Goal: Task Accomplishment & Management: Manage account settings

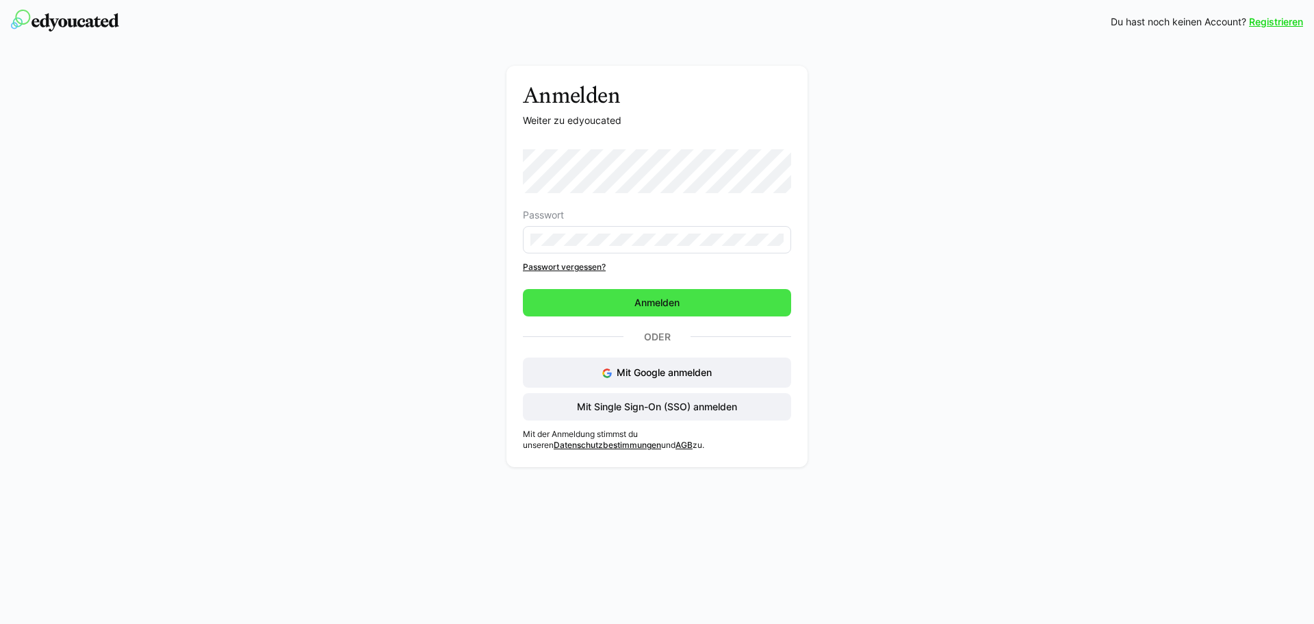
click at [622, 298] on span "Anmelden" at bounding box center [657, 302] width 268 height 27
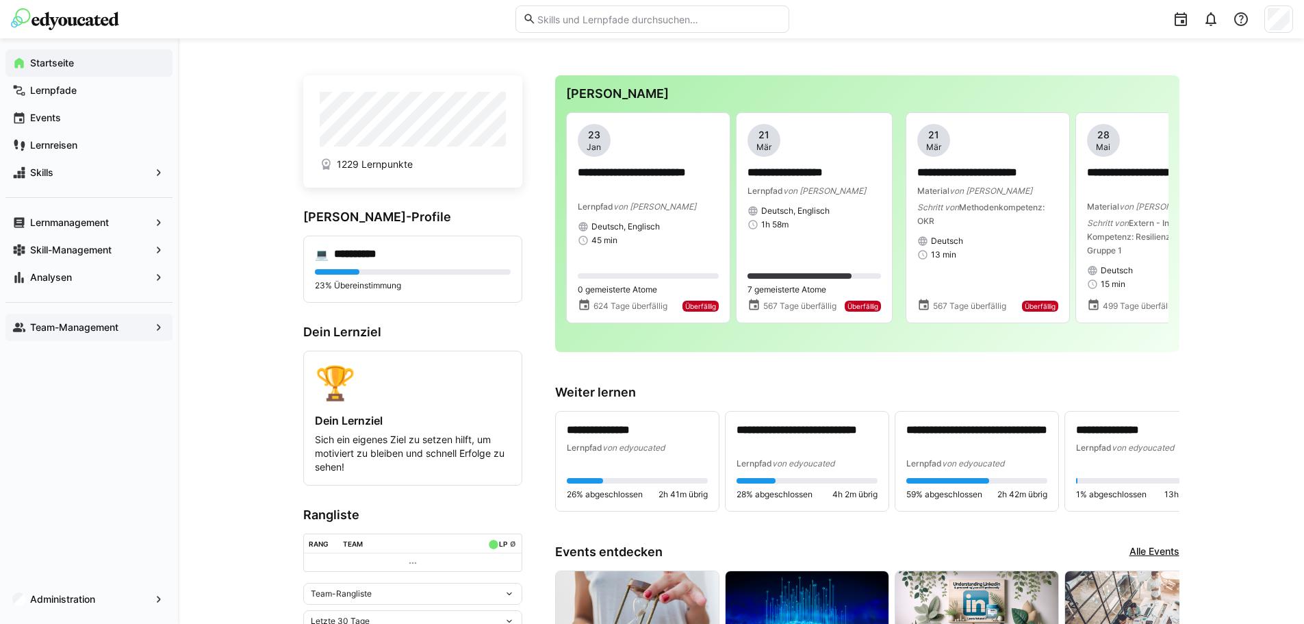
click at [0, 0] on app-navigation-label "Team-Management" at bounding box center [0, 0] width 0 height 0
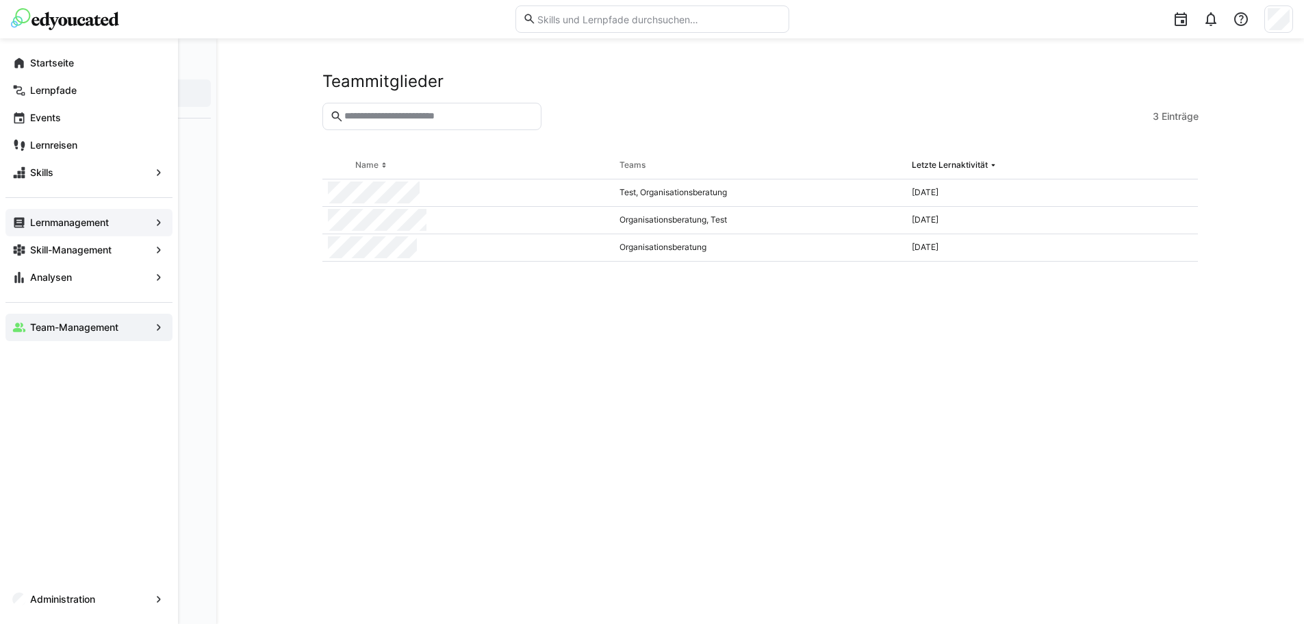
click at [0, 0] on app-navigation-label "Lernmanagement" at bounding box center [0, 0] width 0 height 0
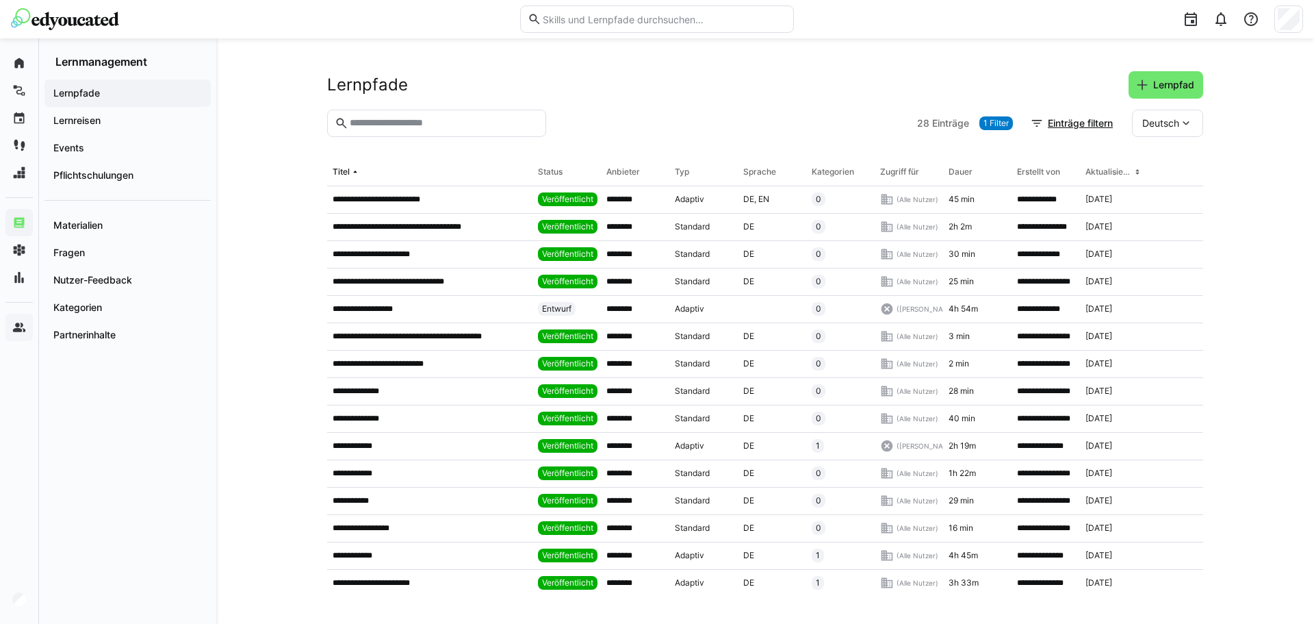
click at [1278, 432] on div "**********" at bounding box center [765, 330] width 1098 height 585
click at [0, 0] on app-navigation-label "Lernreisen" at bounding box center [0, 0] width 0 height 0
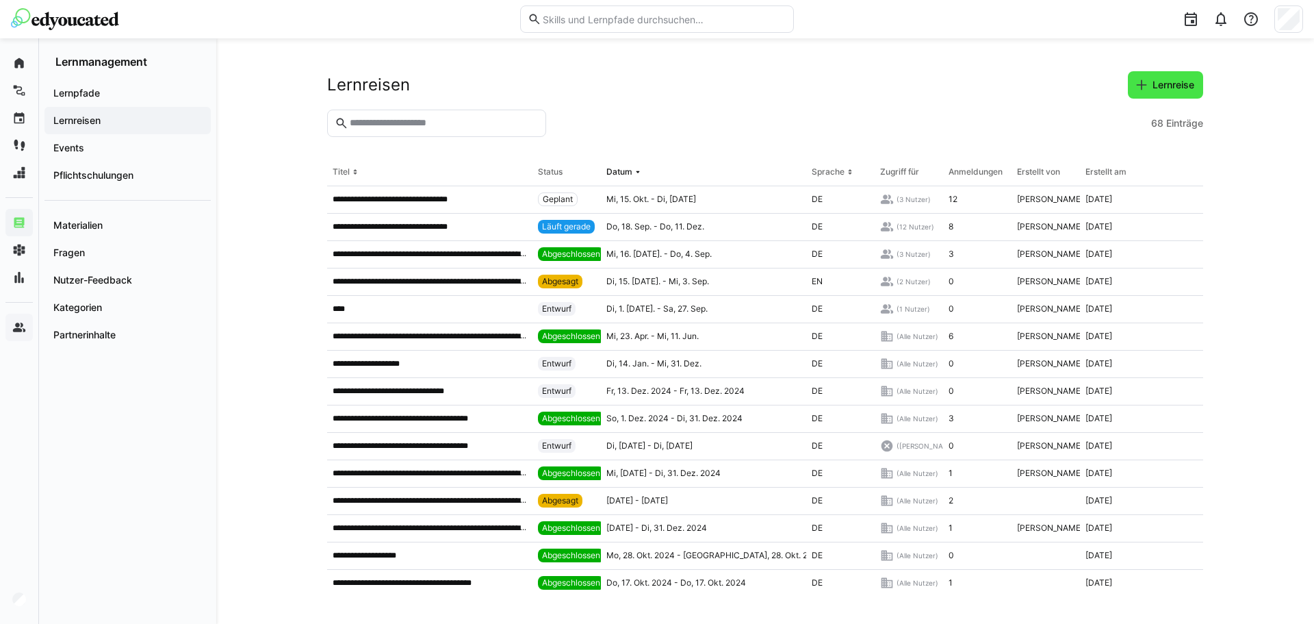
click at [1160, 95] on span "Lernreise" at bounding box center [1165, 84] width 75 height 27
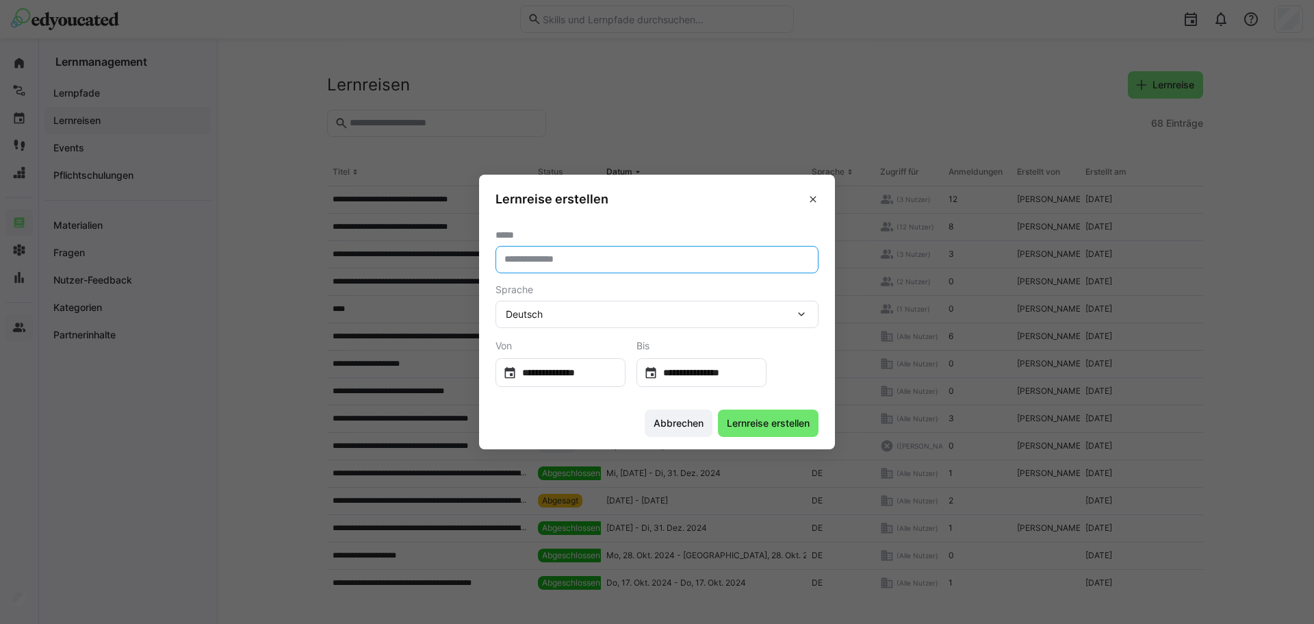
click at [543, 254] on input "text" at bounding box center [657, 259] width 308 height 12
type input "**********"
click at [723, 361] on div "**********" at bounding box center [702, 372] width 130 height 29
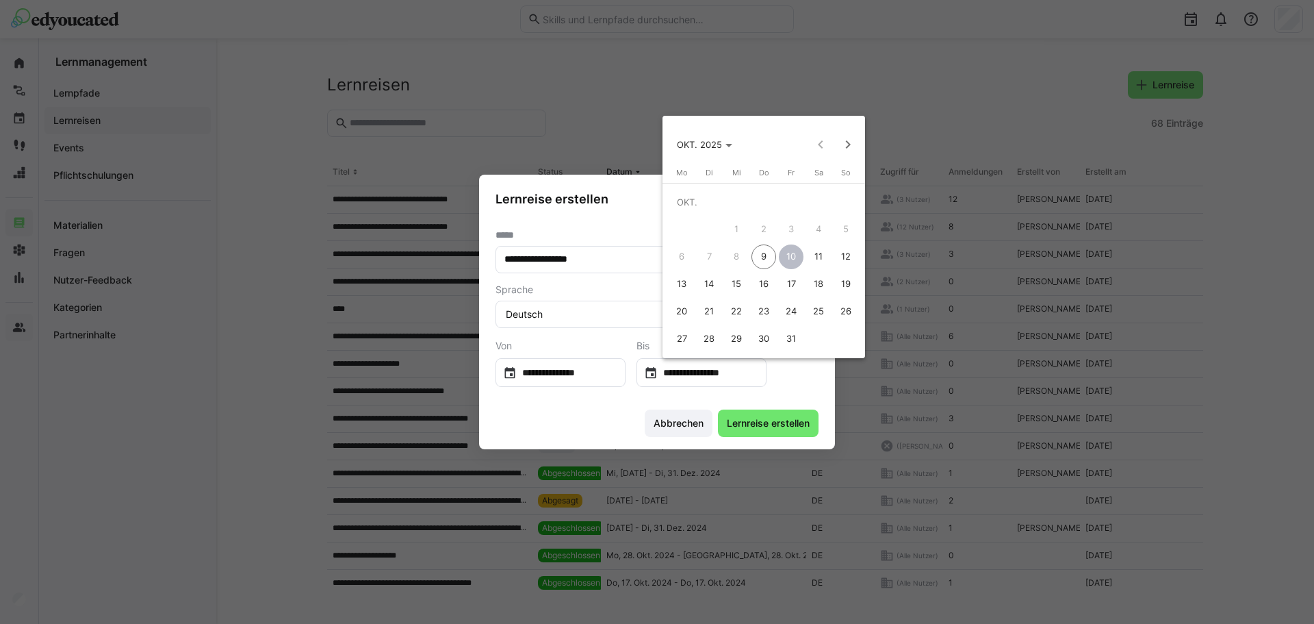
click at [723, 380] on div at bounding box center [657, 312] width 1314 height 624
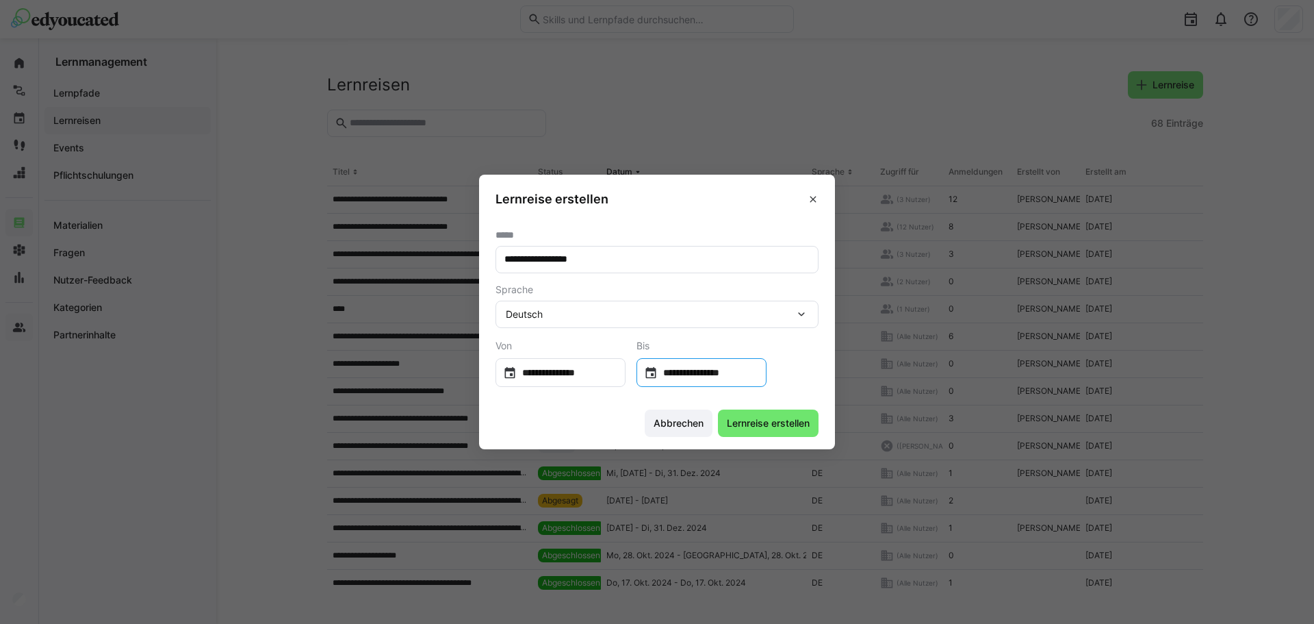
click at [726, 370] on input "**********" at bounding box center [708, 372] width 101 height 14
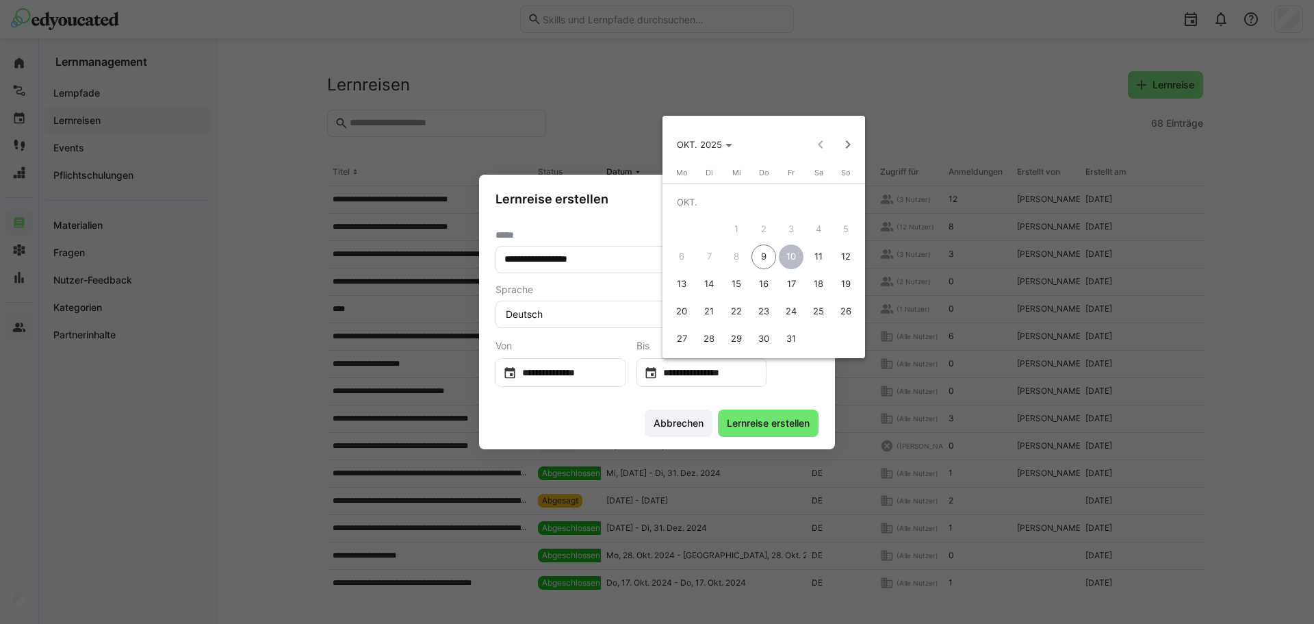
click at [759, 255] on span "9" at bounding box center [764, 256] width 25 height 25
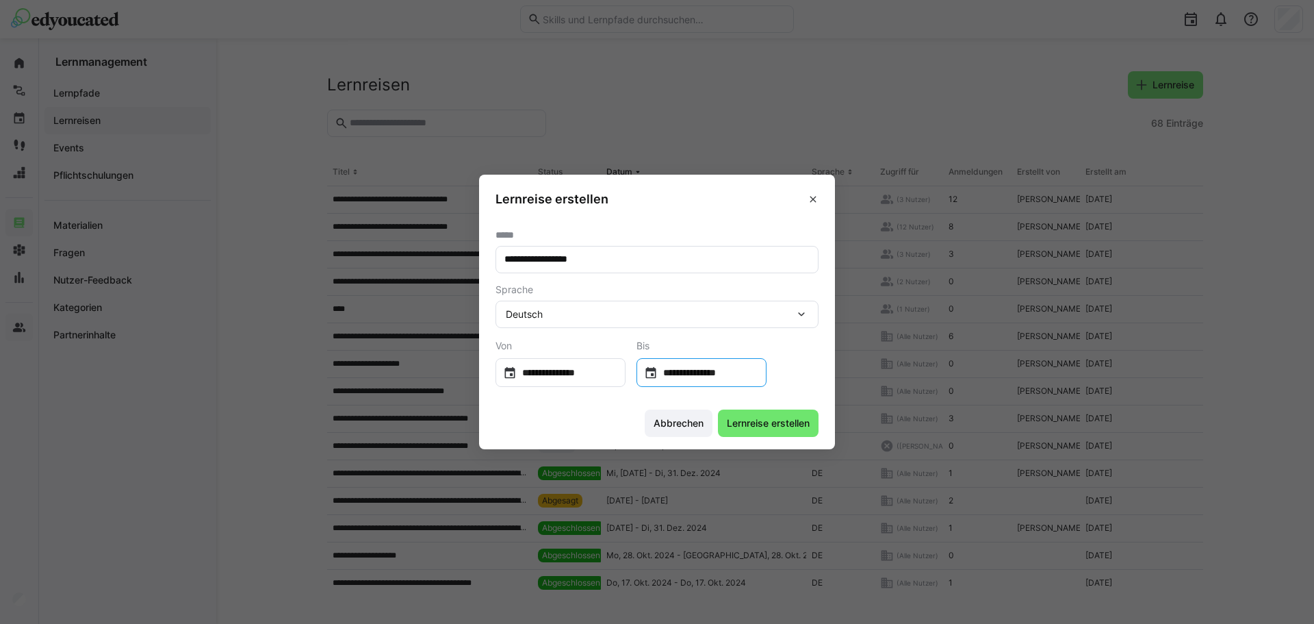
click at [759, 377] on input "**********" at bounding box center [708, 372] width 101 height 14
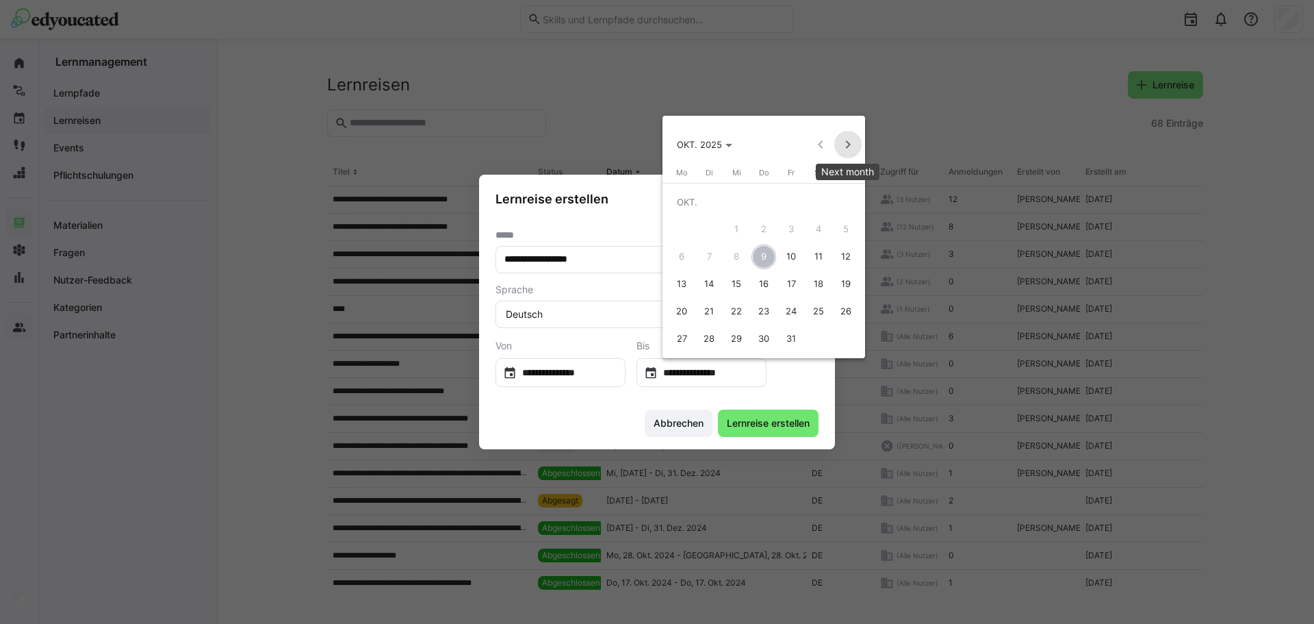
click at [837, 152] on span "Next month" at bounding box center [847, 144] width 27 height 27
click at [837, 151] on span "Next month" at bounding box center [847, 144] width 27 height 27
click at [736, 345] on span "31" at bounding box center [736, 338] width 25 height 25
type input "**********"
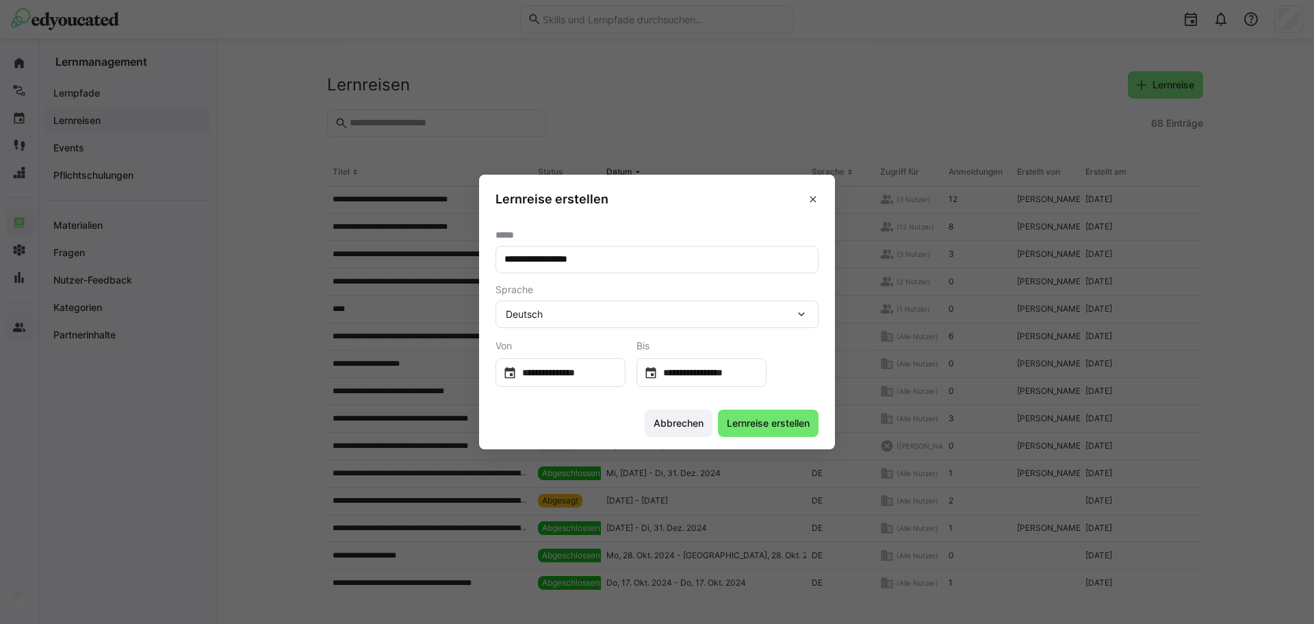
click at [713, 342] on div "Bis" at bounding box center [702, 346] width 130 height 14
click at [742, 419] on span "Lernreise erstellen" at bounding box center [768, 423] width 87 height 14
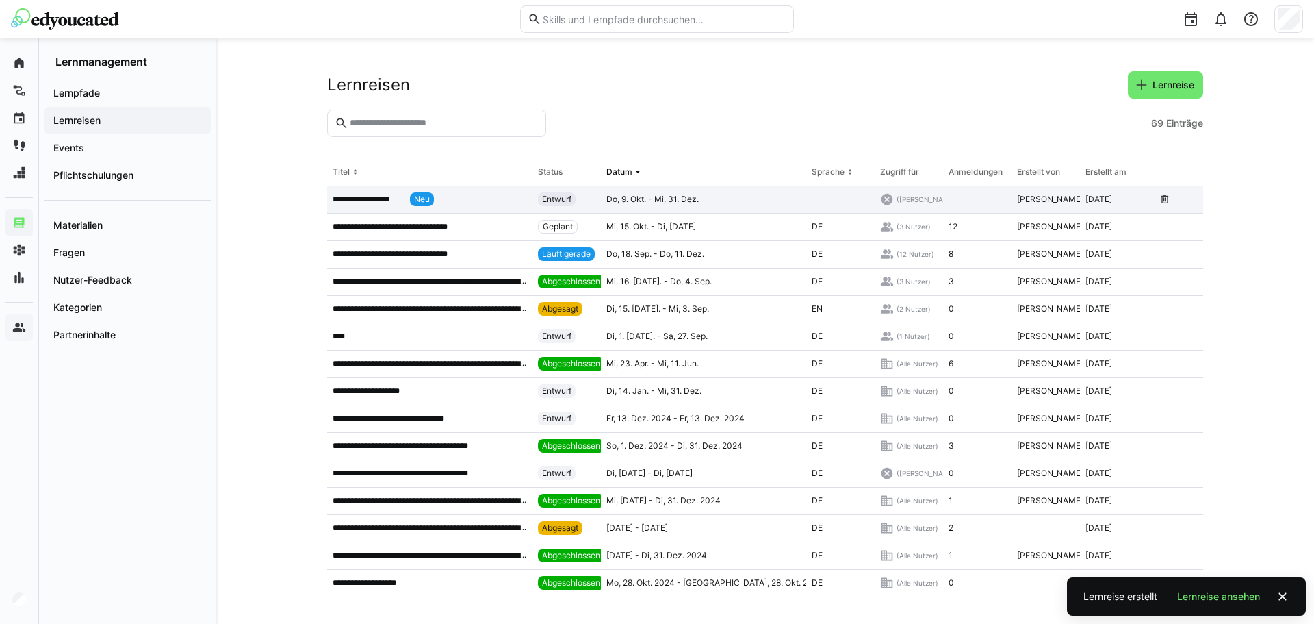
click at [386, 193] on app-table-first-column "**********" at bounding box center [430, 199] width 194 height 14
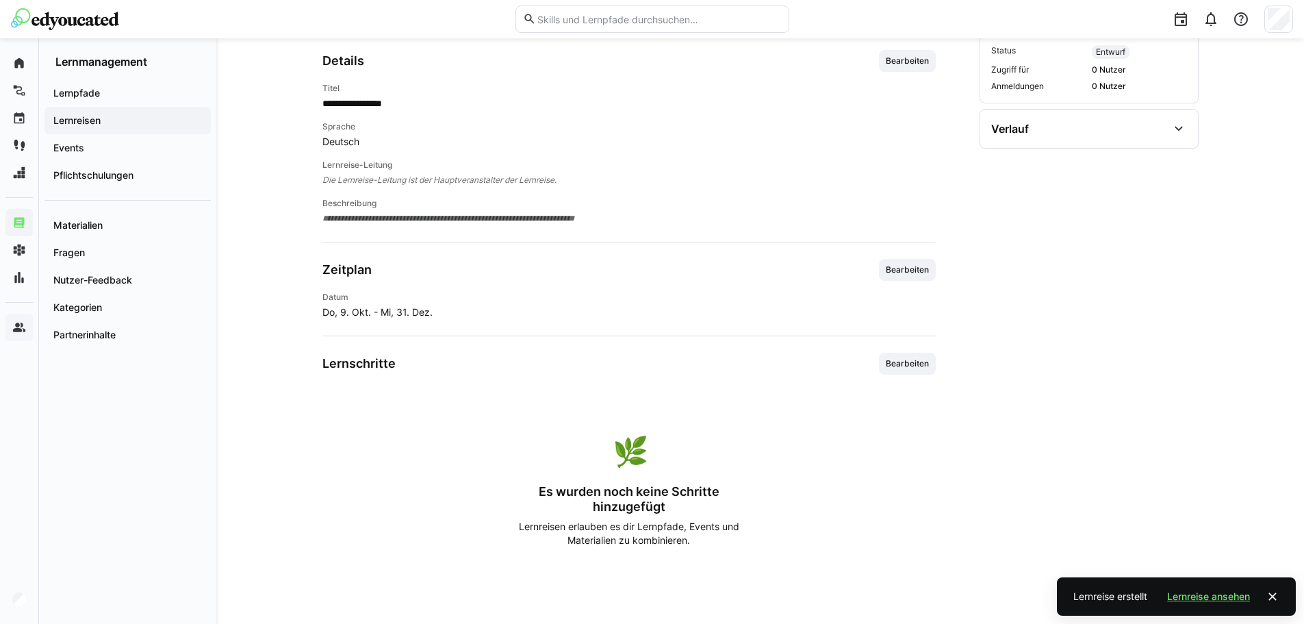
scroll to position [234, 0]
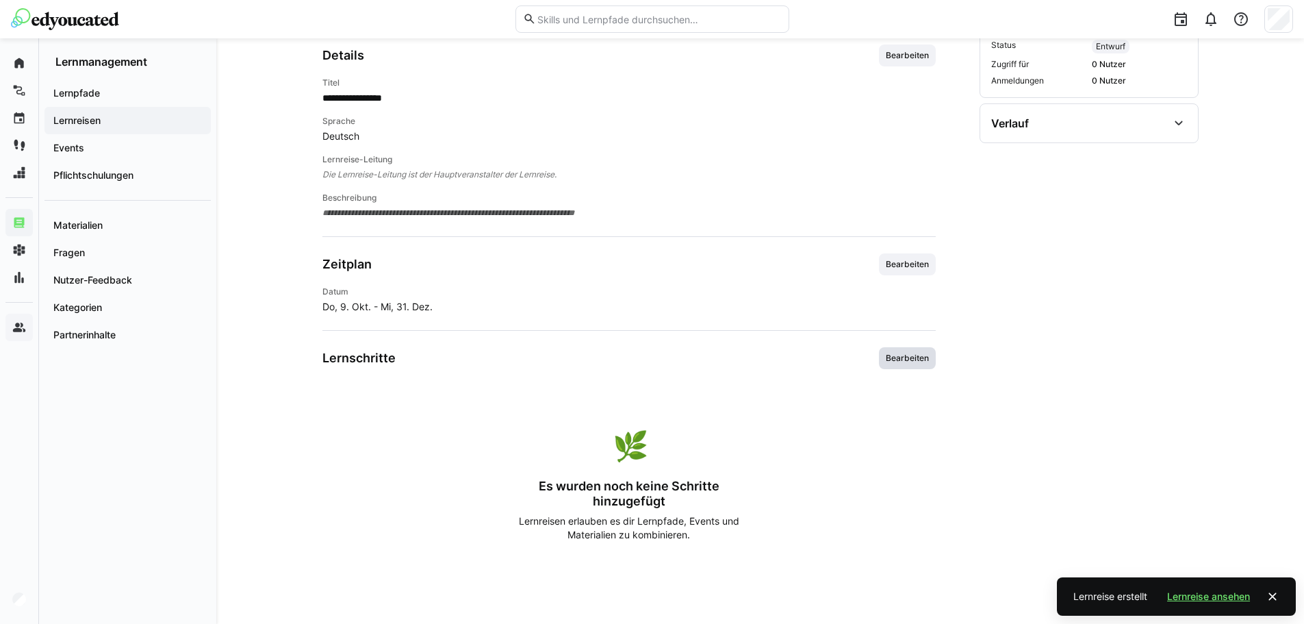
click at [912, 359] on span "Bearbeiten" at bounding box center [907, 357] width 46 height 11
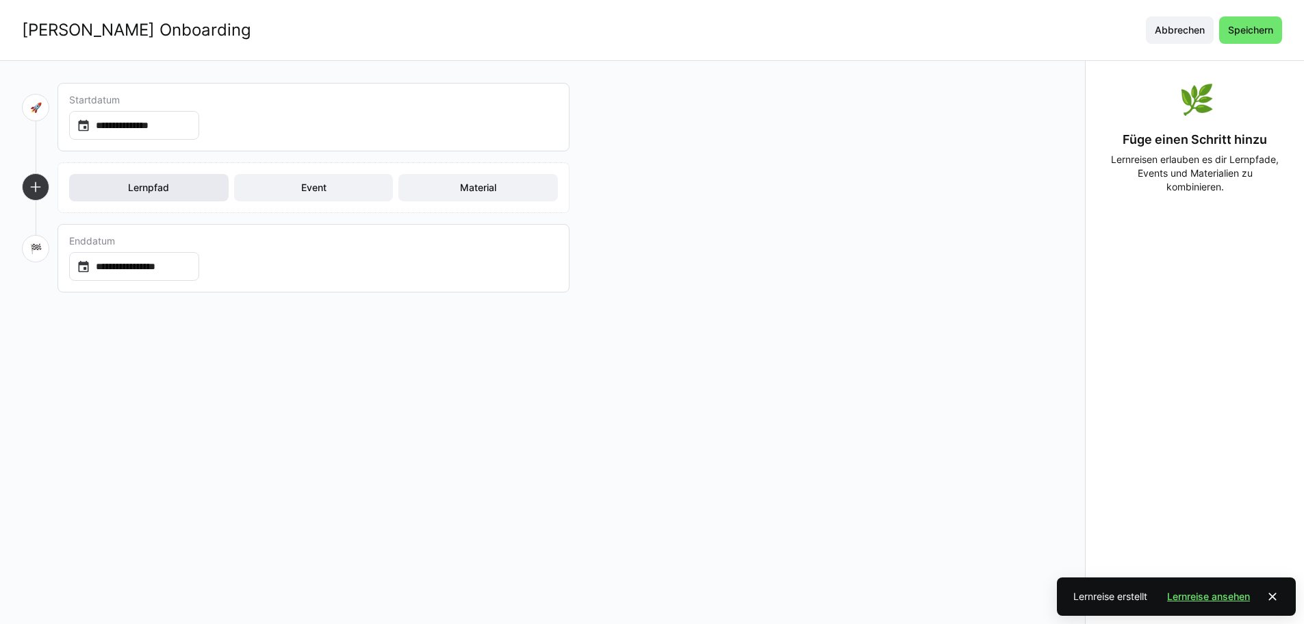
click at [162, 188] on span "Lernpfad" at bounding box center [148, 188] width 45 height 14
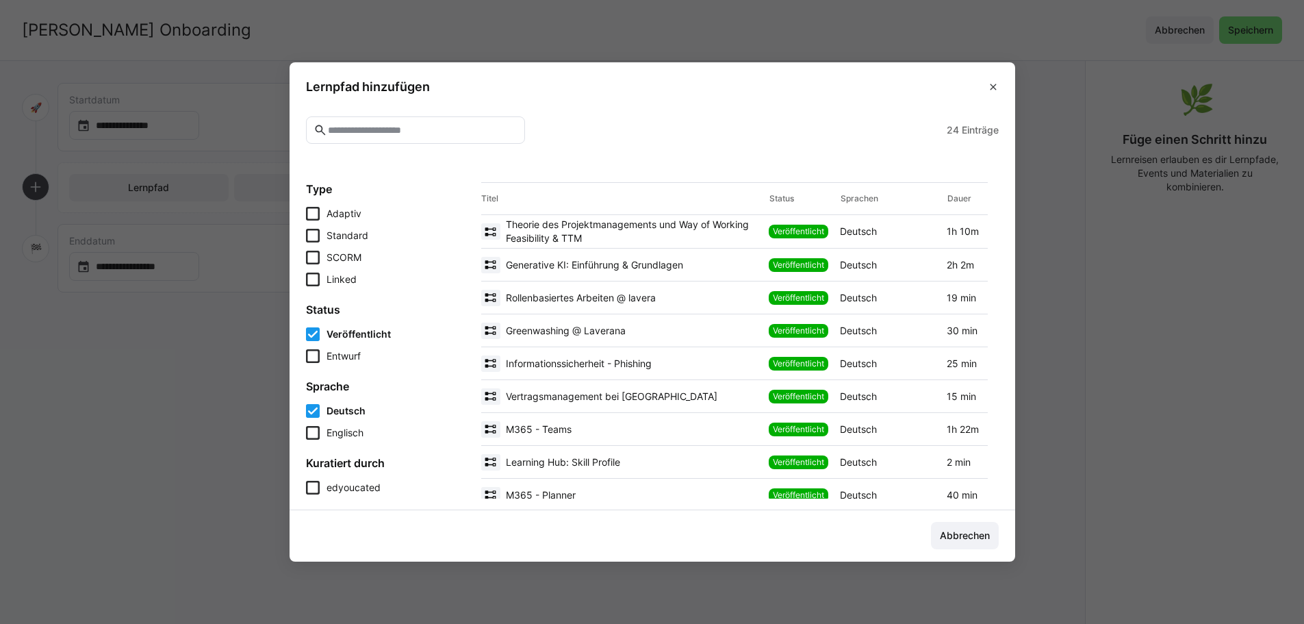
click at [591, 237] on span "Theorie des Projektmanagements und Way of Working Feasibility & TTM" at bounding box center [635, 231] width 258 height 27
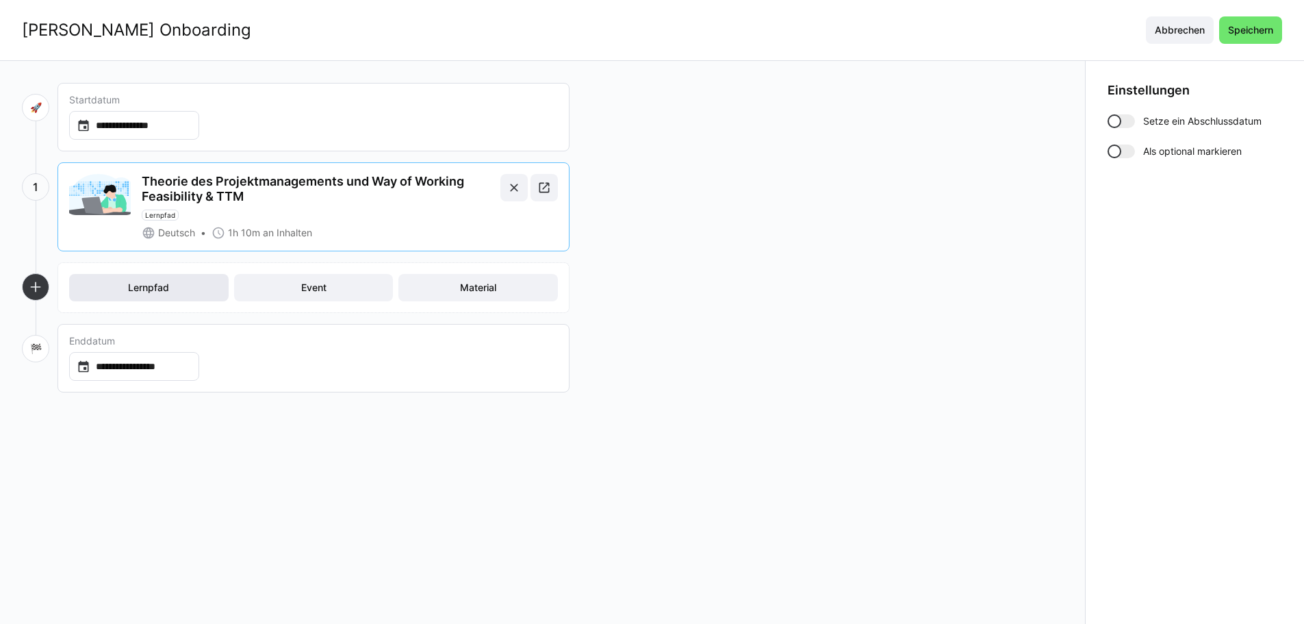
click at [172, 292] on span "Lernpfad" at bounding box center [148, 287] width 159 height 27
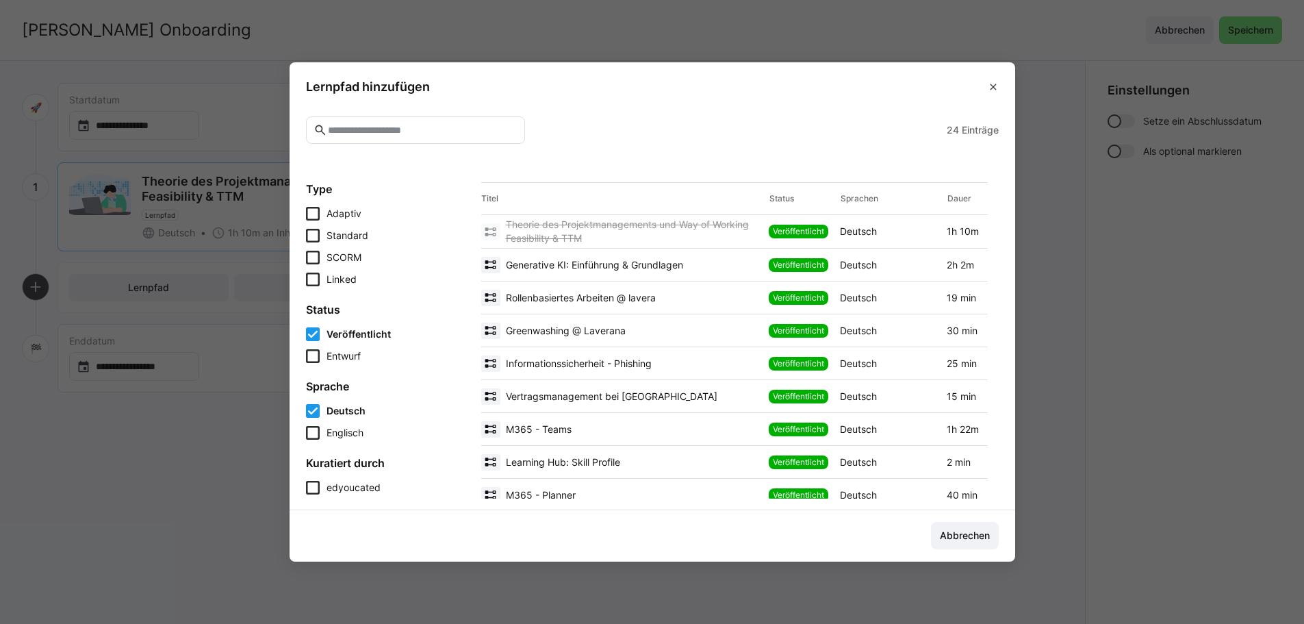
click at [539, 268] on span "Generative KI: Einführung & Grundlagen" at bounding box center [594, 265] width 177 height 14
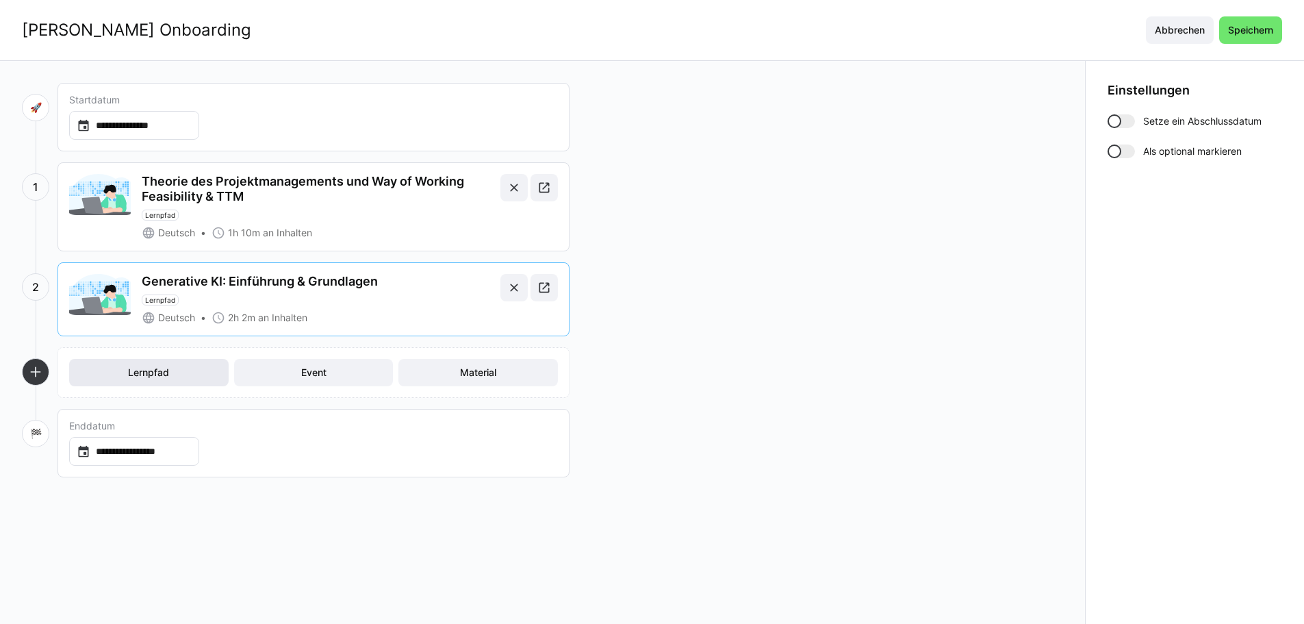
click at [134, 365] on span "Lernpfad" at bounding box center [148, 372] width 159 height 27
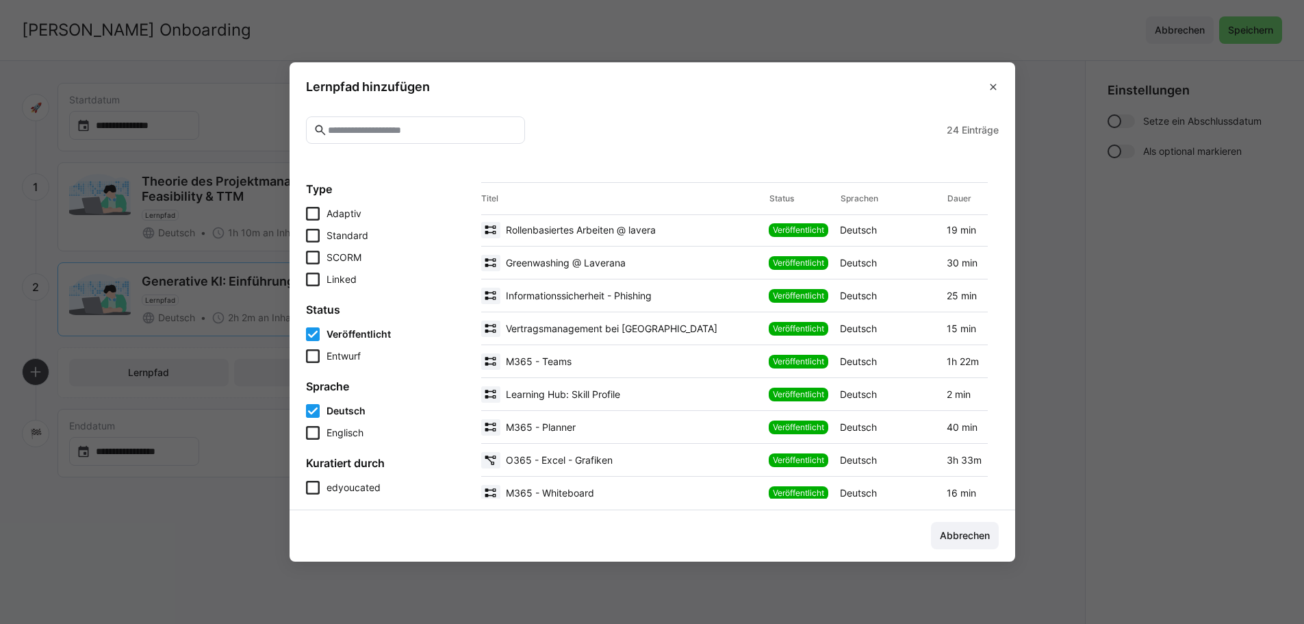
scroll to position [68, 0]
click at [565, 300] on span "Informationssicherheit - Phishing" at bounding box center [579, 295] width 146 height 14
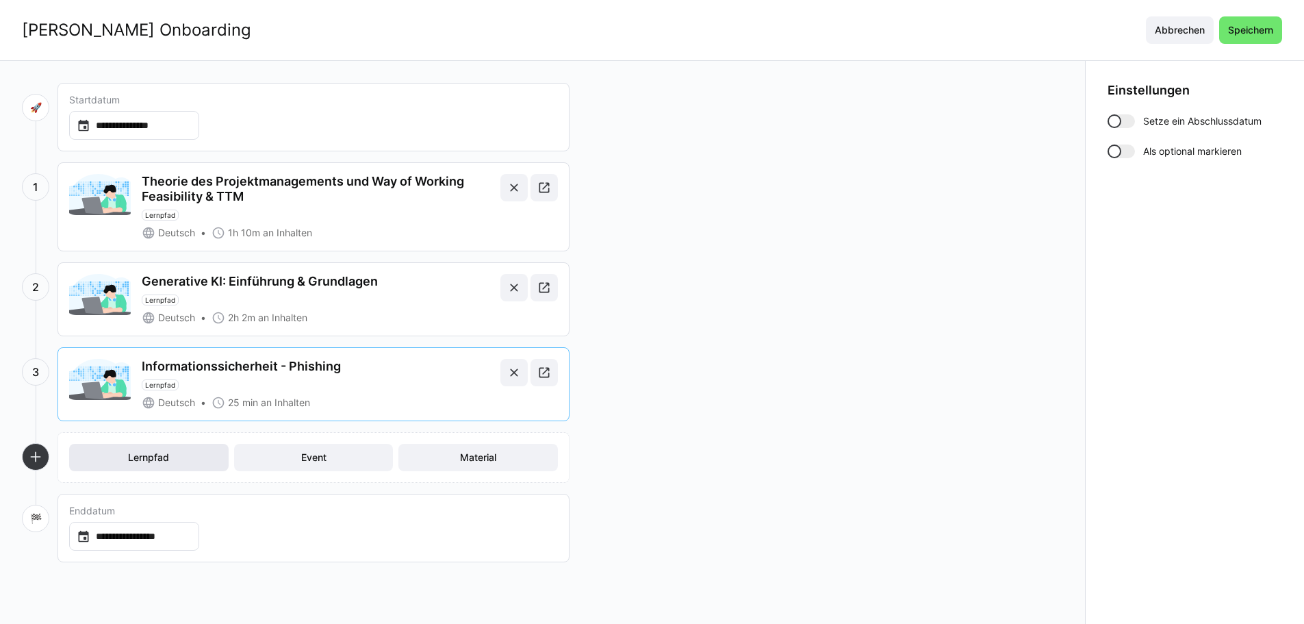
click at [188, 449] on span "Lernpfad" at bounding box center [148, 457] width 159 height 27
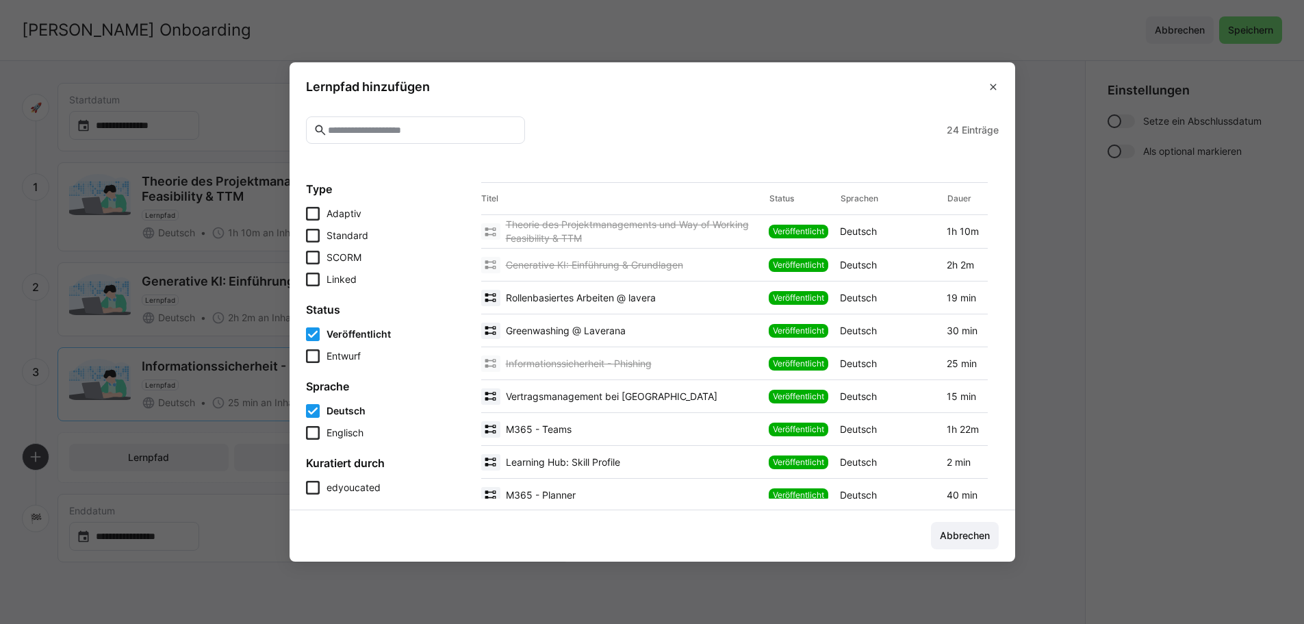
click at [592, 398] on span "Vertragsmanagement bei [GEOGRAPHIC_DATA]" at bounding box center [611, 396] width 211 height 14
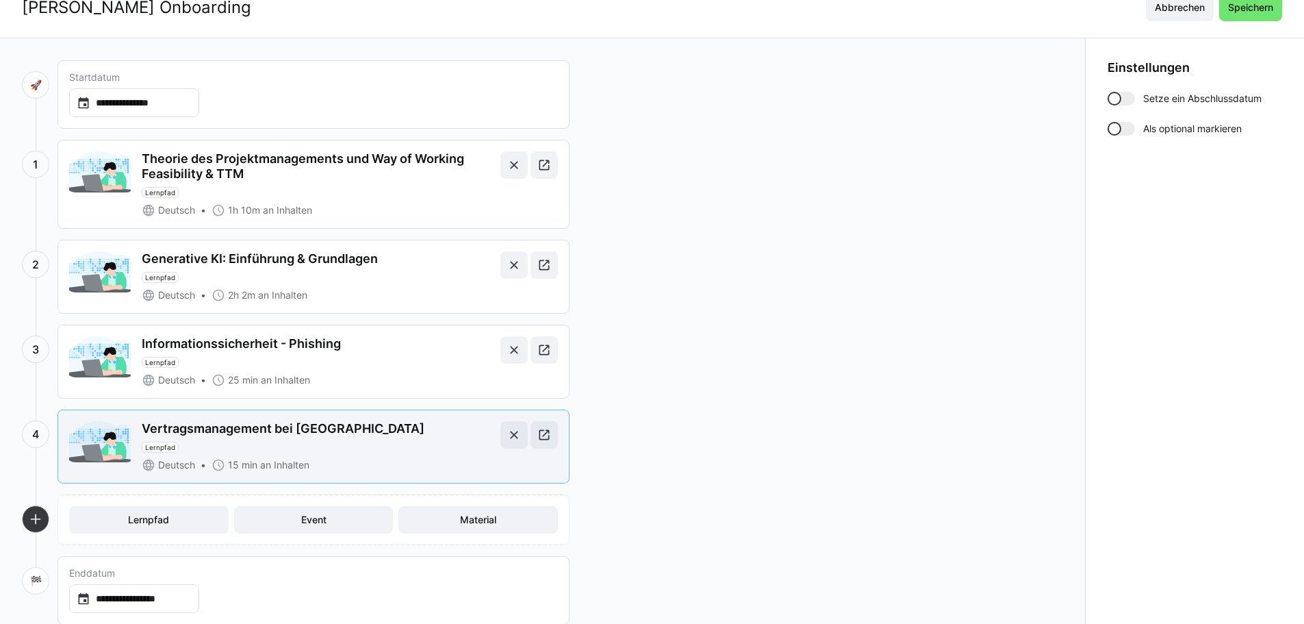
scroll to position [45, 0]
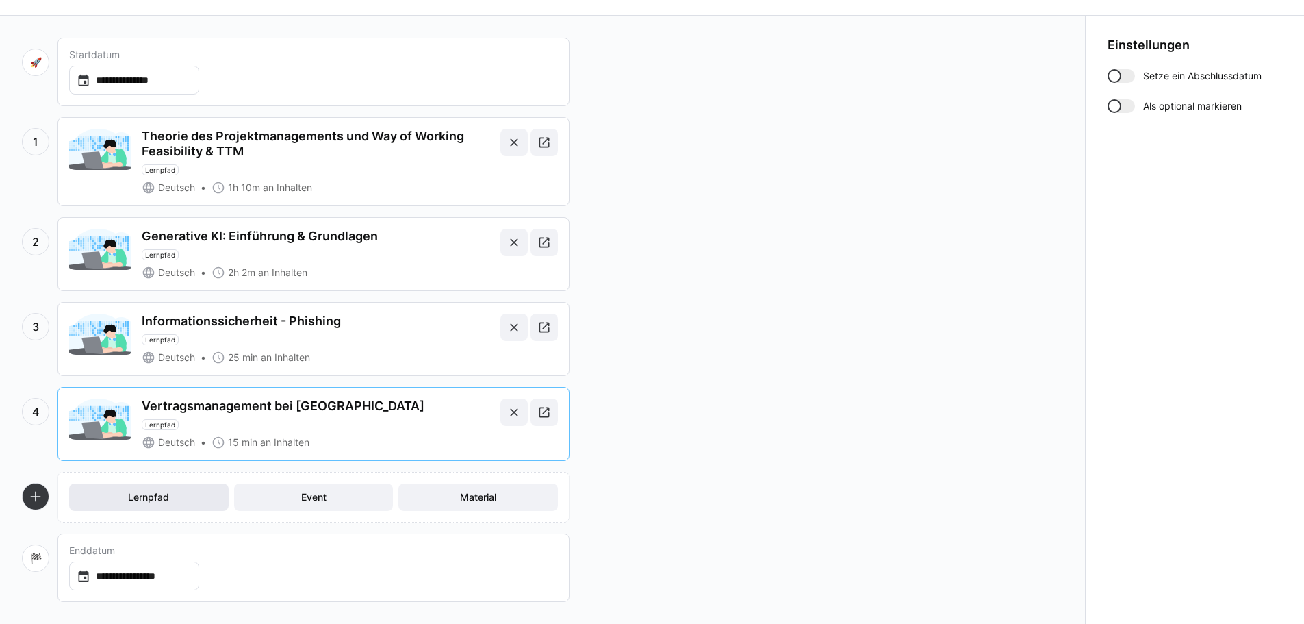
click at [146, 498] on span "Lernpfad" at bounding box center [148, 497] width 45 height 14
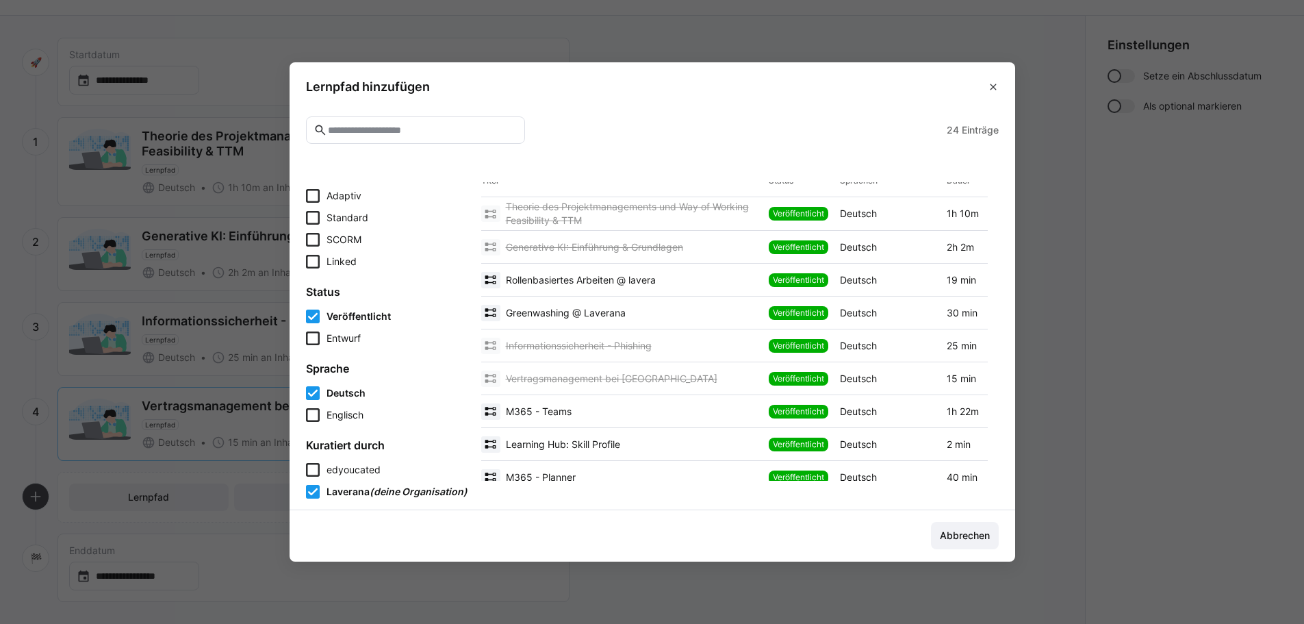
scroll to position [68, 0]
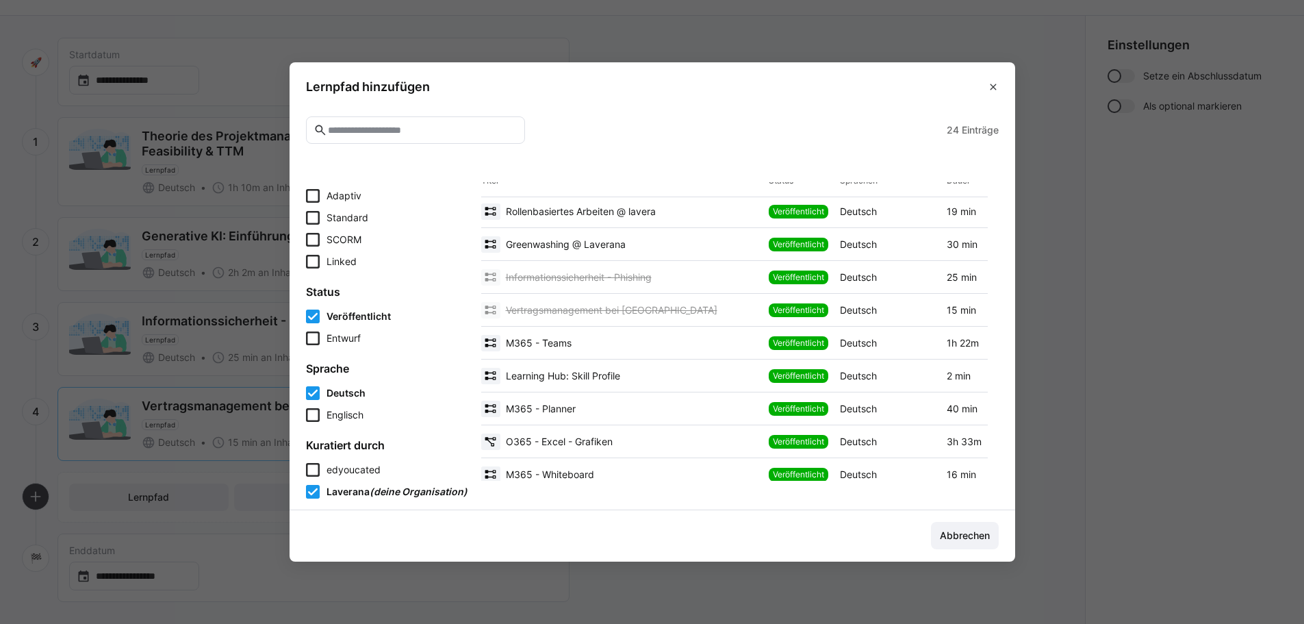
click at [586, 344] on div "M365 - Teams" at bounding box center [622, 343] width 283 height 16
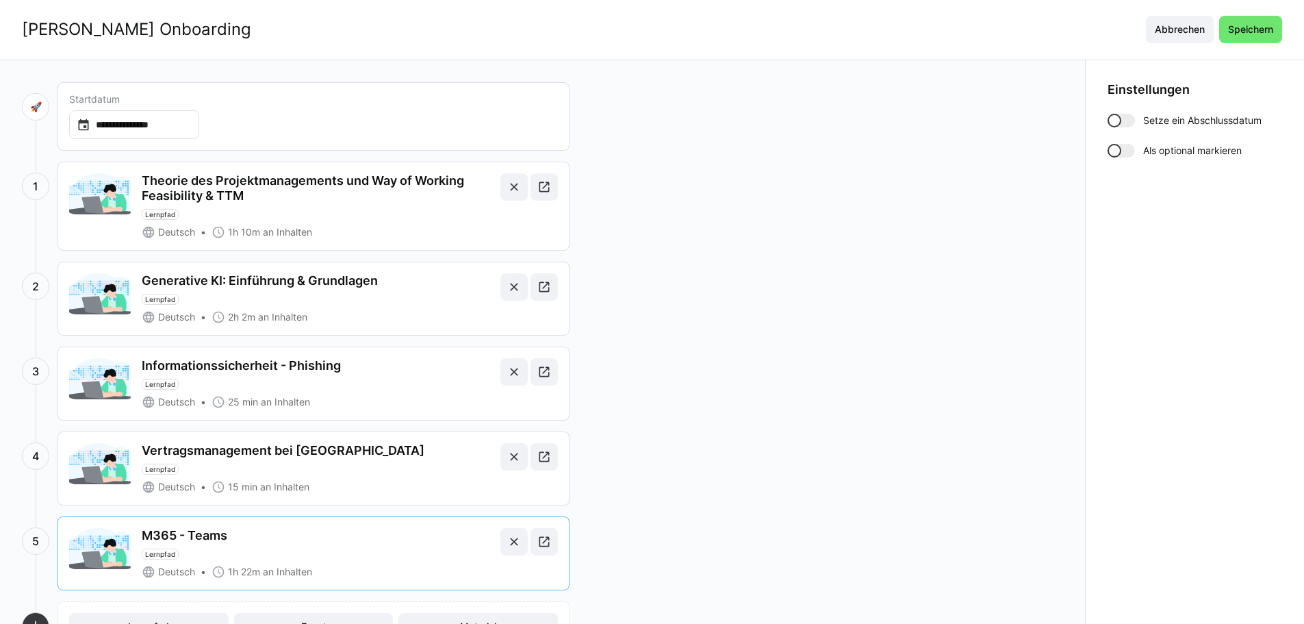
scroll to position [0, 0]
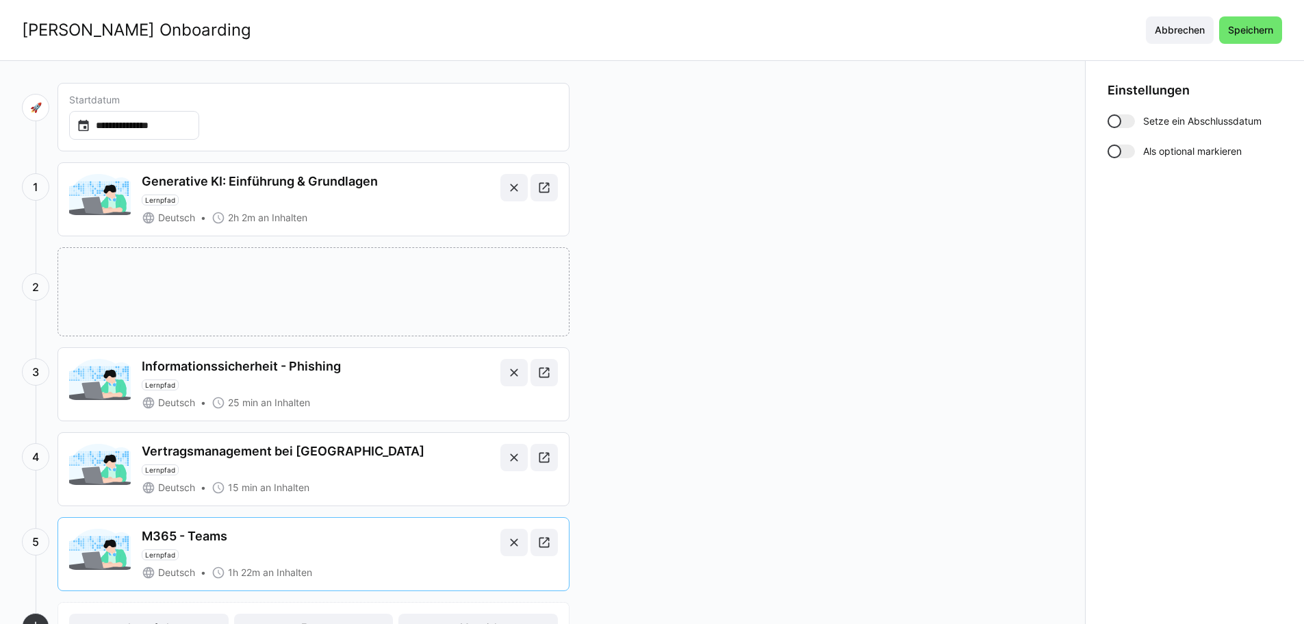
drag, startPoint x: 413, startPoint y: 192, endPoint x: 416, endPoint y: 287, distance: 95.9
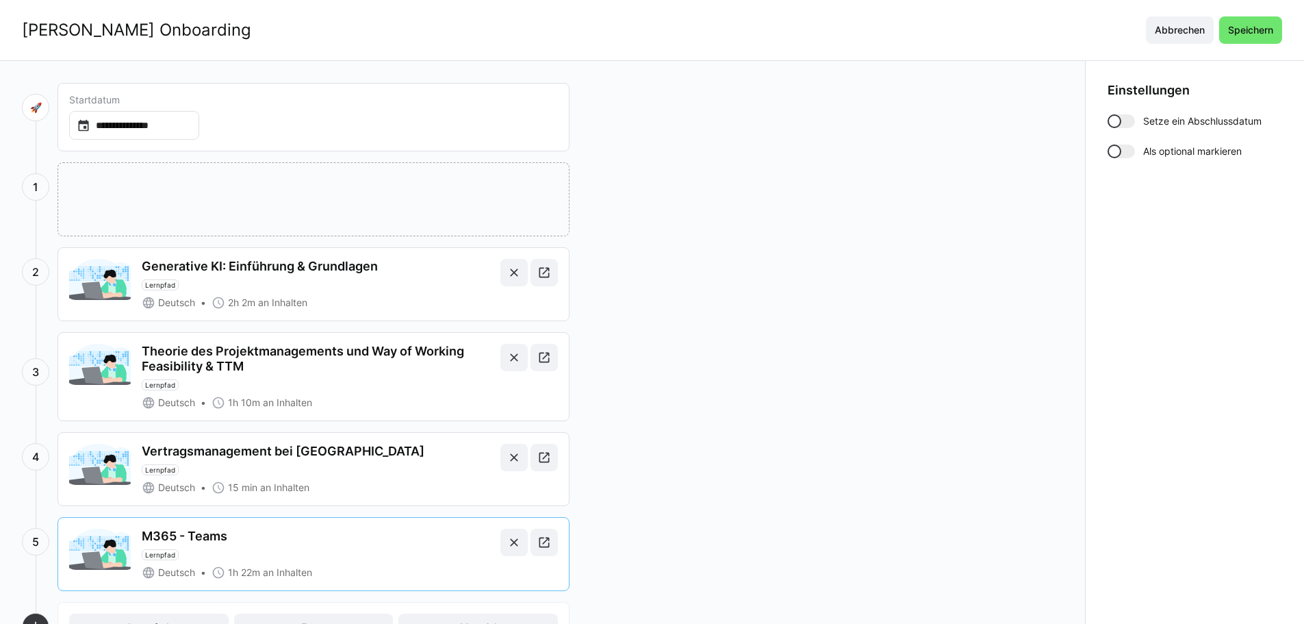
drag, startPoint x: 361, startPoint y: 405, endPoint x: 357, endPoint y: 210, distance: 195.1
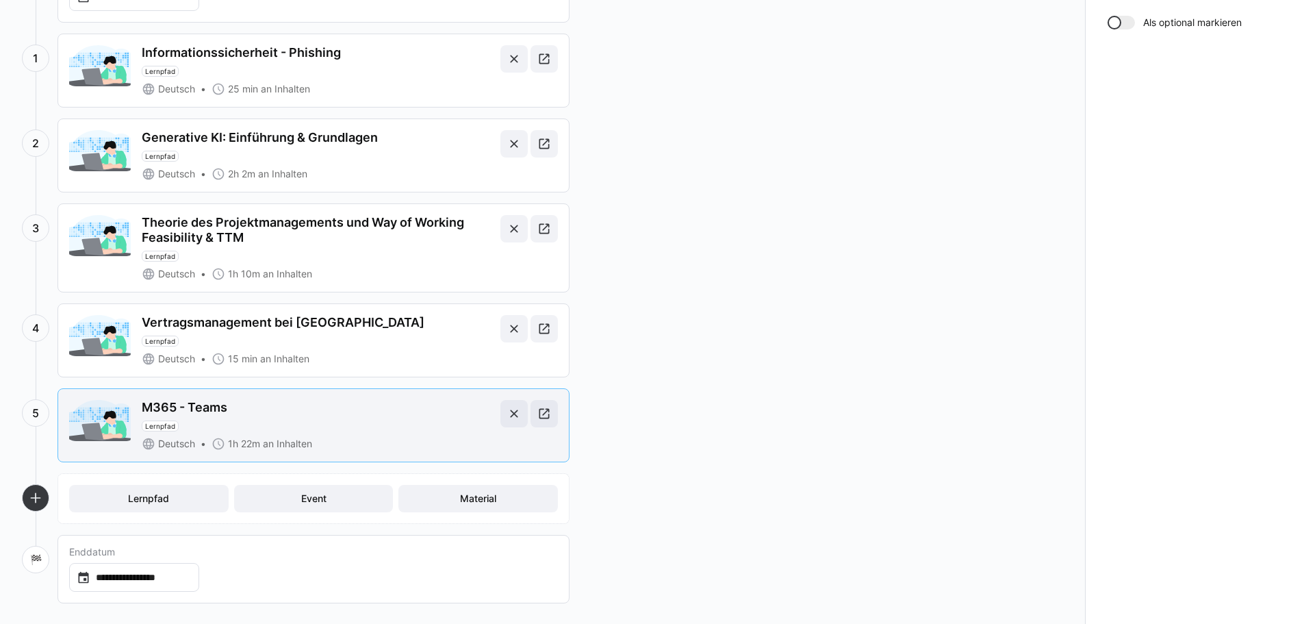
scroll to position [130, 0]
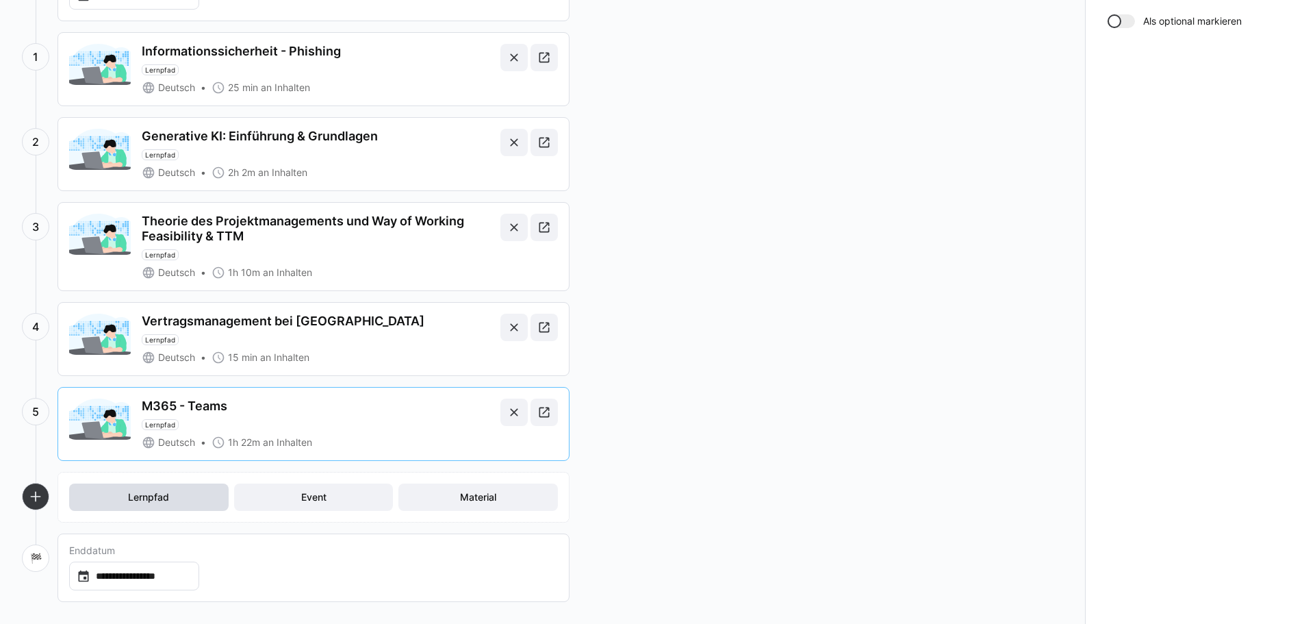
click at [177, 493] on span "Lernpfad" at bounding box center [148, 496] width 159 height 27
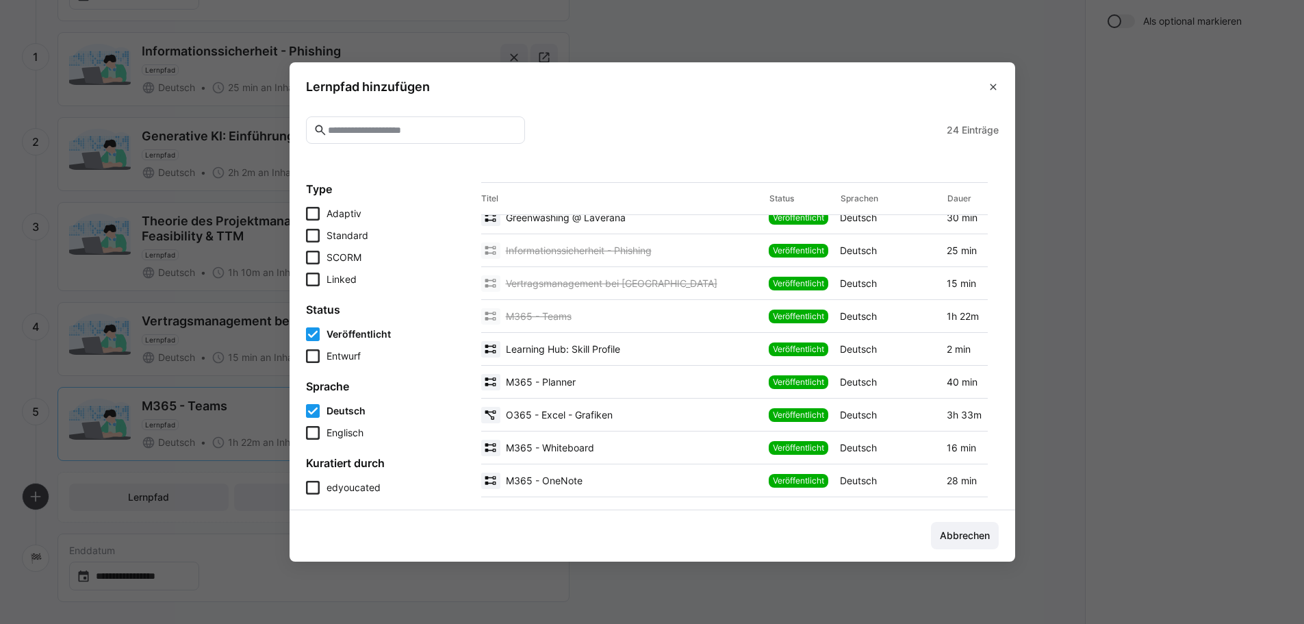
scroll to position [137, 0]
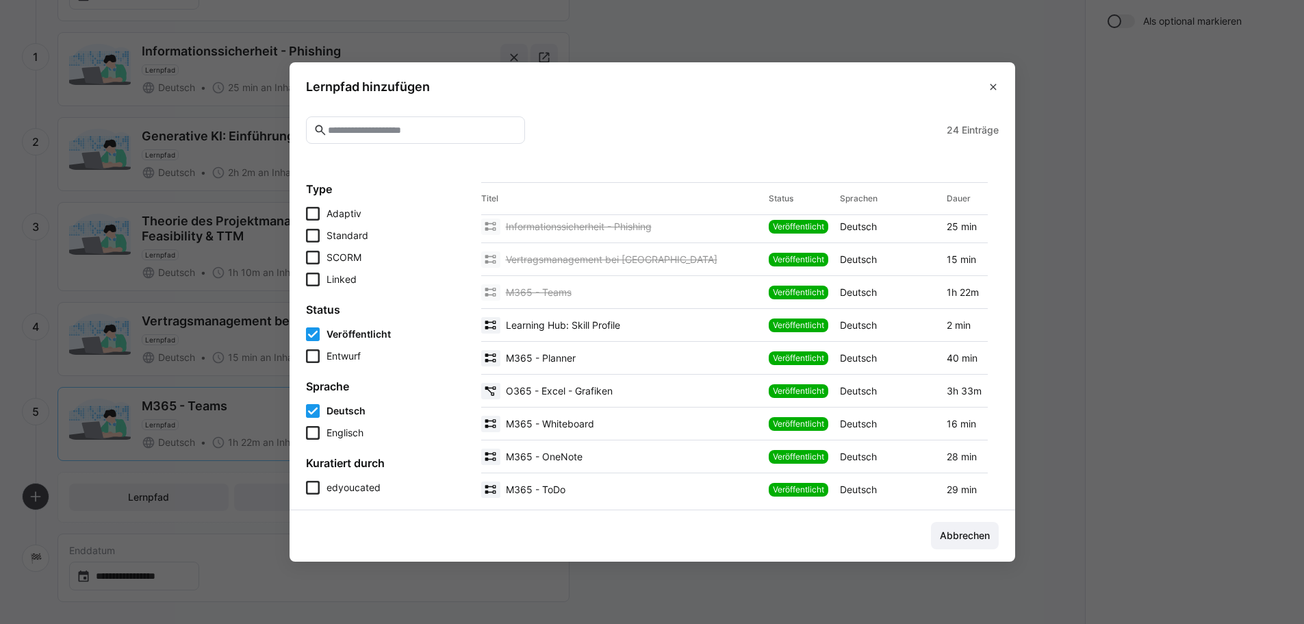
click at [582, 353] on div "M365 - Planner" at bounding box center [622, 358] width 283 height 16
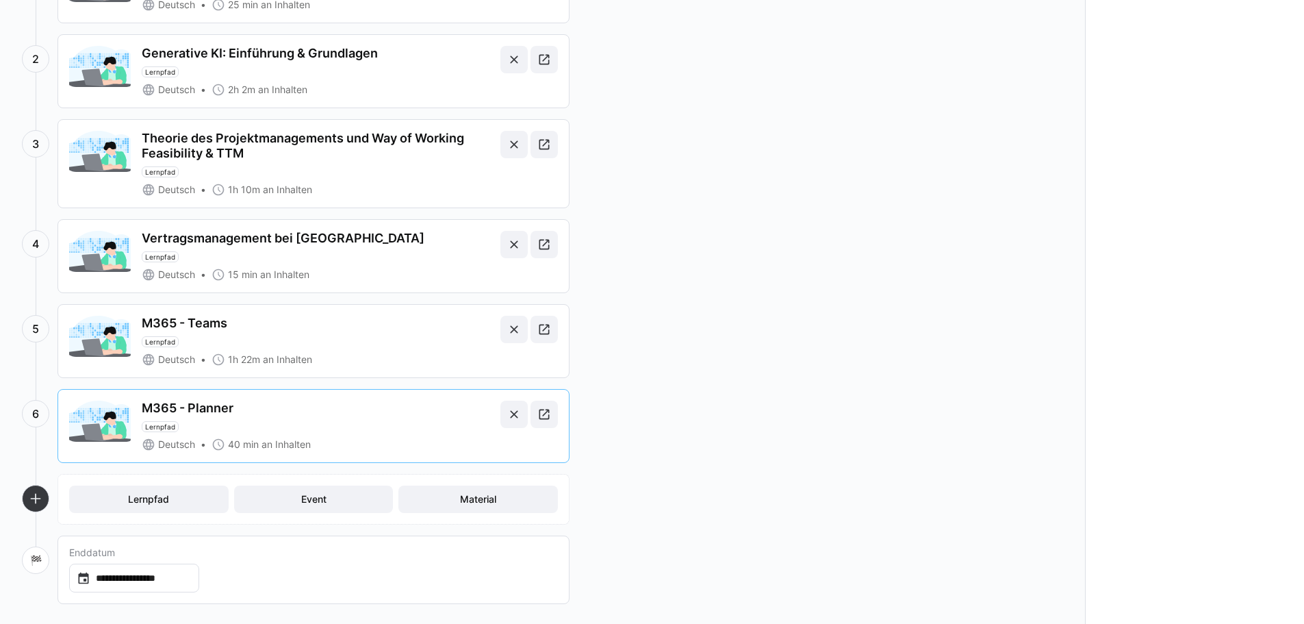
scroll to position [215, 0]
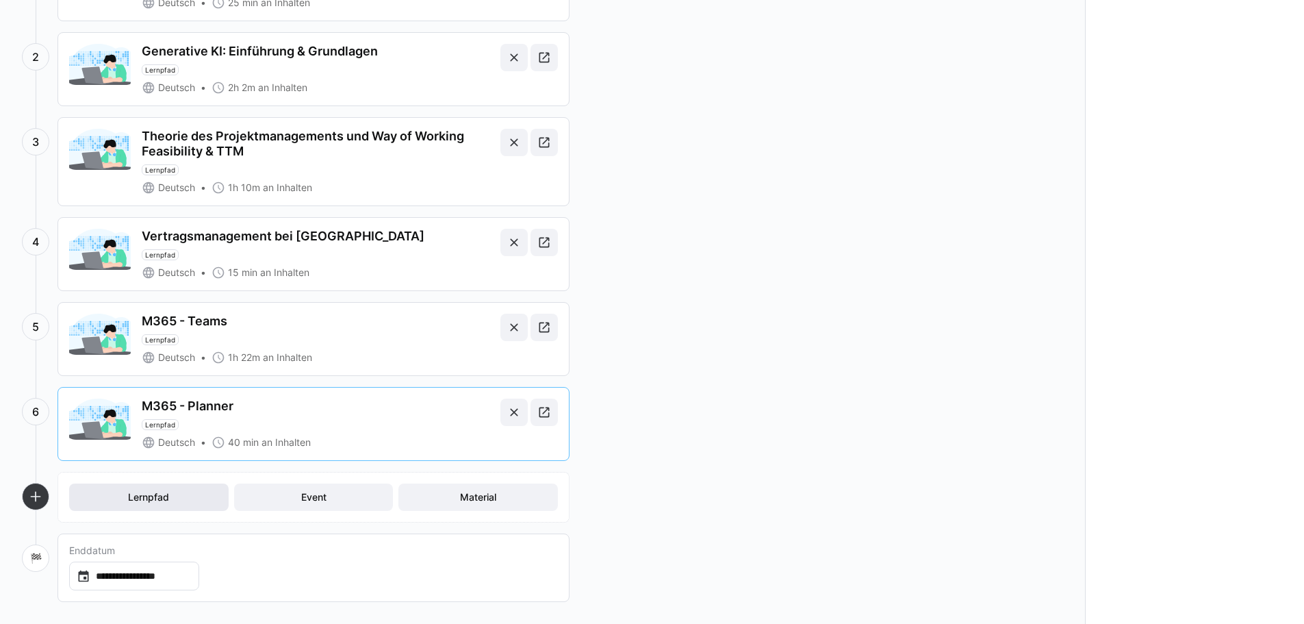
click at [150, 506] on span "Lernpfad" at bounding box center [148, 496] width 159 height 27
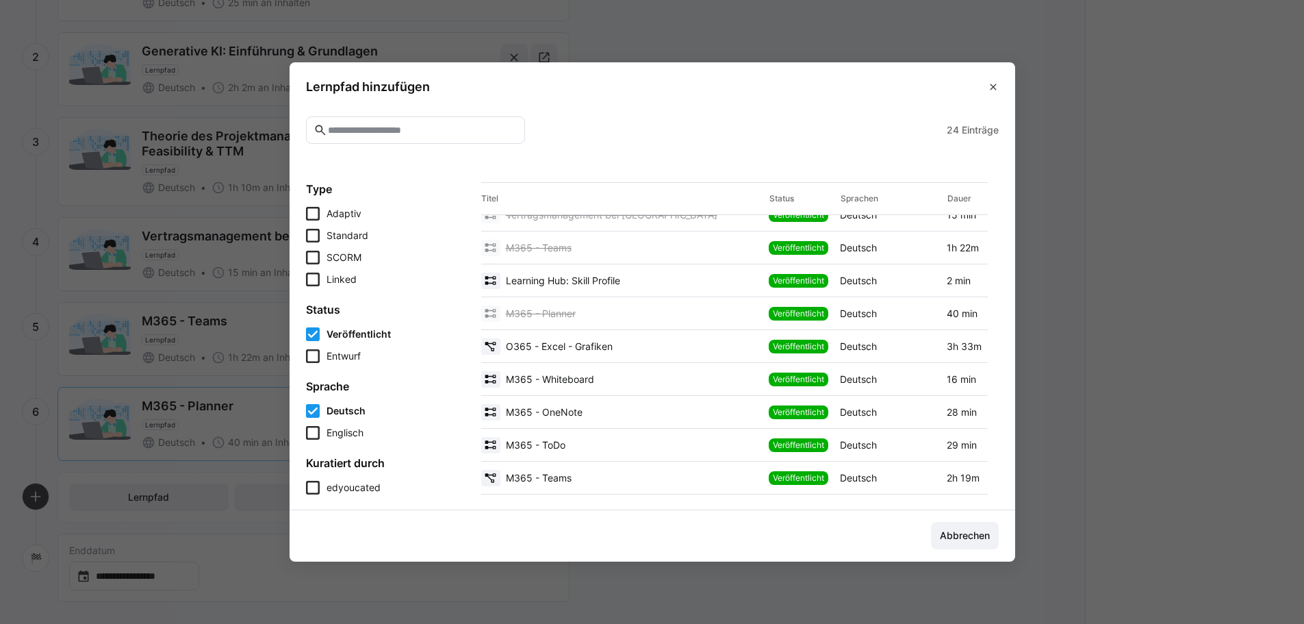
scroll to position [205, 0]
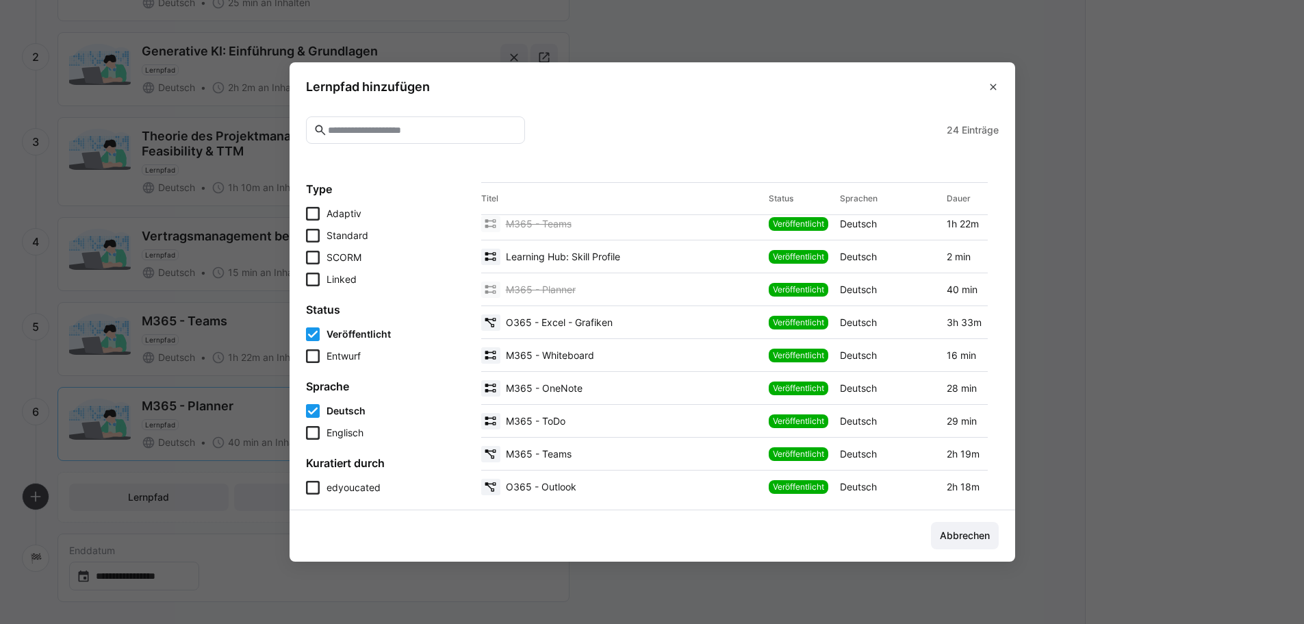
click at [598, 421] on div "M365 - ToDo" at bounding box center [622, 421] width 283 height 16
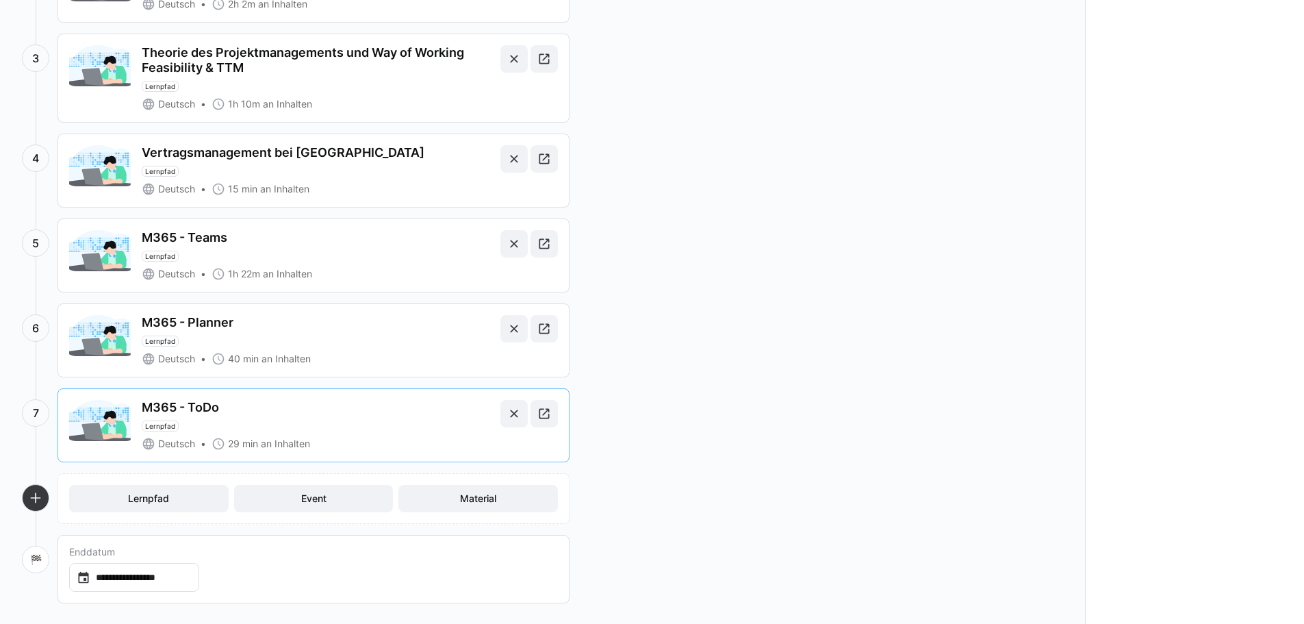
scroll to position [300, 0]
drag, startPoint x: 185, startPoint y: 504, endPoint x: 185, endPoint y: 513, distance: 9.6
click at [185, 513] on div "Lernpfad Event Material" at bounding box center [313, 496] width 511 height 49
click at [181, 502] on span "Lernpfad" at bounding box center [148, 496] width 159 height 27
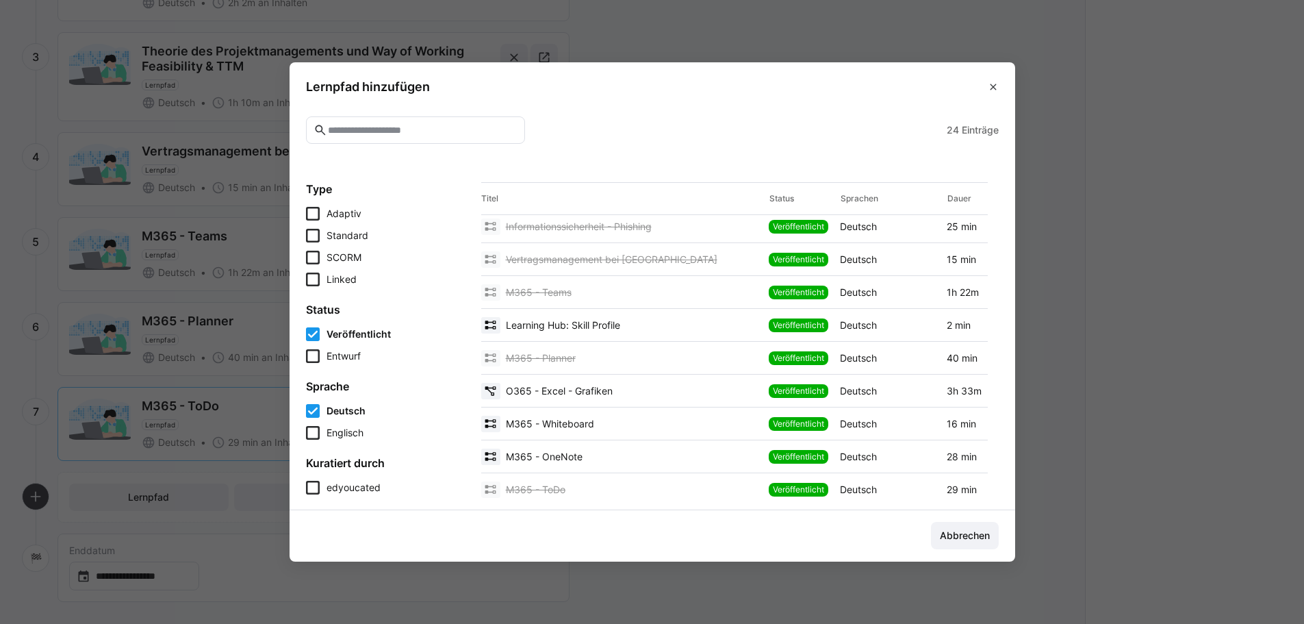
scroll to position [205, 0]
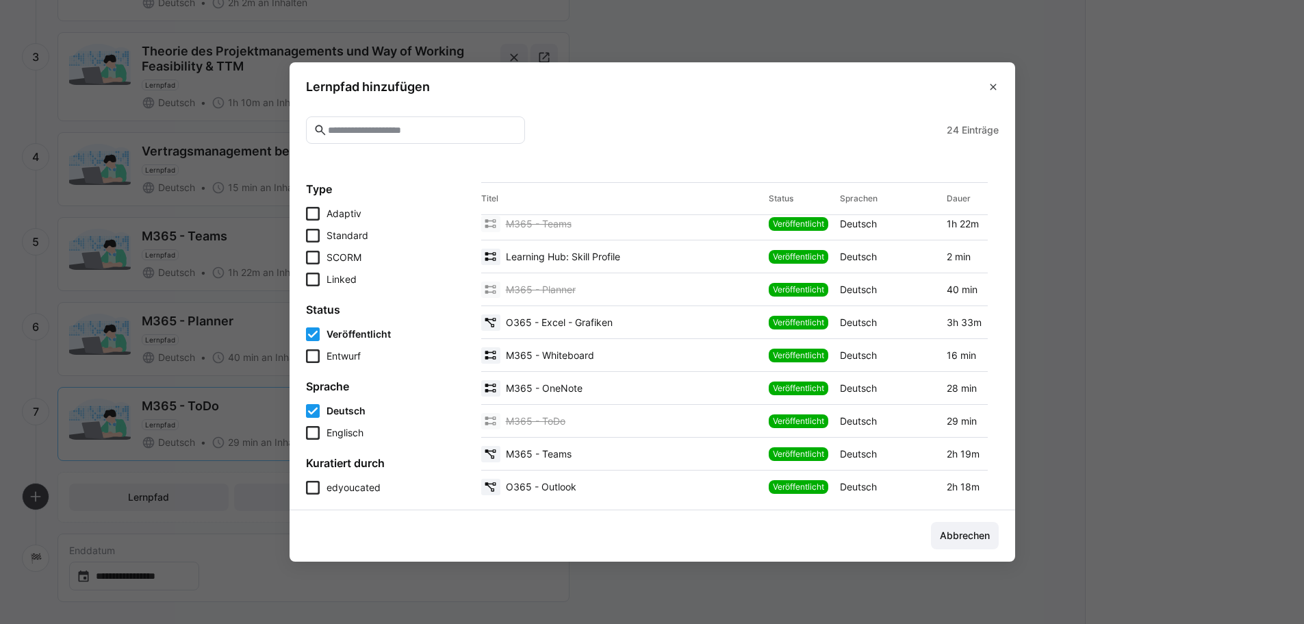
click at [606, 359] on div "M365 - Whiteboard" at bounding box center [622, 355] width 283 height 16
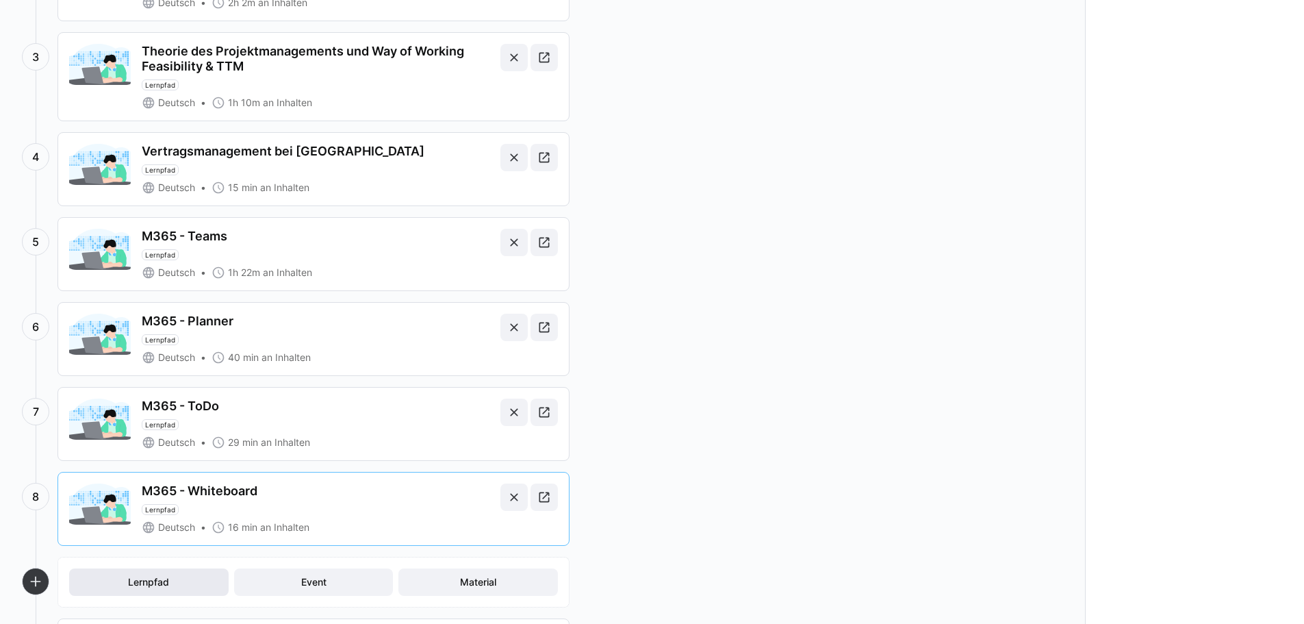
click at [123, 585] on span "Lernpfad" at bounding box center [148, 581] width 159 height 27
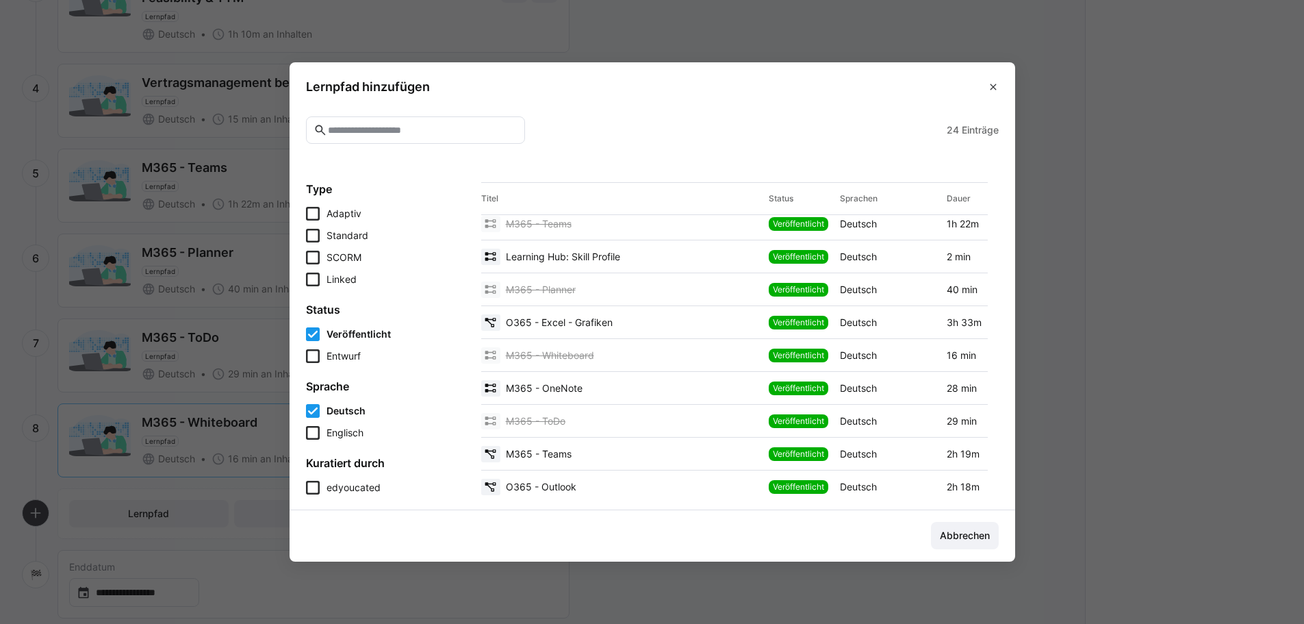
click at [610, 394] on div "M365 - OneNote" at bounding box center [622, 388] width 283 height 16
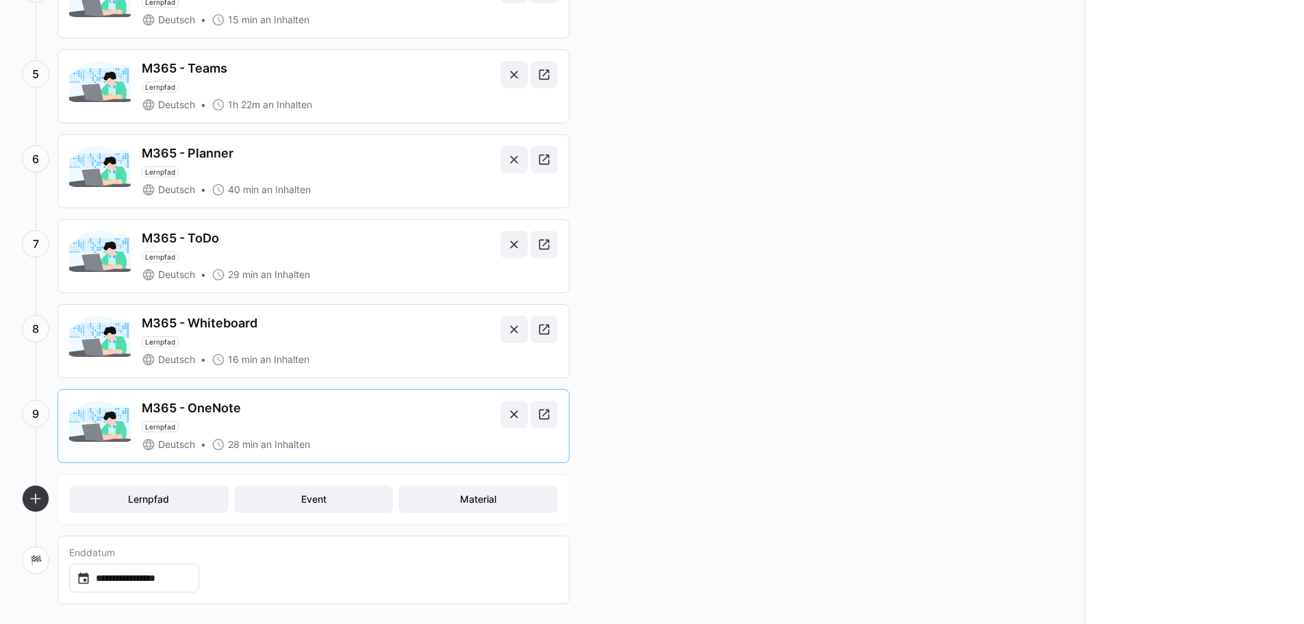
scroll to position [470, 0]
click at [174, 491] on span "Lernpfad" at bounding box center [148, 496] width 159 height 27
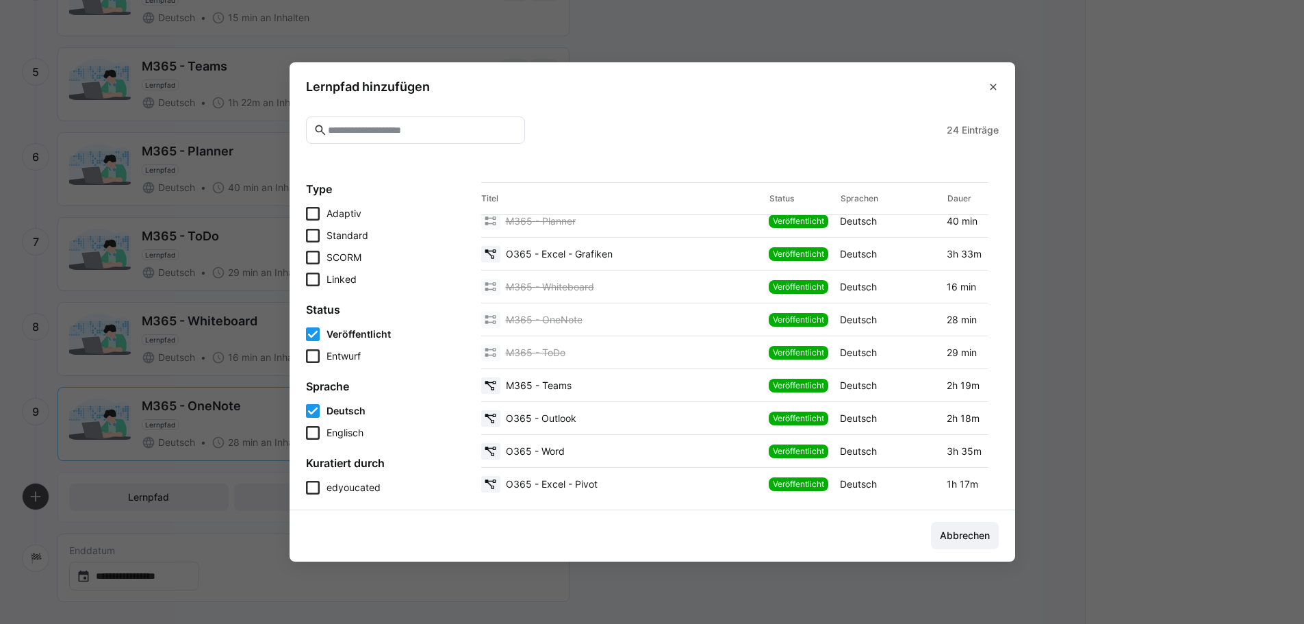
scroll to position [342, 0]
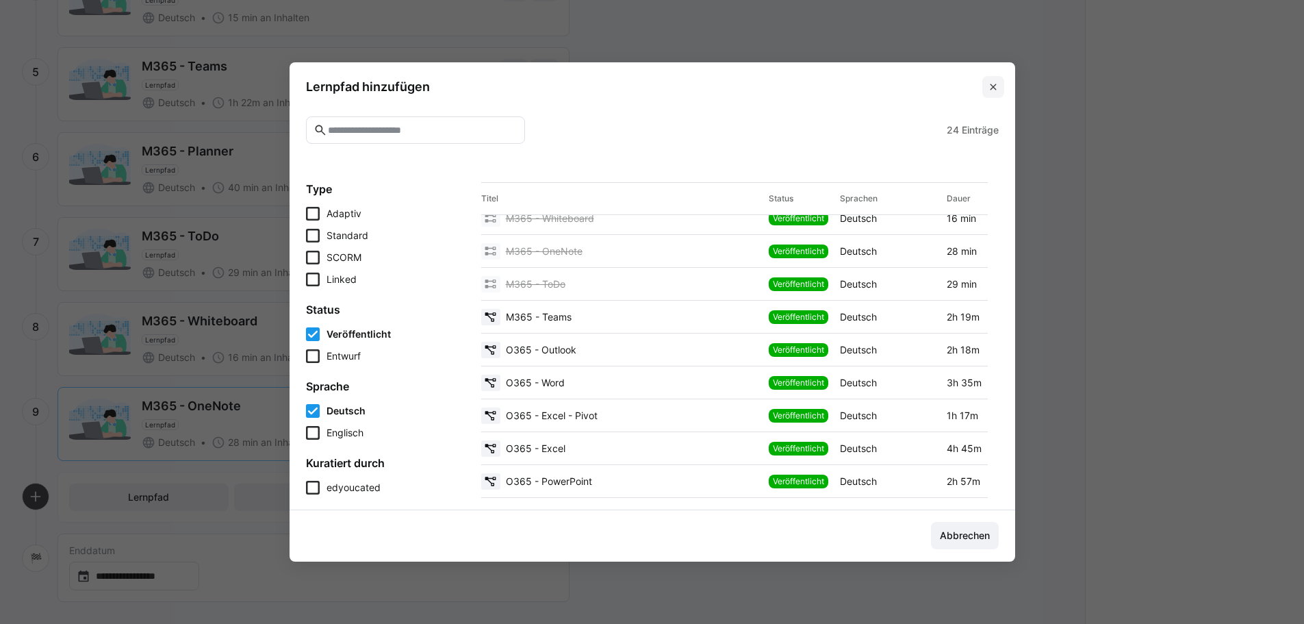
click at [999, 86] on eds-icon at bounding box center [993, 86] width 11 height 11
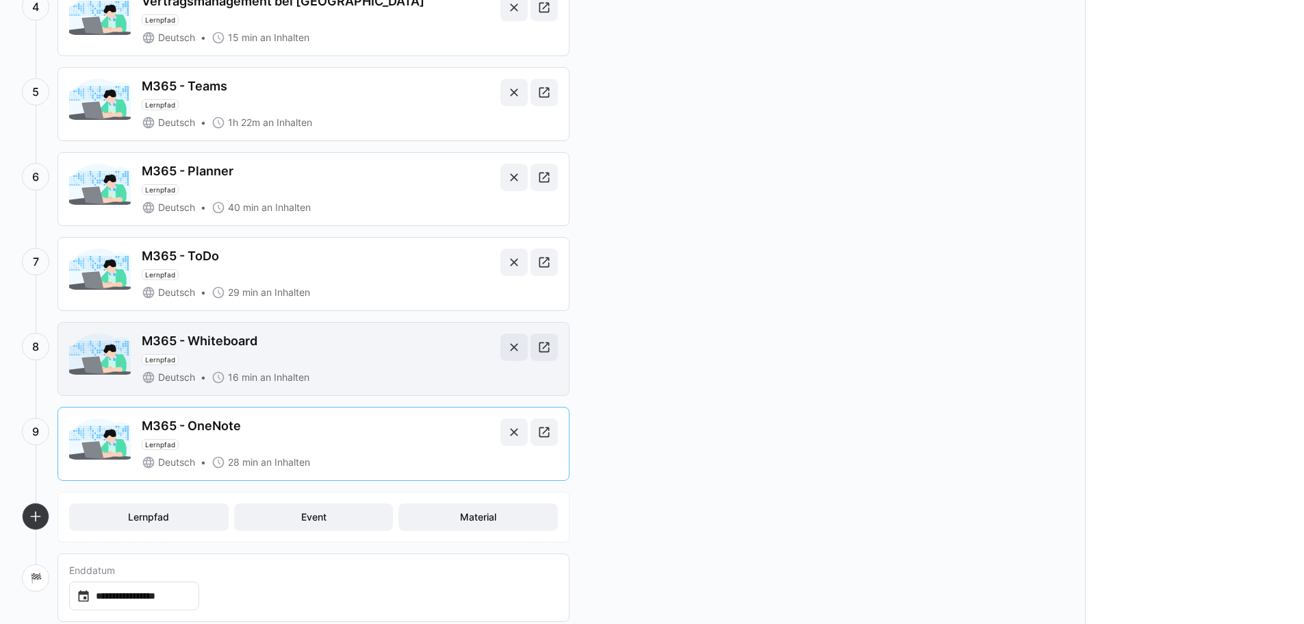
scroll to position [470, 0]
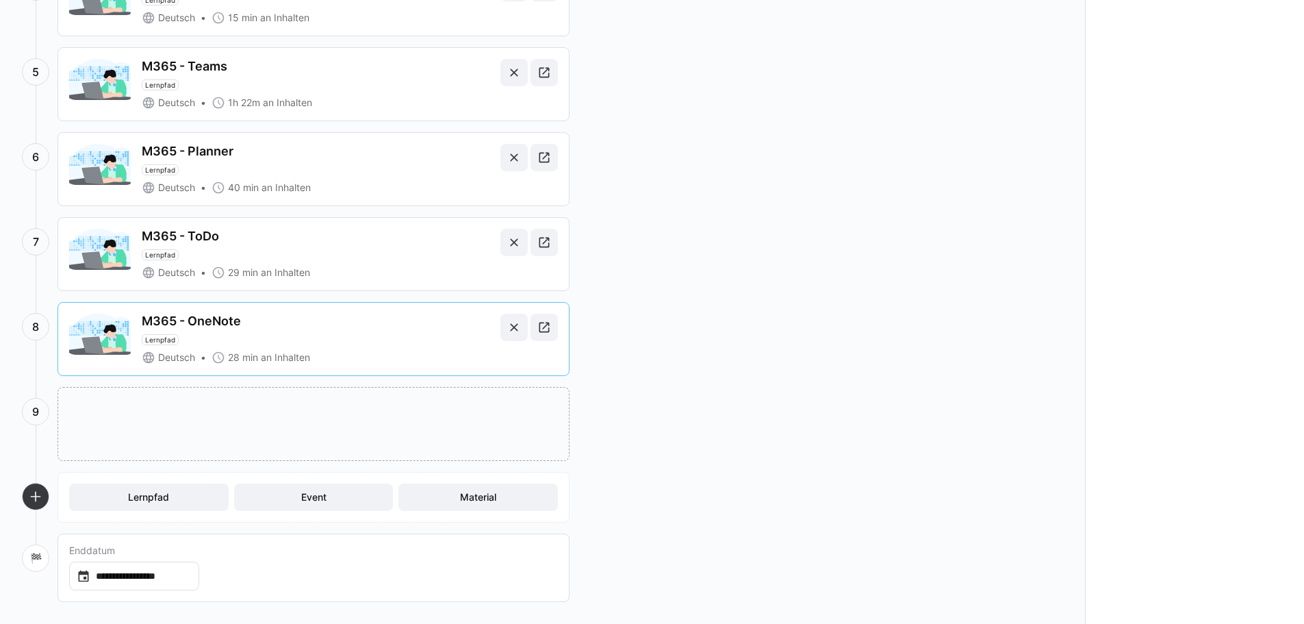
drag, startPoint x: 343, startPoint y: 357, endPoint x: 357, endPoint y: 434, distance: 78.5
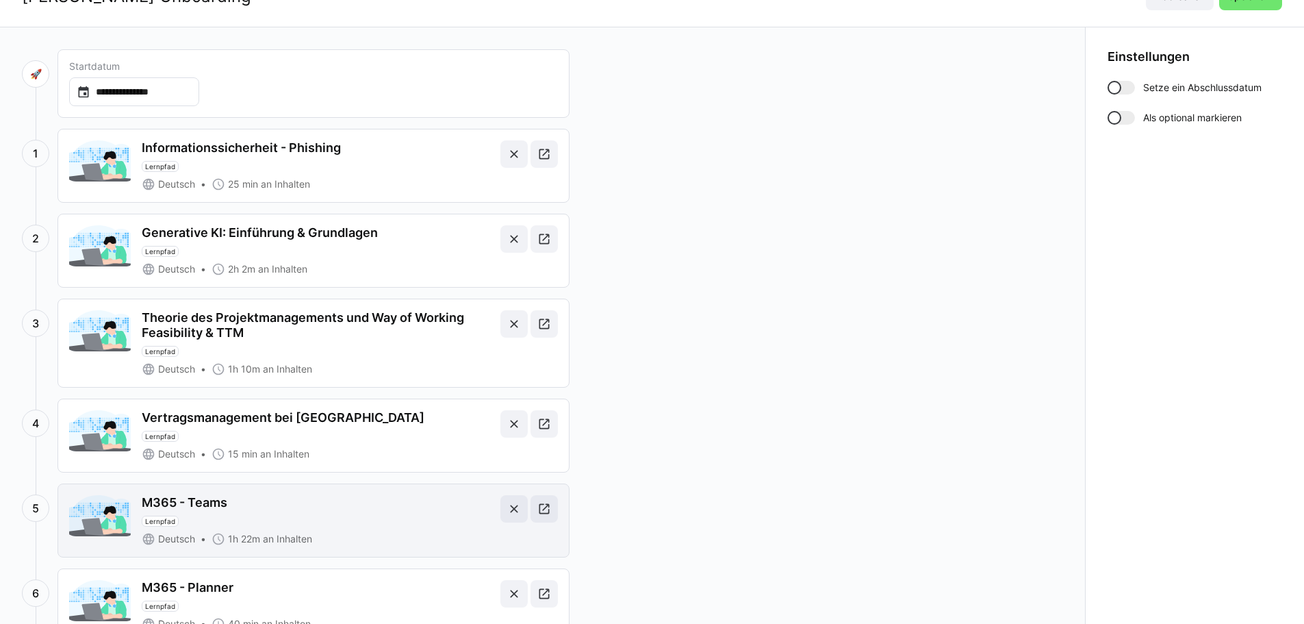
scroll to position [0, 0]
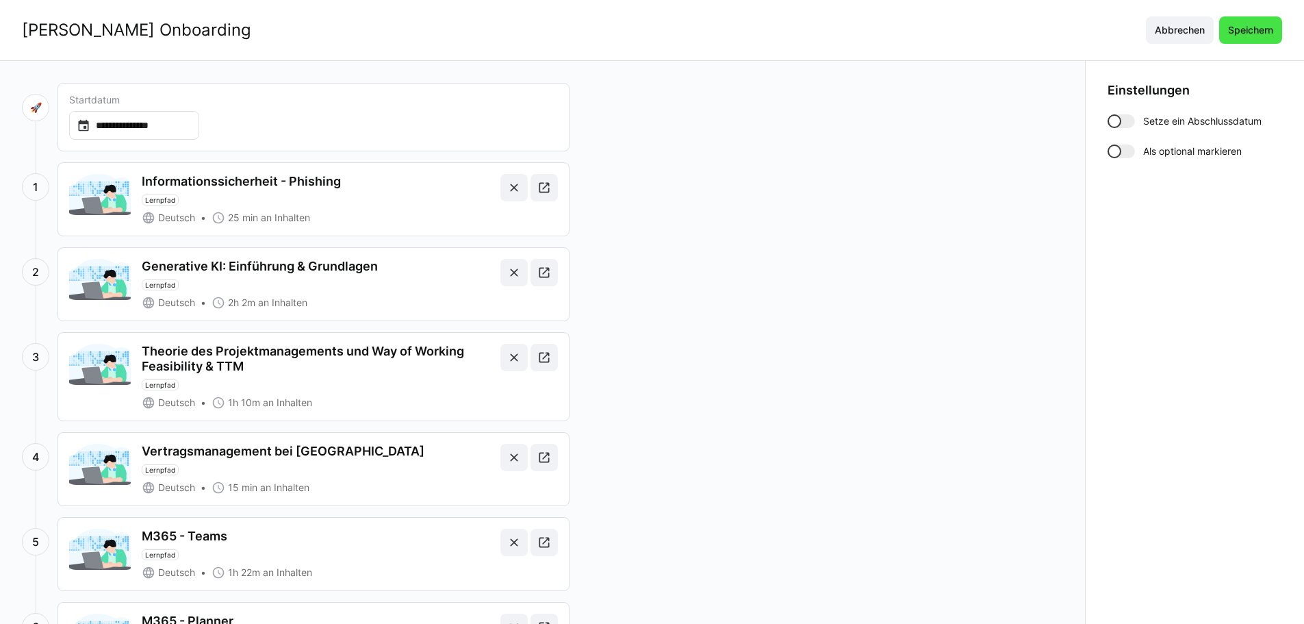
click at [1244, 31] on span "Speichern" at bounding box center [1250, 30] width 49 height 14
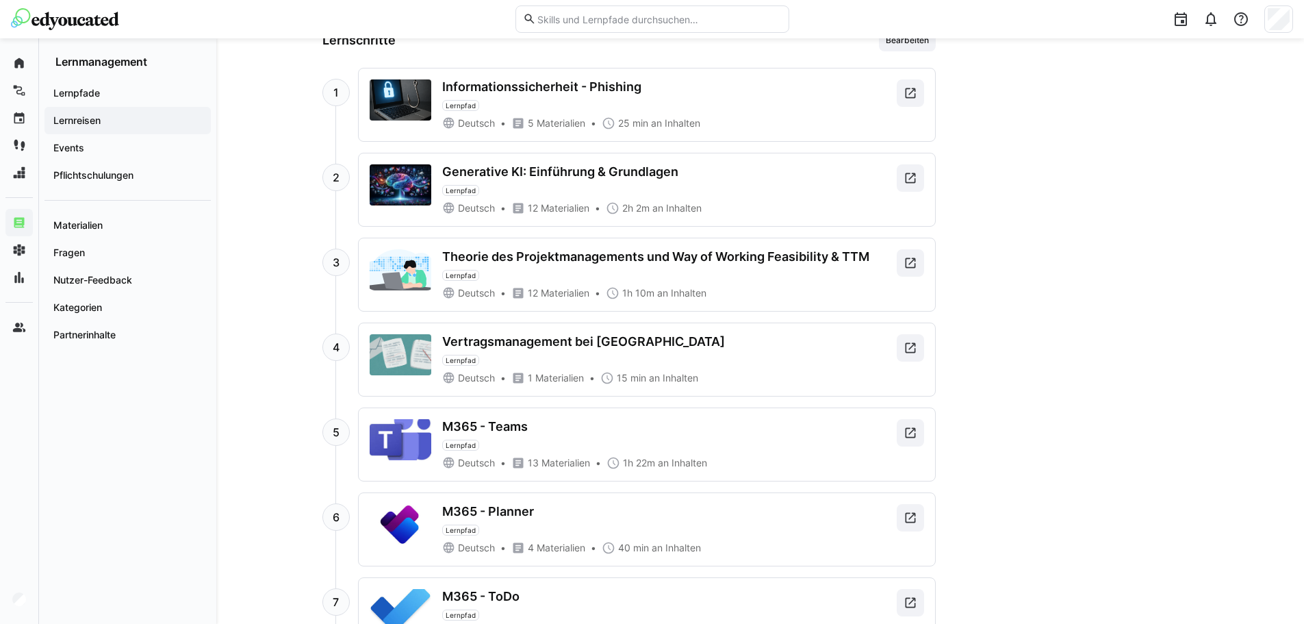
scroll to position [513, 0]
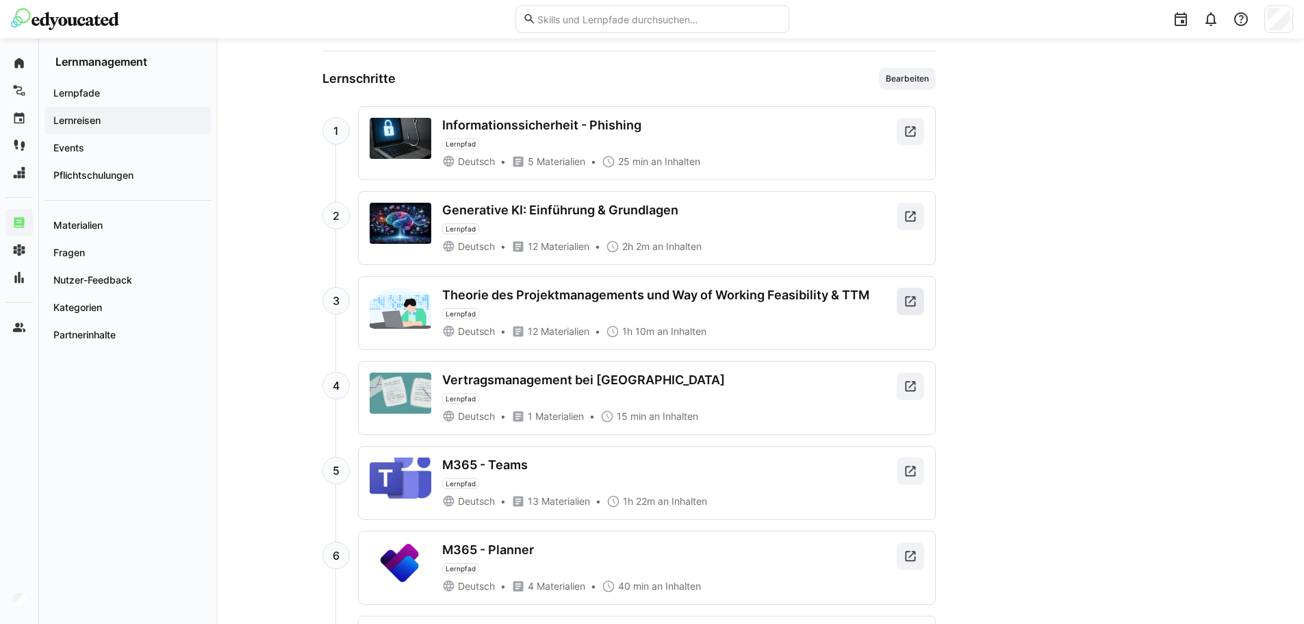
click at [922, 303] on span at bounding box center [910, 300] width 27 height 27
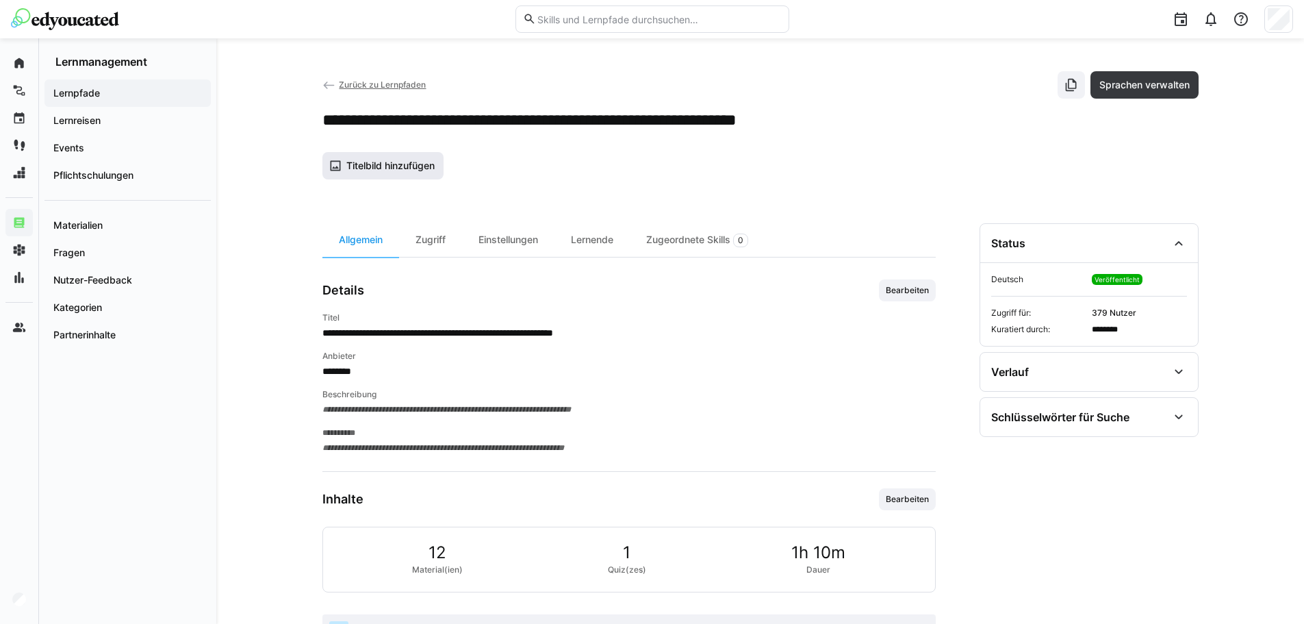
click at [400, 164] on span "Titelbild hinzufügen" at bounding box center [390, 166] width 92 height 14
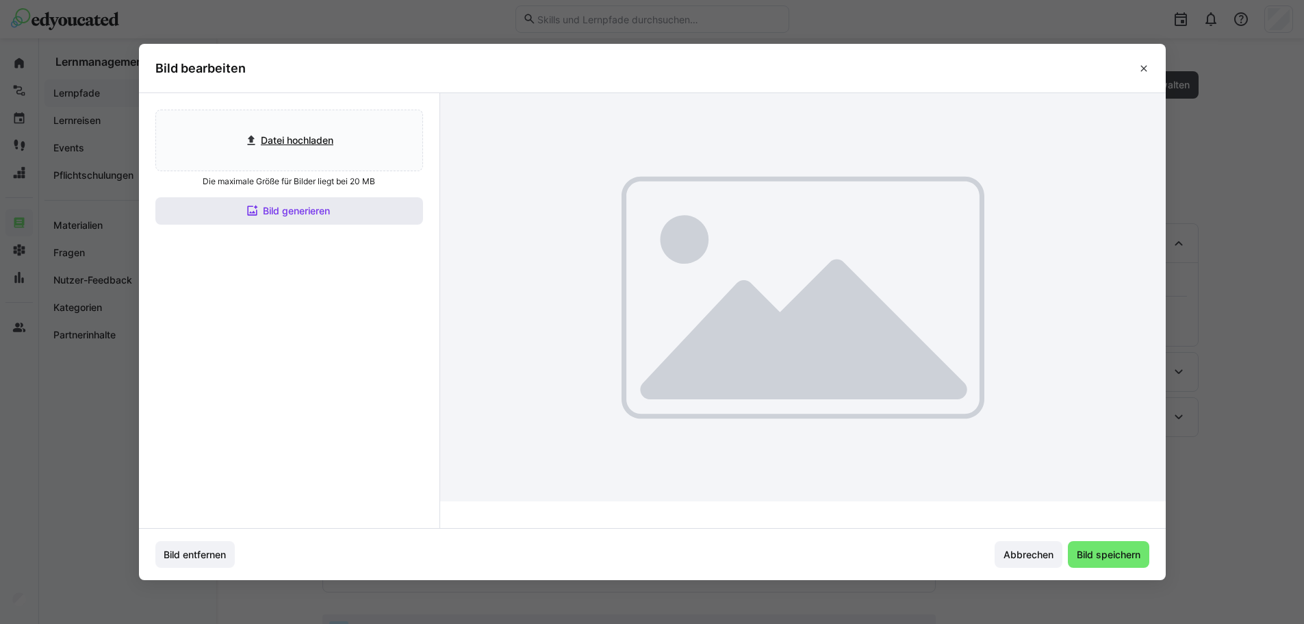
click at [331, 205] on span "Bild generieren" at bounding box center [296, 211] width 71 height 14
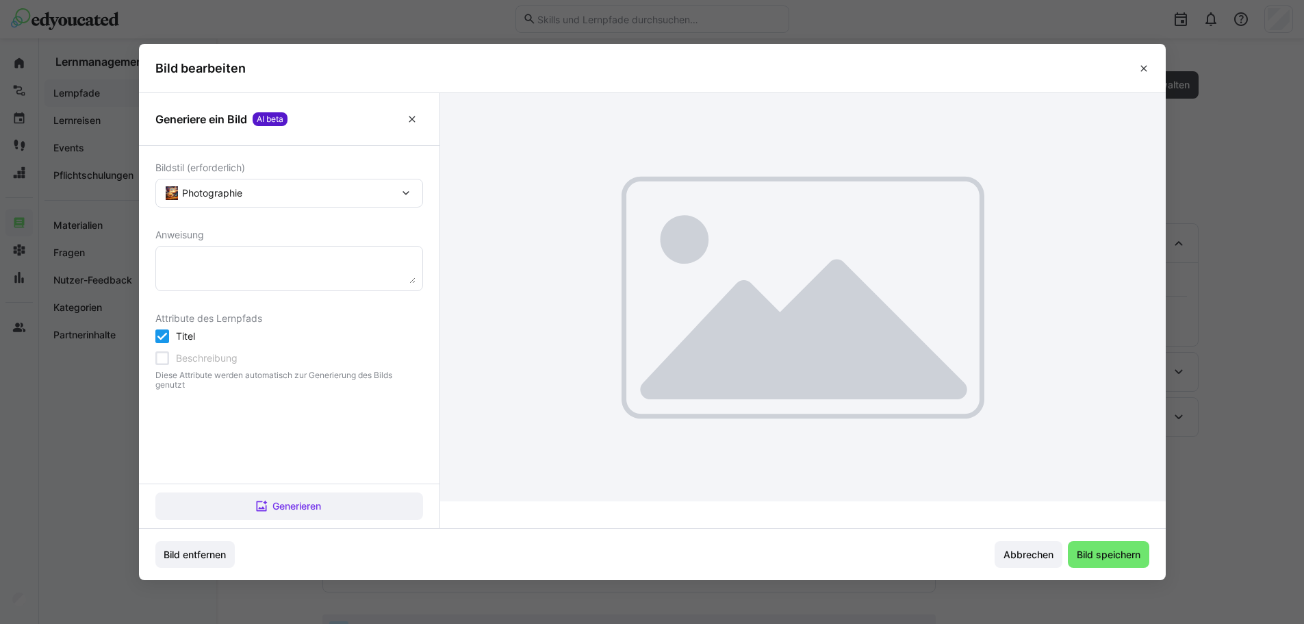
click at [324, 256] on textarea at bounding box center [289, 268] width 253 height 30
type textarea "projektmanagement, produktentstehung"
click at [387, 511] on span "Generieren" at bounding box center [289, 505] width 268 height 27
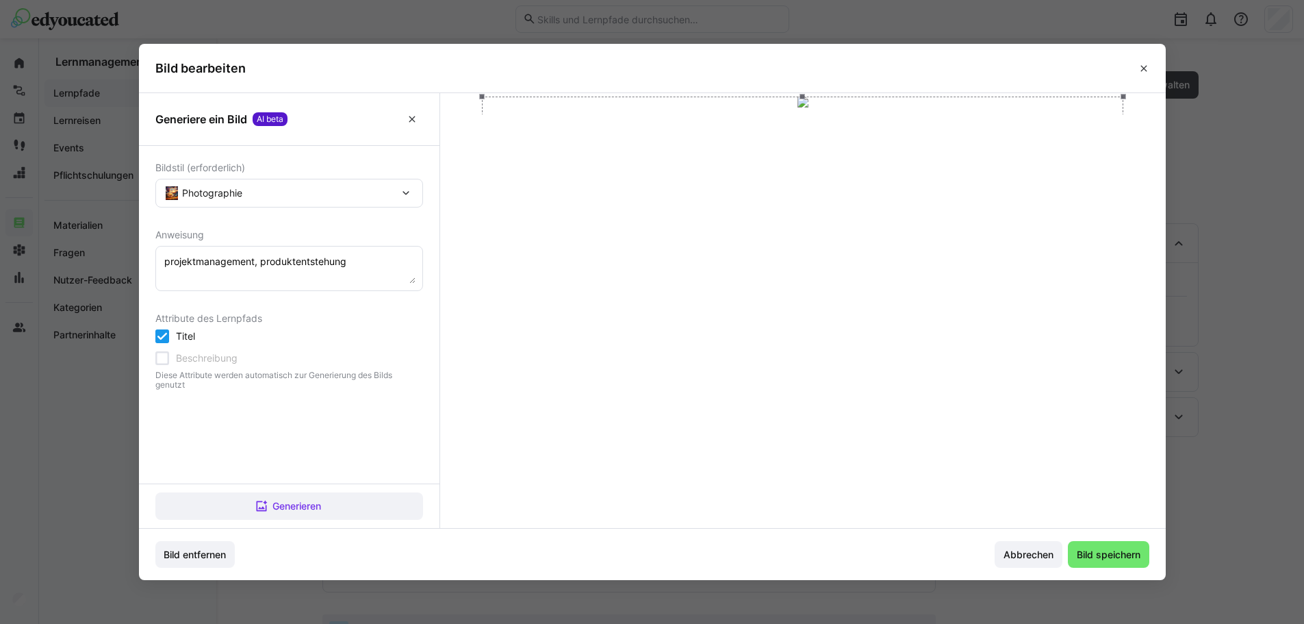
drag, startPoint x: 685, startPoint y: 279, endPoint x: 693, endPoint y: 227, distance: 52.6
click at [693, 227] on div at bounding box center [802, 277] width 641 height 361
click at [287, 203] on div "Photographie" at bounding box center [289, 193] width 268 height 29
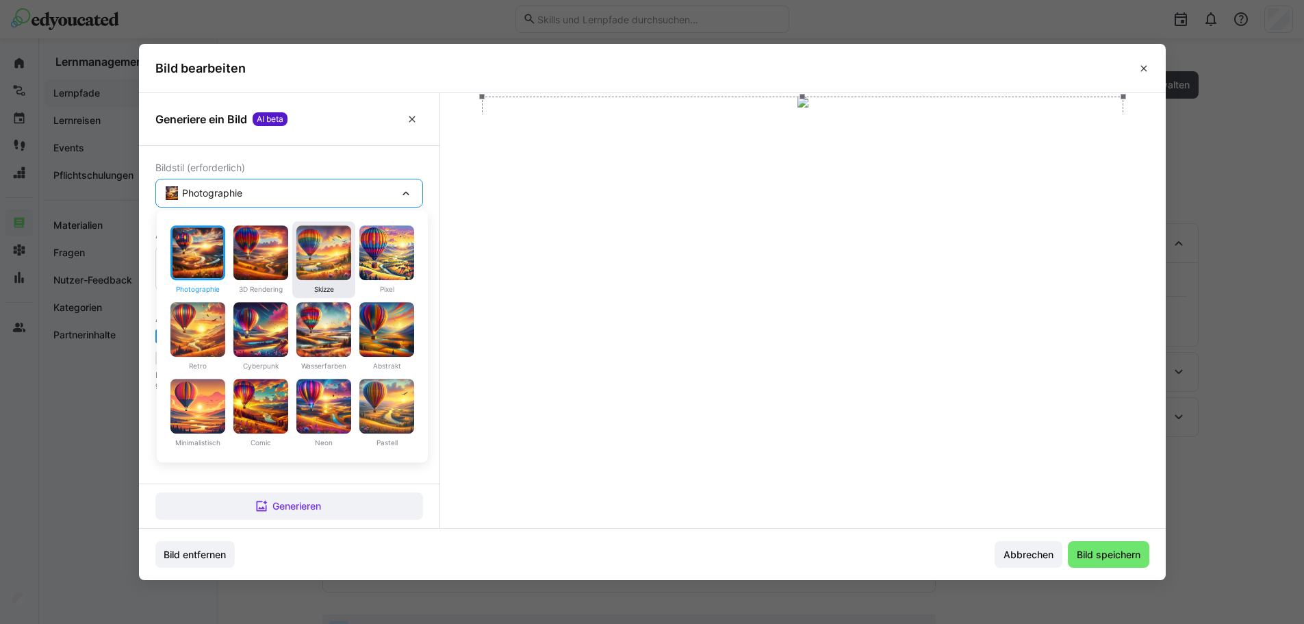
scroll to position [68, 0]
click at [269, 422] on img at bounding box center [260, 405] width 55 height 55
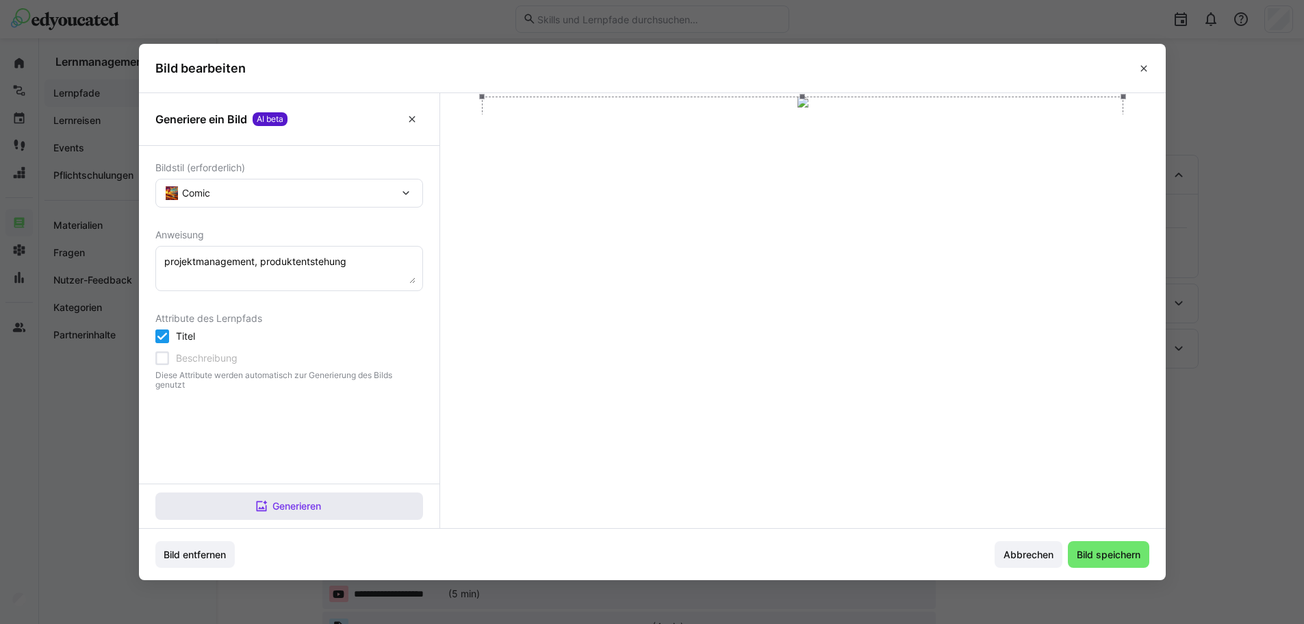
click at [313, 501] on span "Generieren" at bounding box center [296, 506] width 53 height 14
drag, startPoint x: 784, startPoint y: 131, endPoint x: 784, endPoint y: 114, distance: 16.4
click at [784, 111] on div at bounding box center [803, 104] width 719 height 14
drag, startPoint x: 873, startPoint y: 183, endPoint x: 868, endPoint y: 168, distance: 15.8
click at [868, 168] on div at bounding box center [802, 295] width 641 height 361
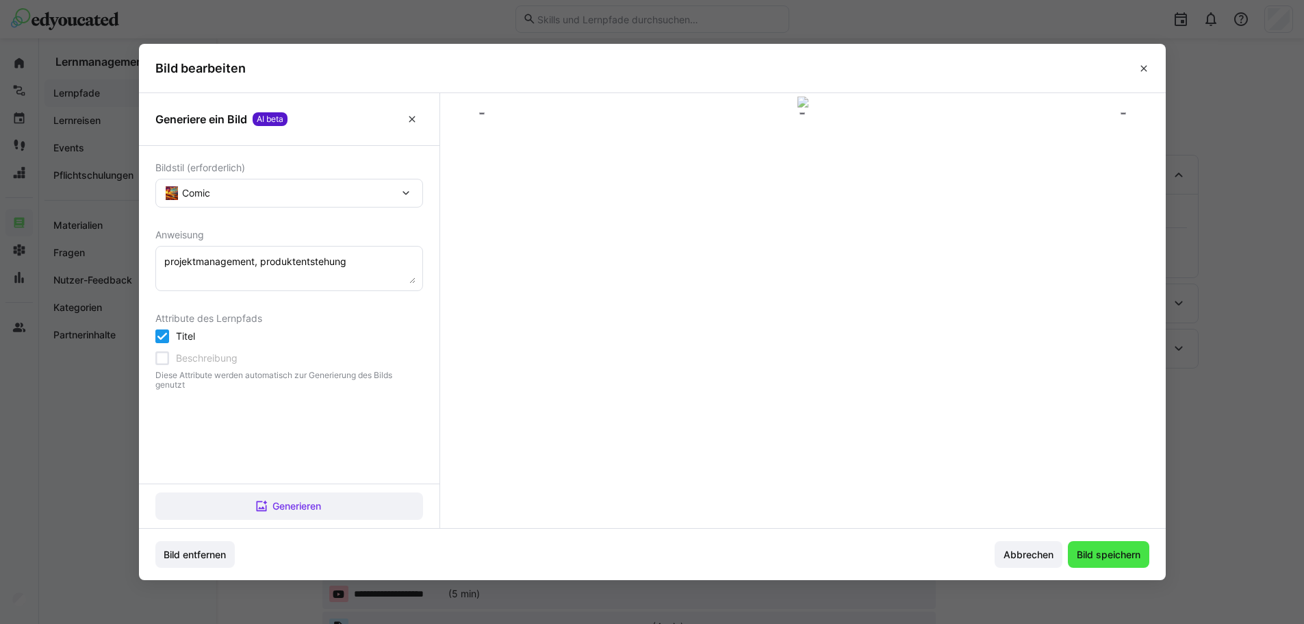
click at [1122, 545] on span "Bild speichern" at bounding box center [1108, 554] width 81 height 27
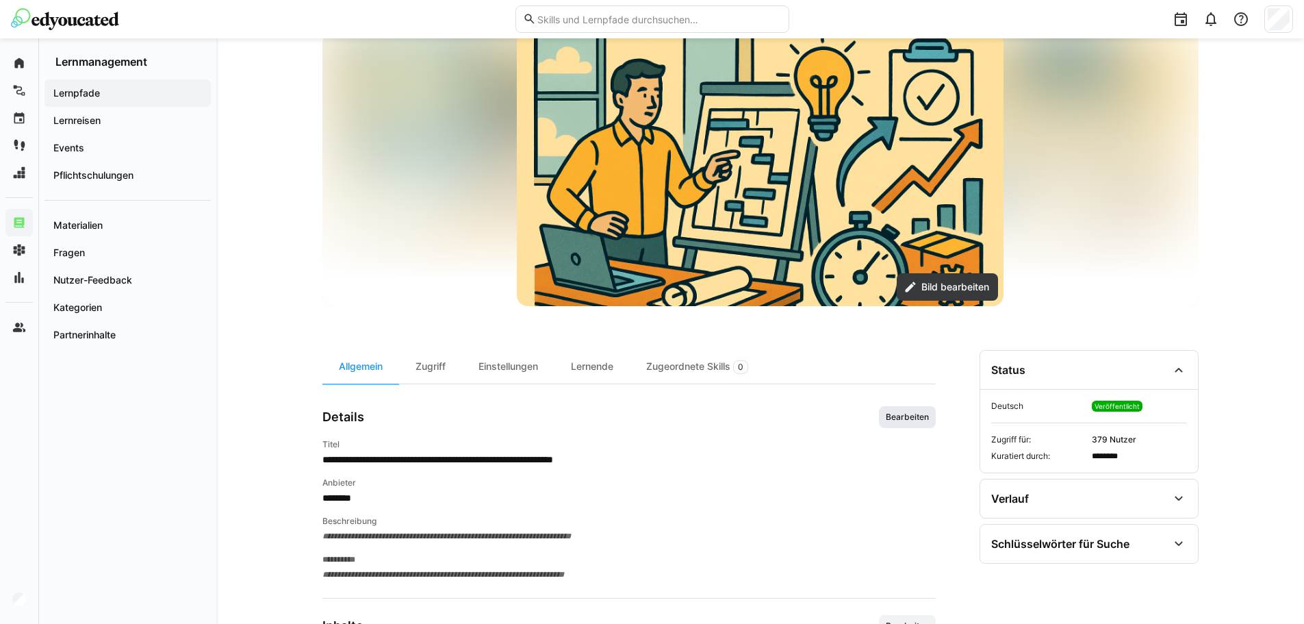
scroll to position [0, 0]
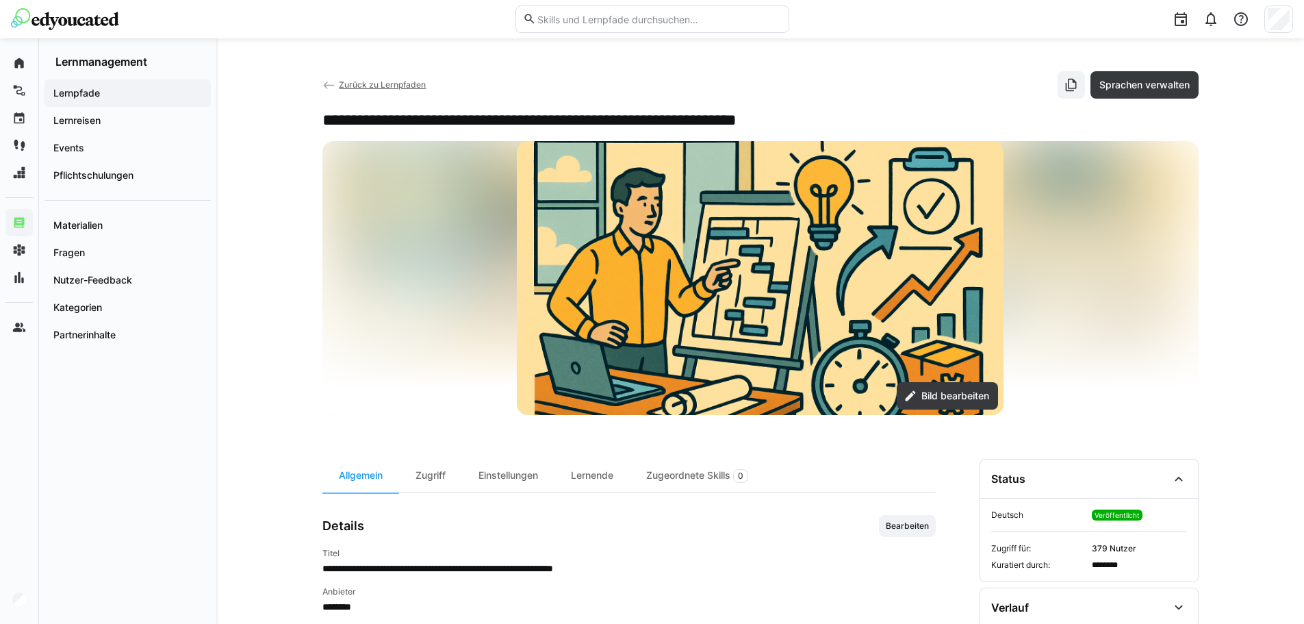
click at [325, 82] on eds-icon at bounding box center [329, 86] width 14 height 14
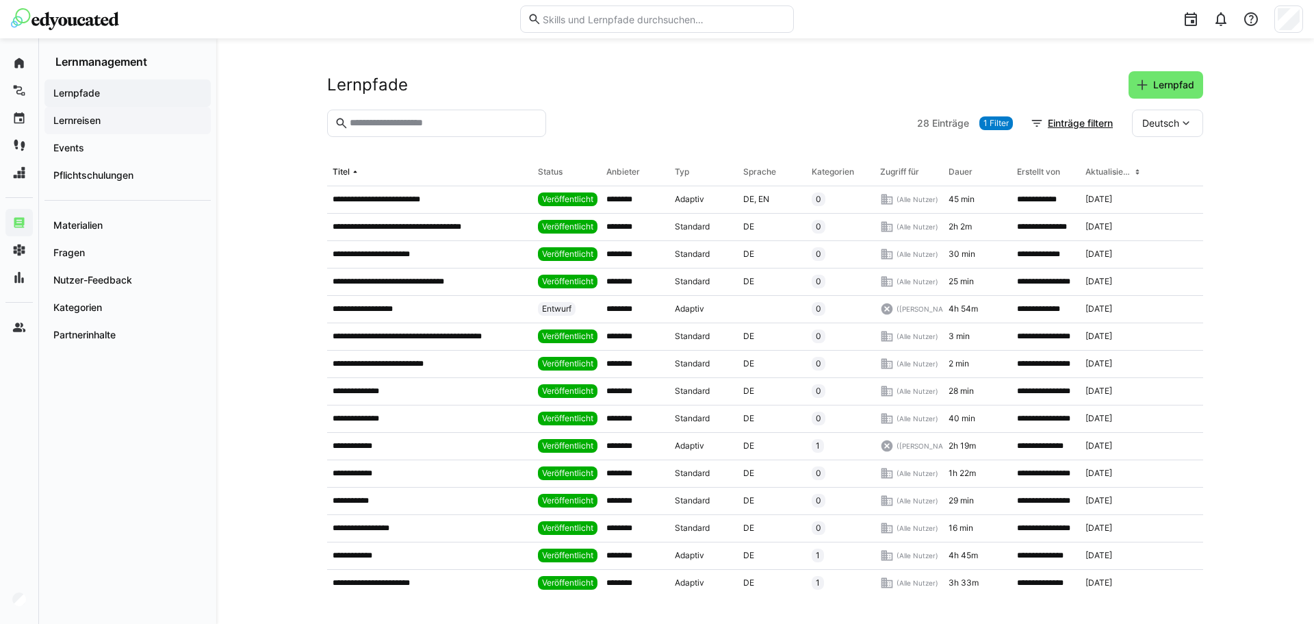
click at [0, 0] on app-navigation-label "Lernreisen" at bounding box center [0, 0] width 0 height 0
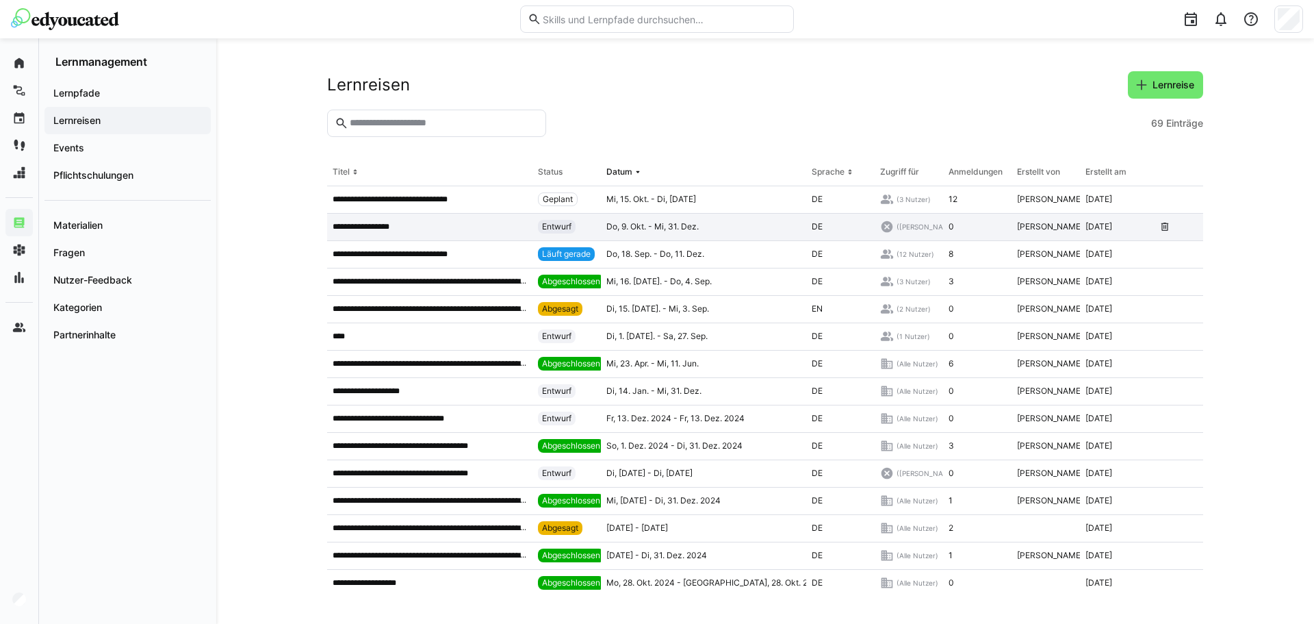
click at [347, 232] on p "**********" at bounding box center [369, 226] width 72 height 11
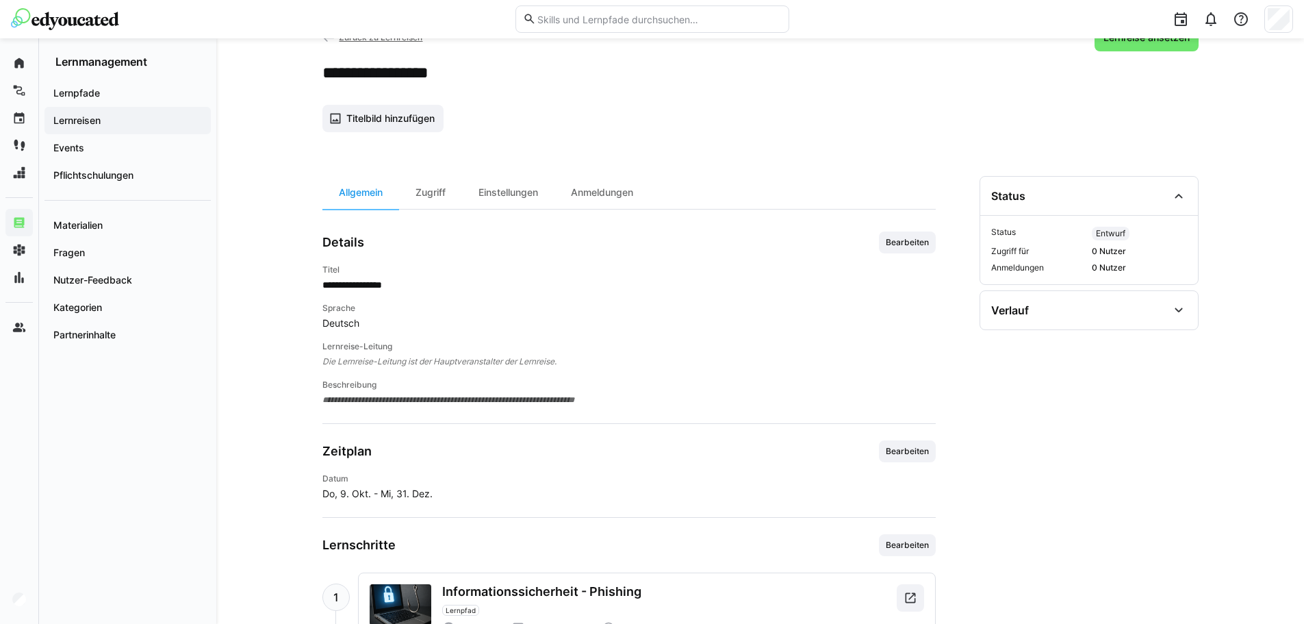
scroll to position [137, 0]
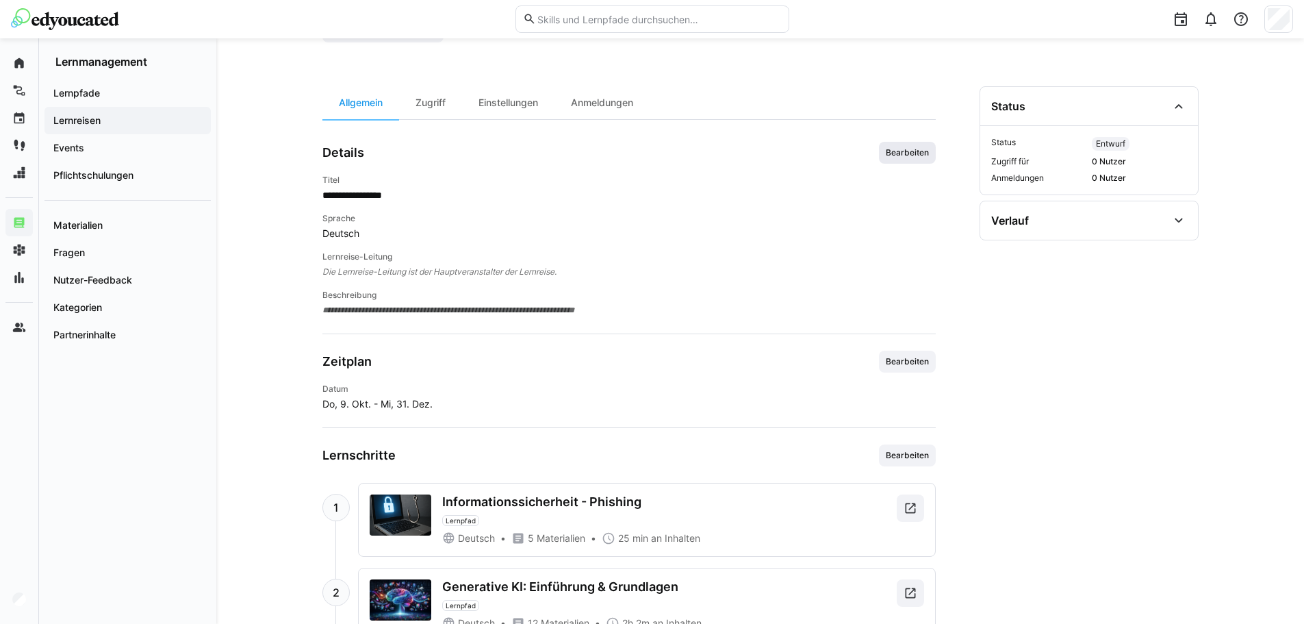
click at [912, 147] on span "Bearbeiten" at bounding box center [907, 152] width 46 height 11
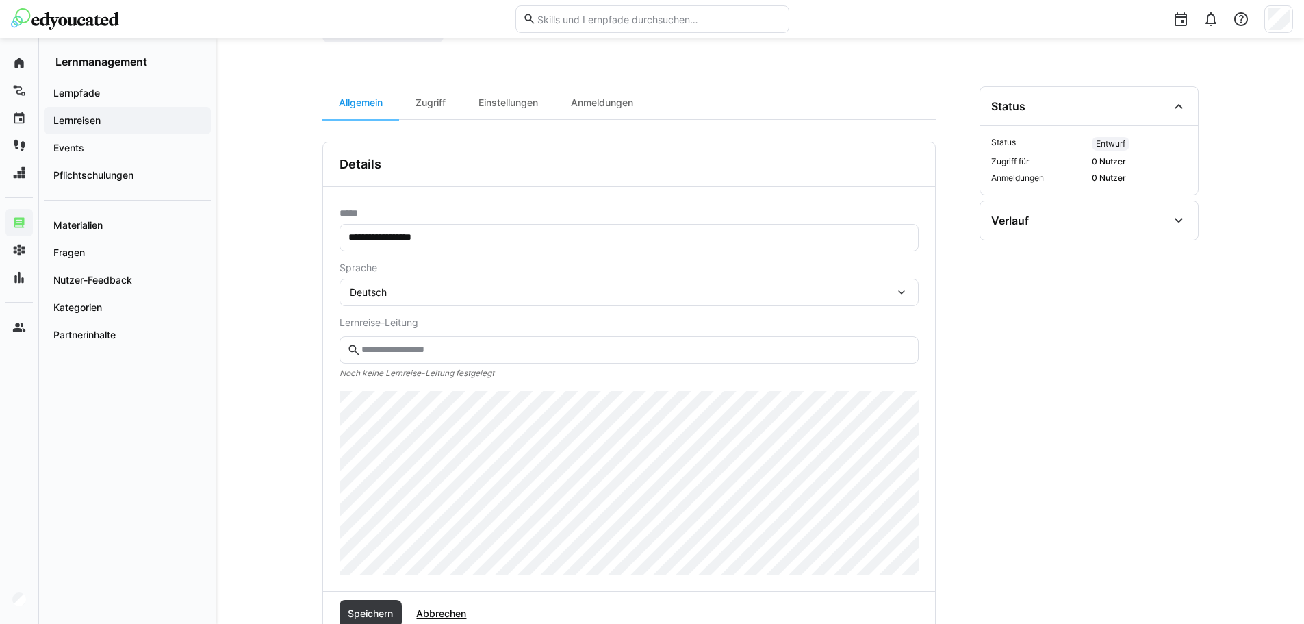
click at [449, 345] on input "text" at bounding box center [635, 350] width 550 height 12
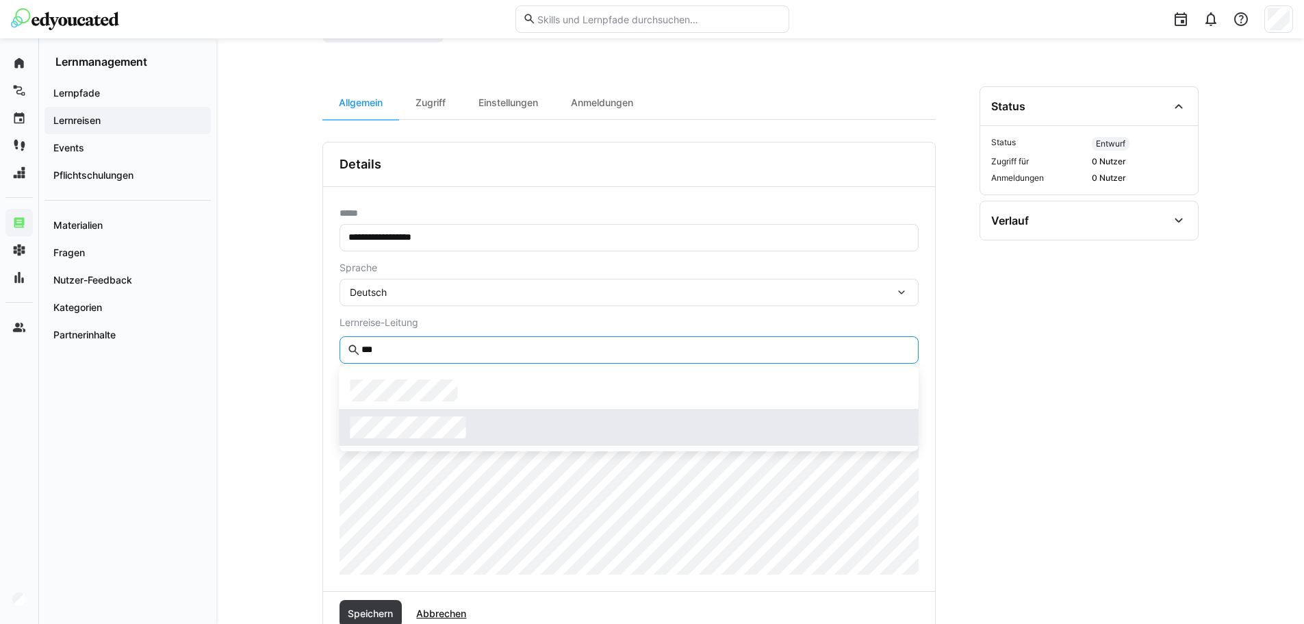
type input "***"
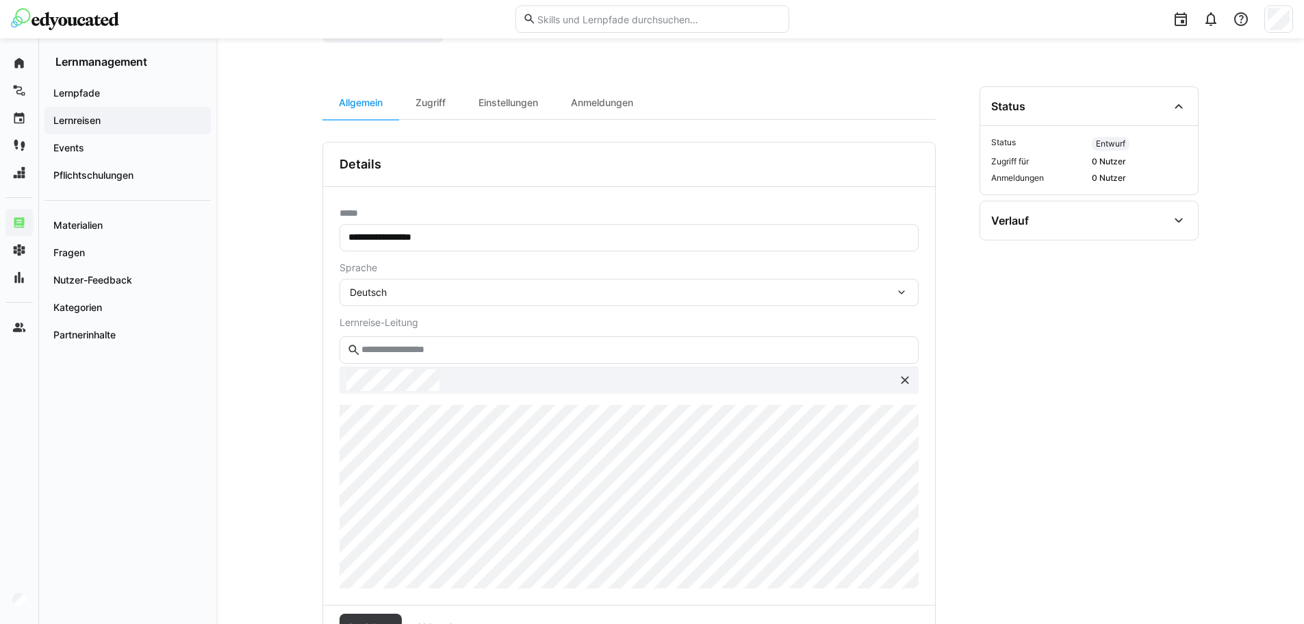
click at [336, 405] on div "**********" at bounding box center [629, 396] width 612 height 418
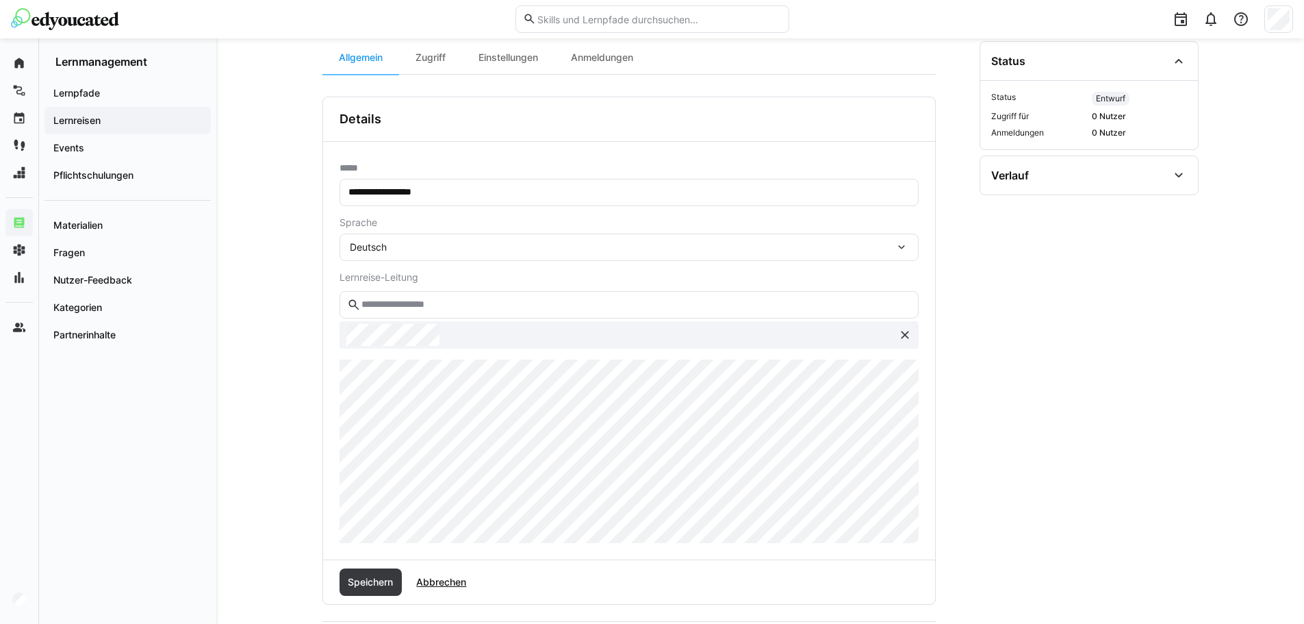
scroll to position [205, 0]
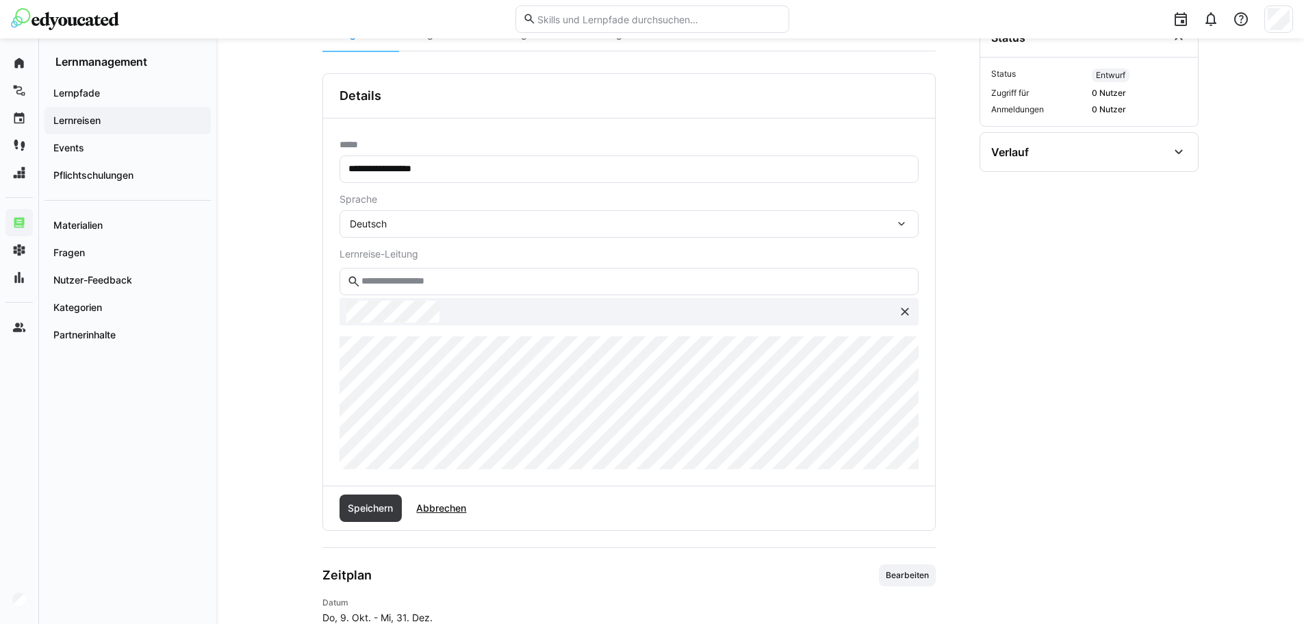
click at [495, 280] on input "text" at bounding box center [635, 281] width 550 height 12
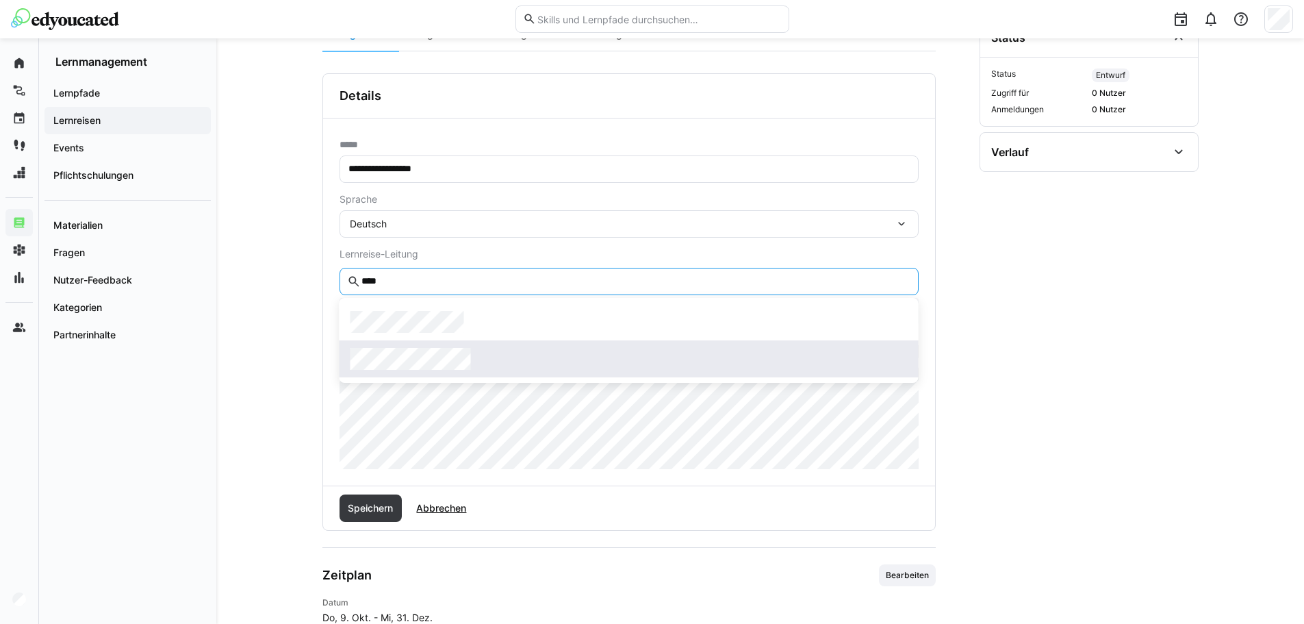
type input "****"
click at [503, 351] on div at bounding box center [628, 359] width 557 height 22
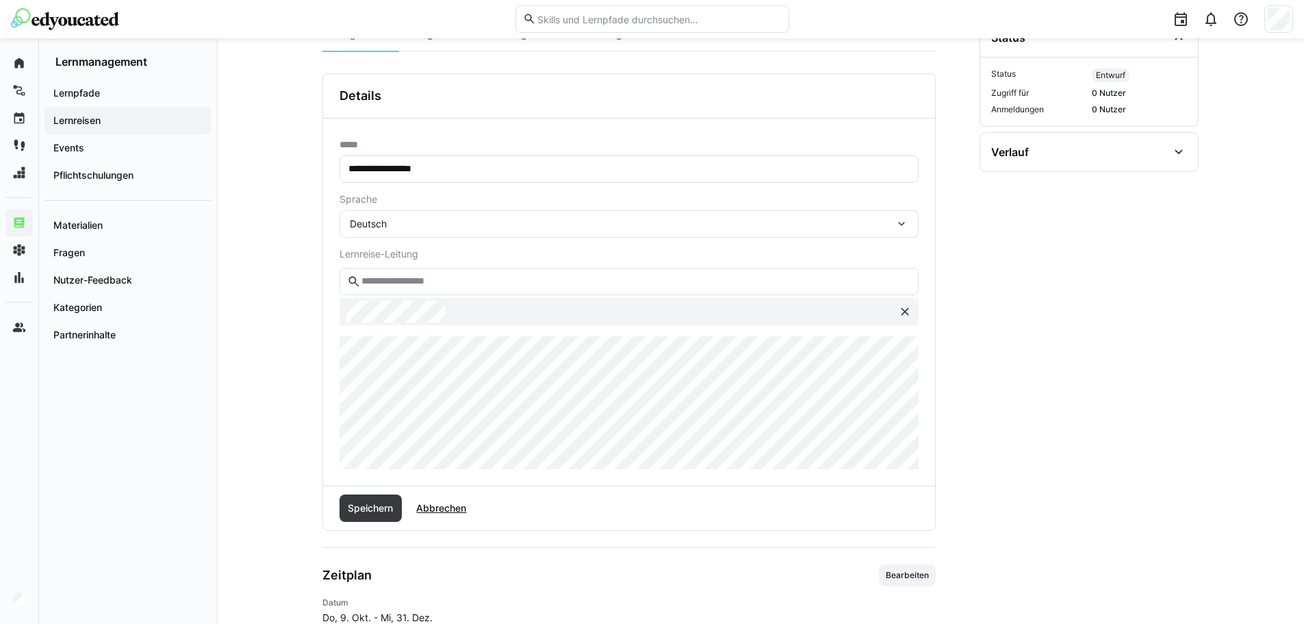
click at [426, 279] on input "text" at bounding box center [635, 281] width 550 height 12
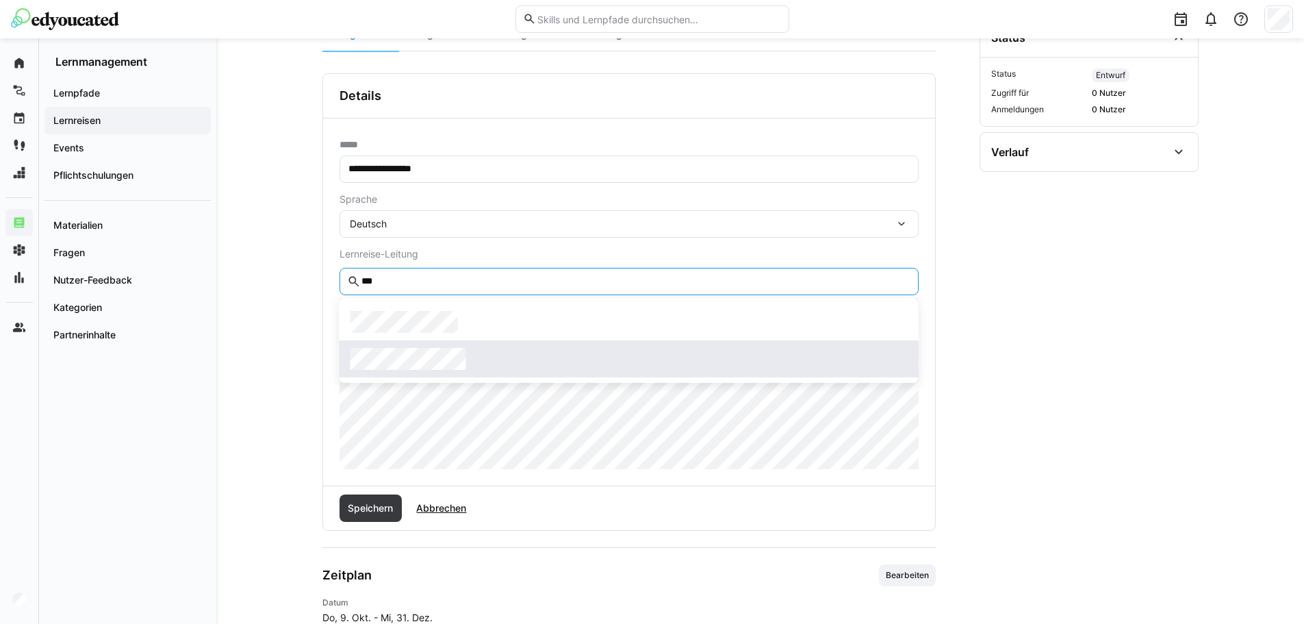
type input "***"
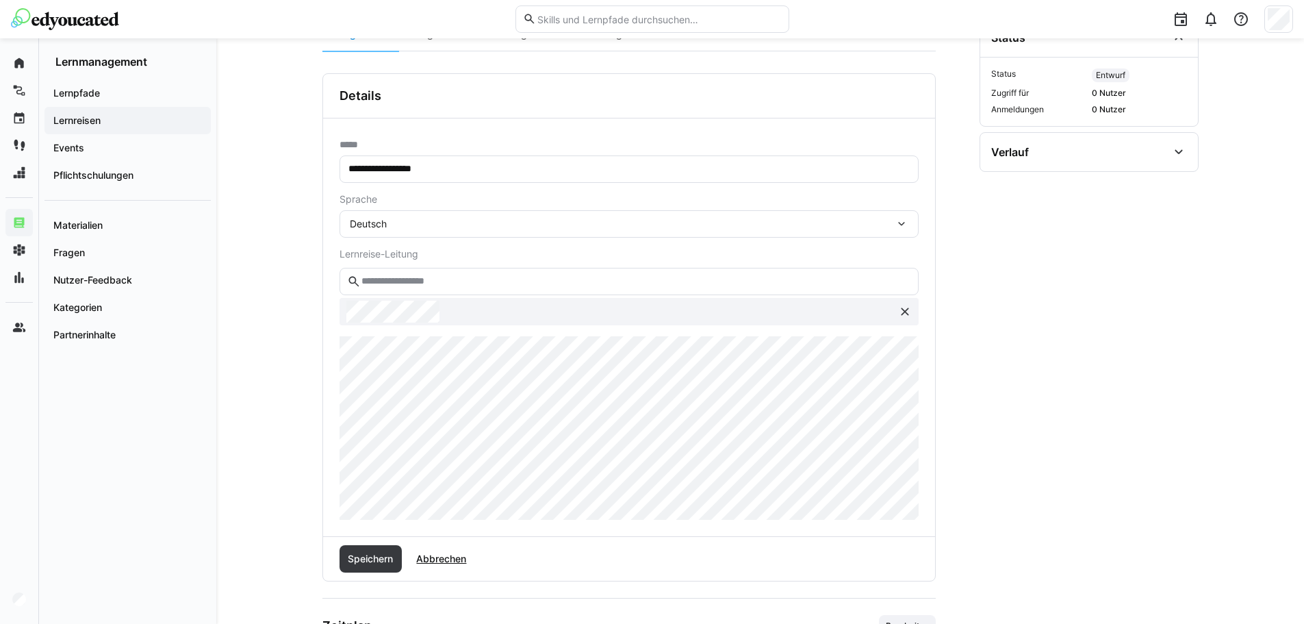
click at [335, 357] on div "**********" at bounding box center [629, 327] width 612 height 418
click at [374, 561] on span "Speichern" at bounding box center [370, 559] width 49 height 14
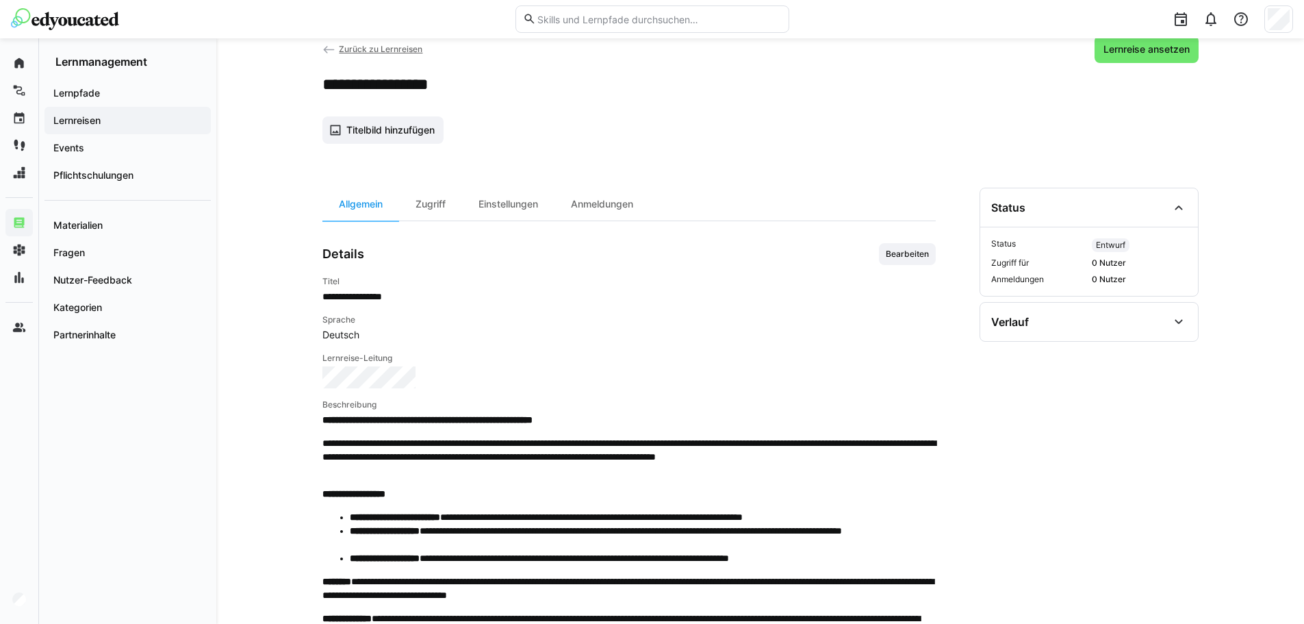
scroll to position [68, 0]
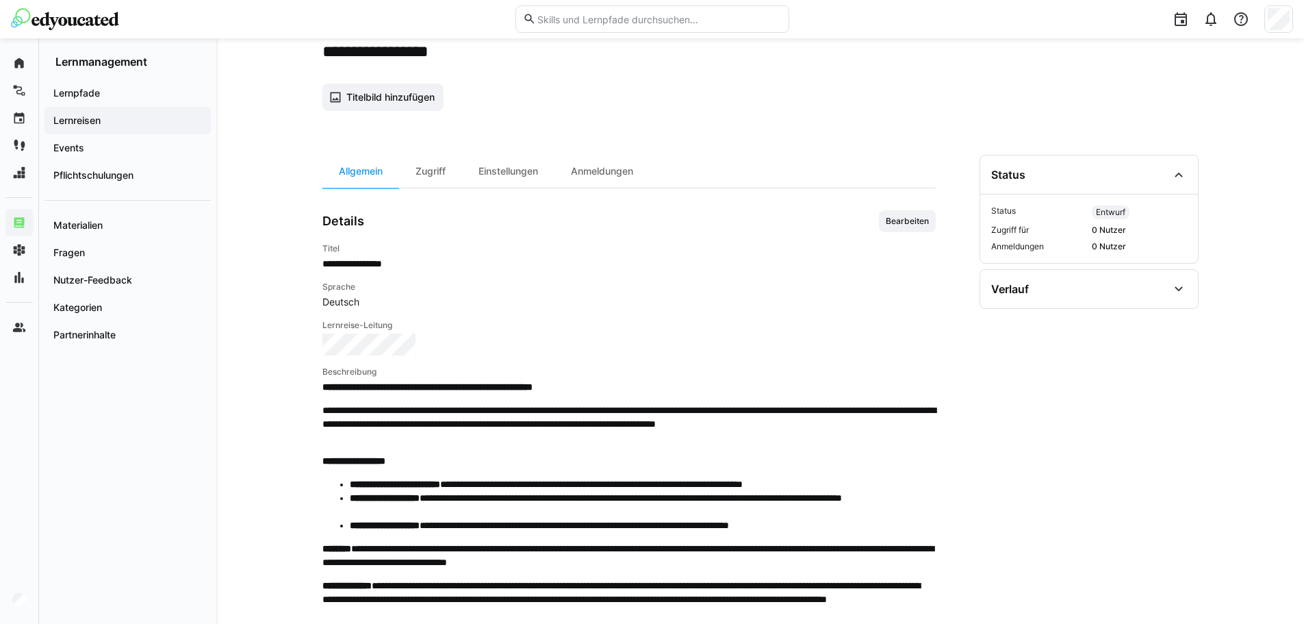
click at [921, 215] on span "Bearbeiten" at bounding box center [907, 221] width 57 height 22
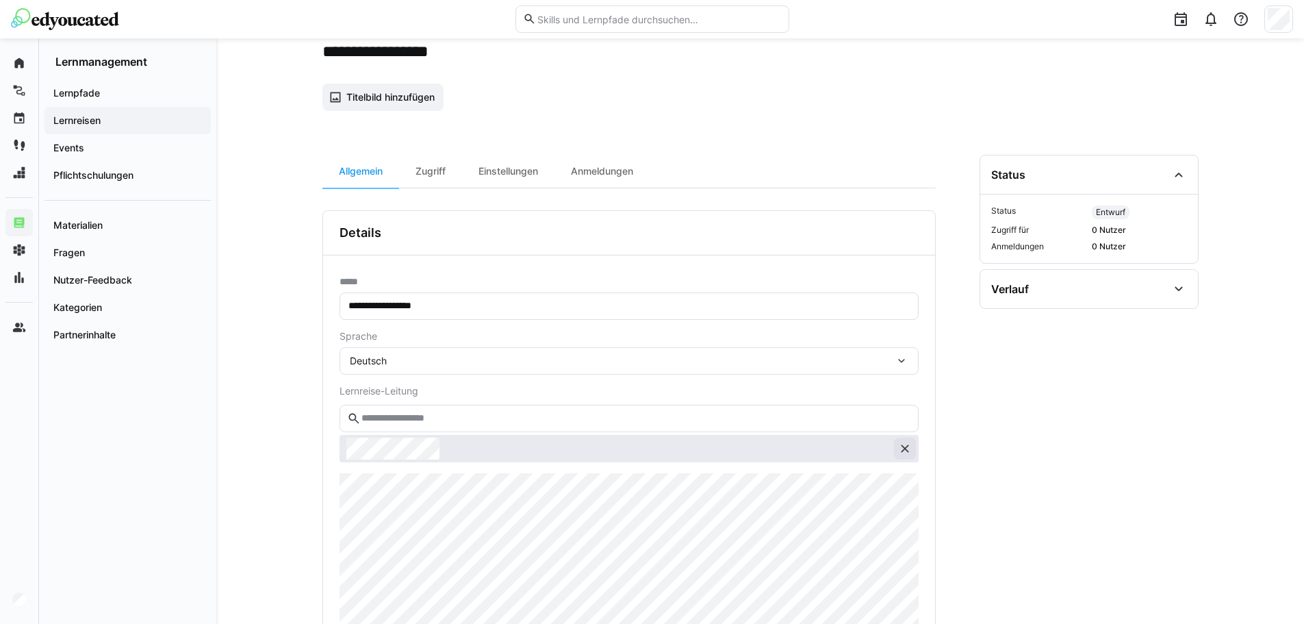
click at [904, 452] on eds-icon at bounding box center [905, 448] width 14 height 14
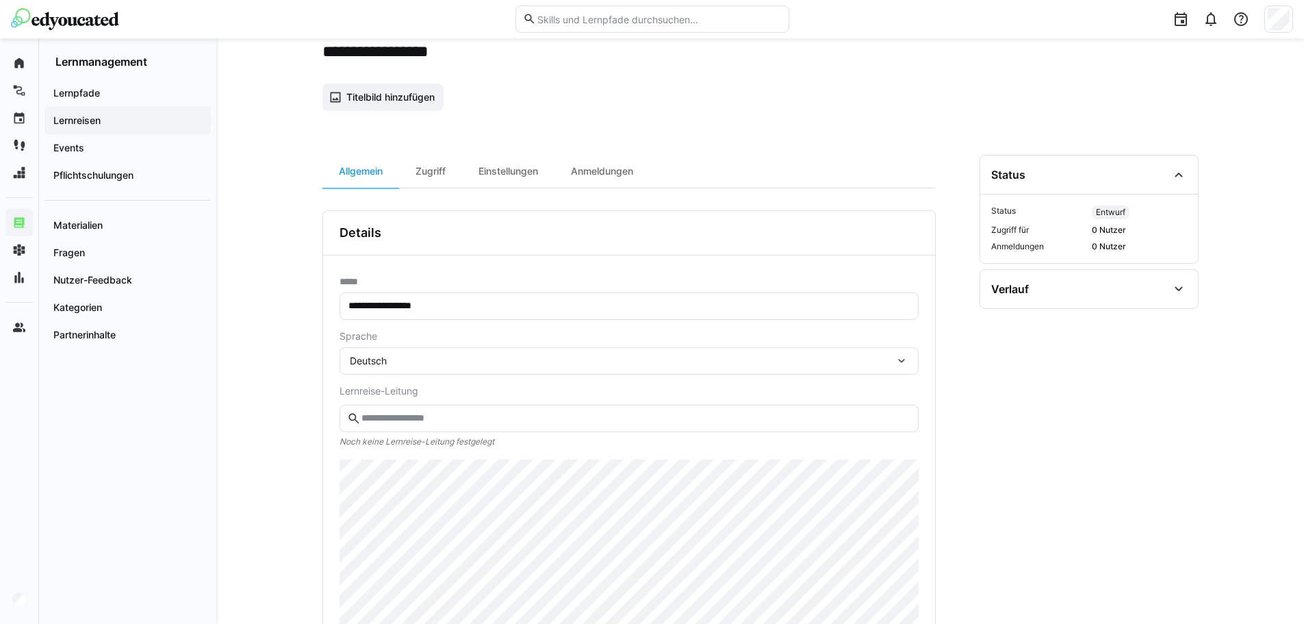
click at [543, 418] on input "text" at bounding box center [635, 418] width 550 height 12
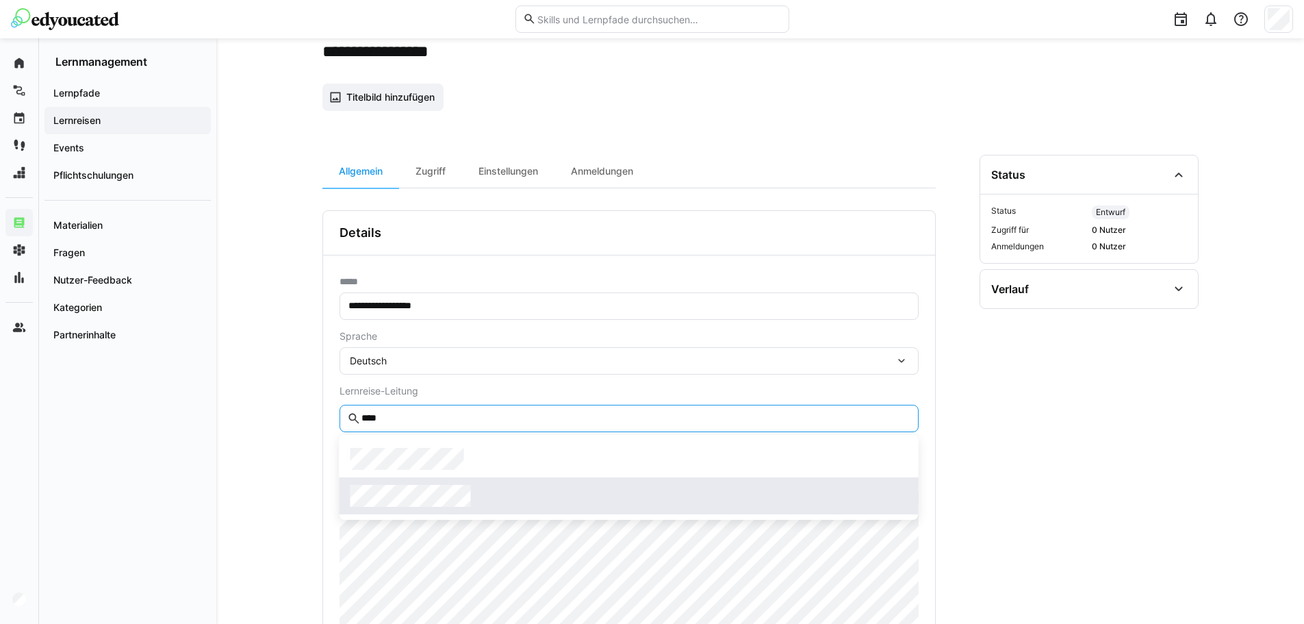
type input "****"
click at [516, 500] on div at bounding box center [628, 496] width 557 height 22
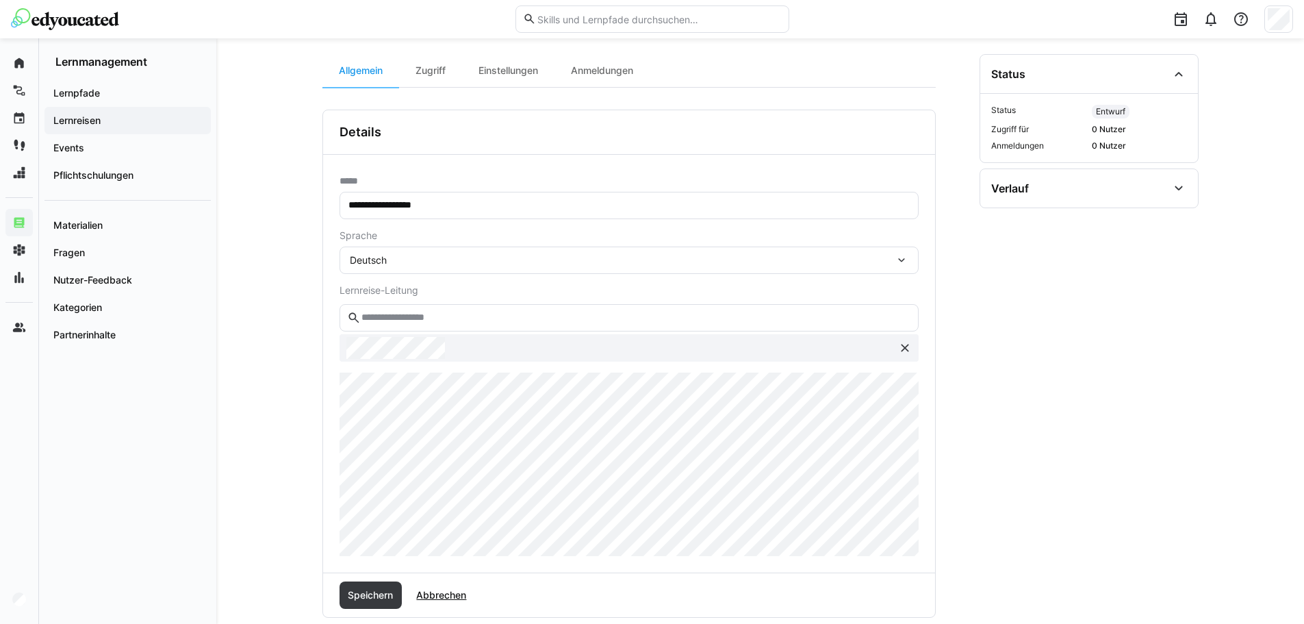
scroll to position [342, 0]
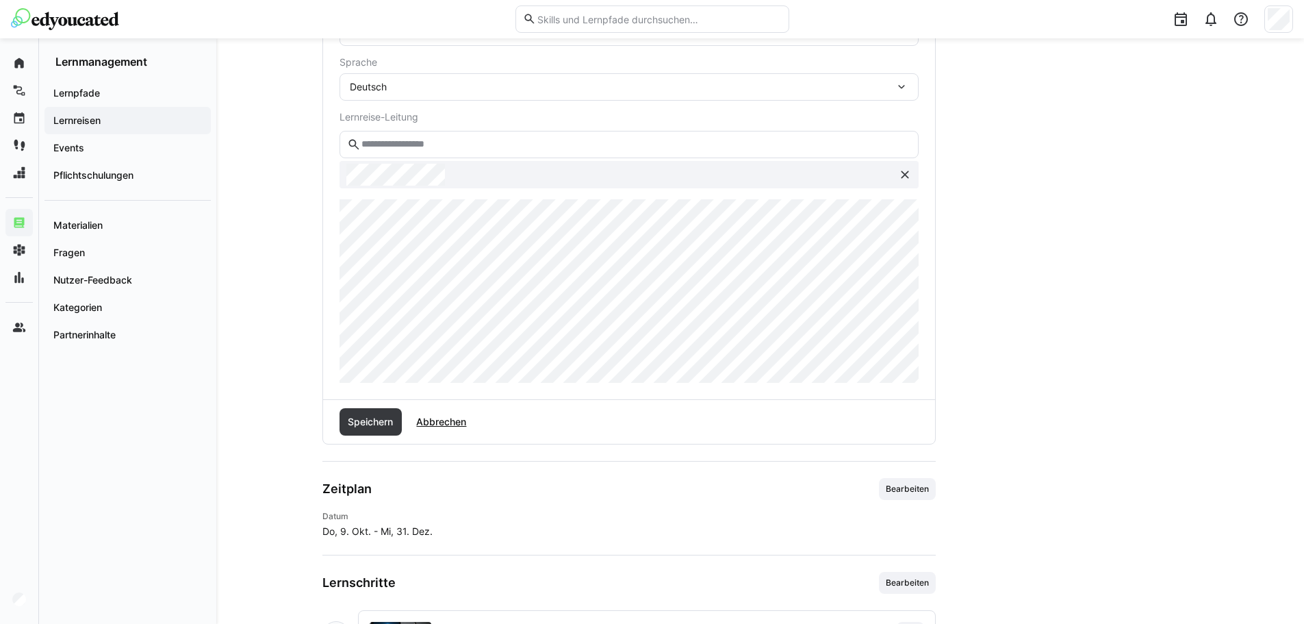
click at [365, 423] on span "Speichern" at bounding box center [370, 422] width 49 height 14
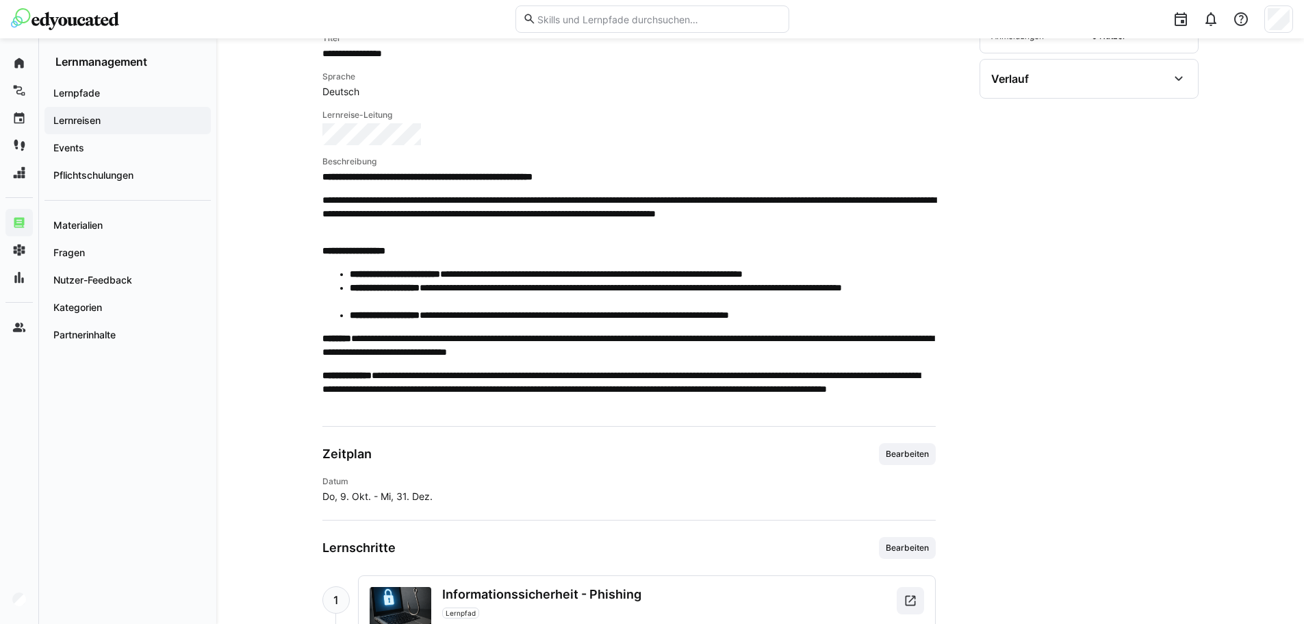
scroll to position [205, 0]
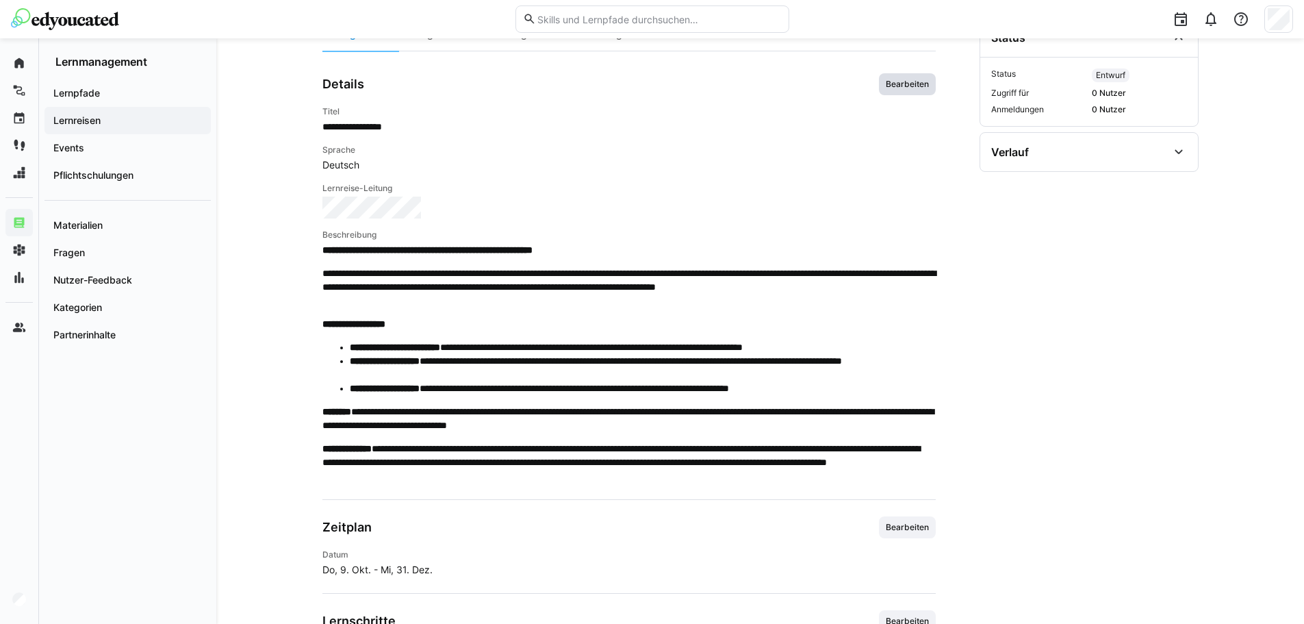
click at [923, 89] on span "Bearbeiten" at bounding box center [907, 84] width 46 height 11
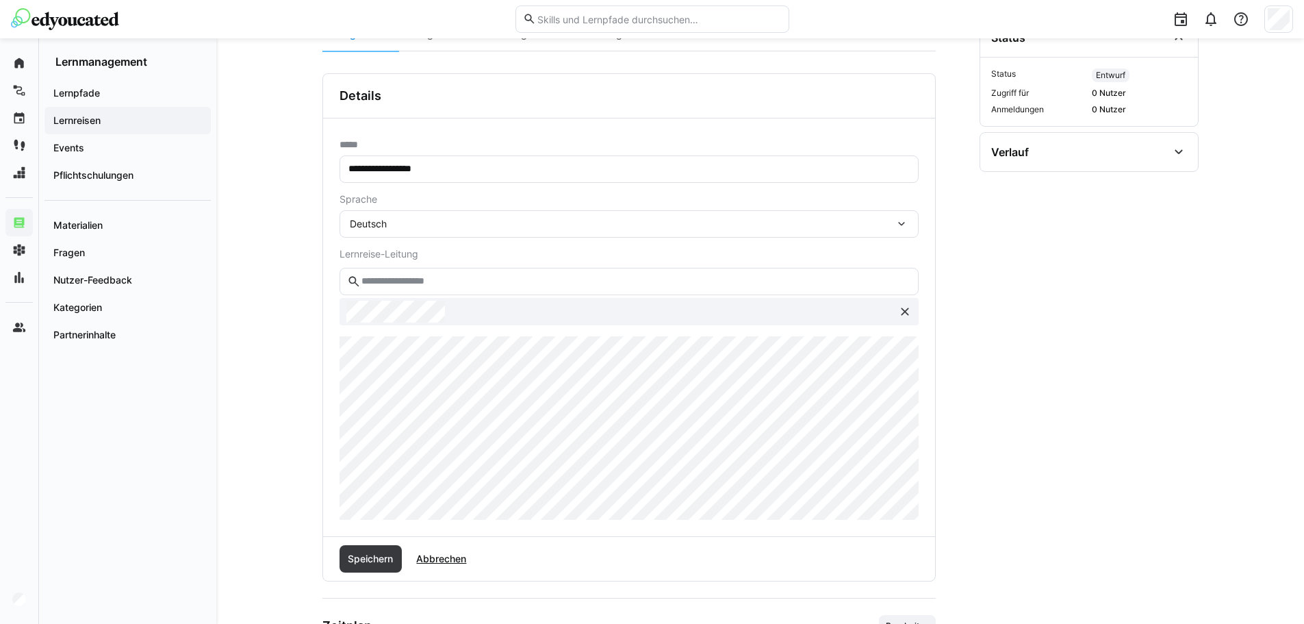
click at [337, 470] on div "**********" at bounding box center [629, 327] width 612 height 418
click at [378, 550] on span "Speichern" at bounding box center [370, 558] width 63 height 27
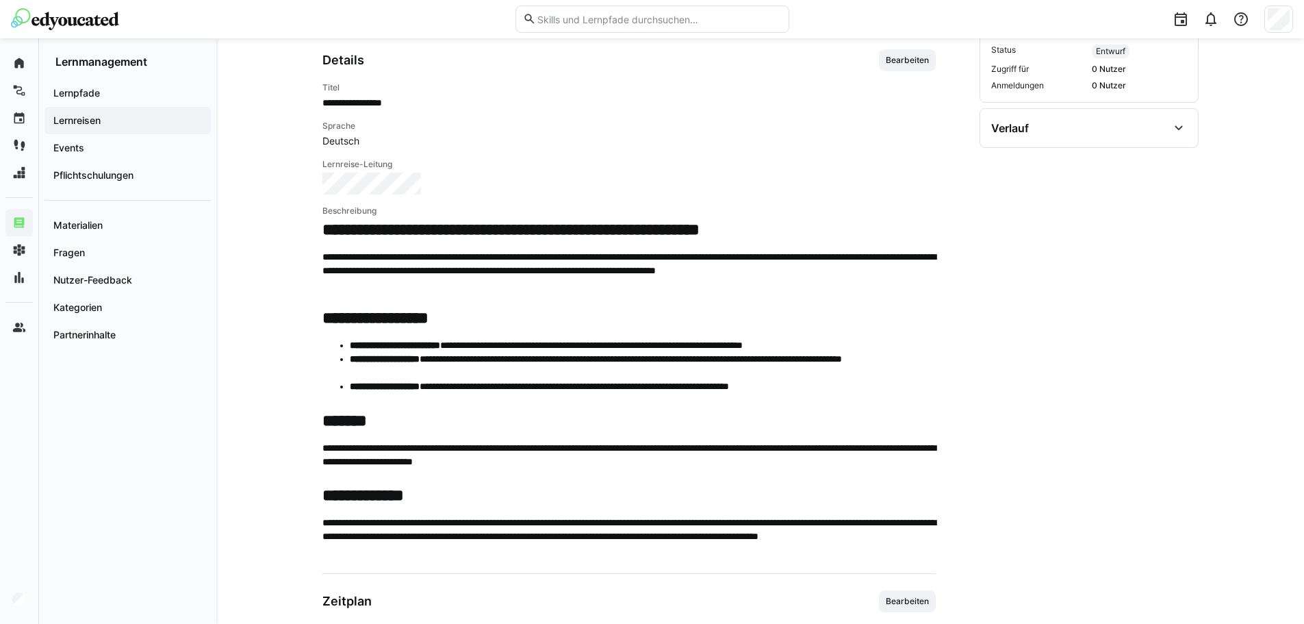
scroll to position [298, 0]
